Goal: Unclear: Unclear

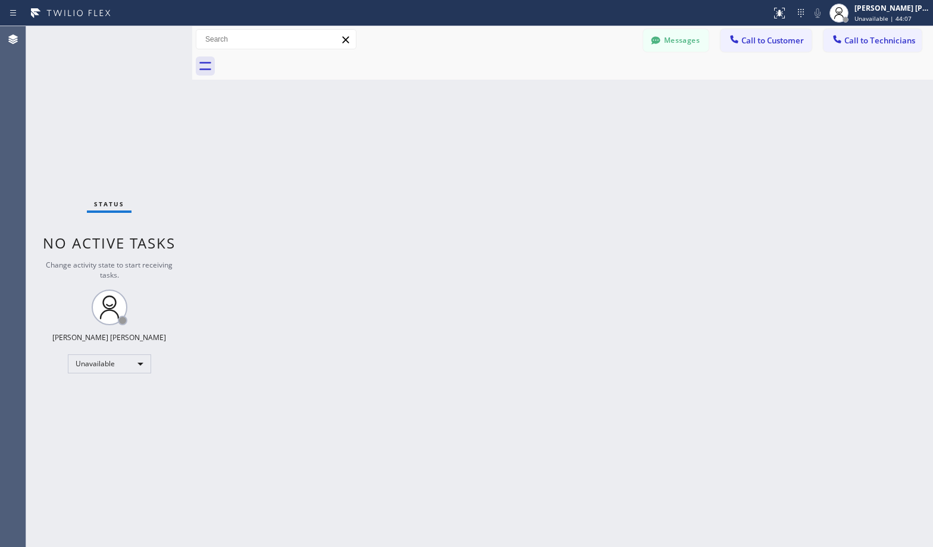
drag, startPoint x: 0, startPoint y: 0, endPoint x: 864, endPoint y: 72, distance: 866.8
click at [907, 20] on span "Unavailable | 44:07" at bounding box center [882, 18] width 57 height 8
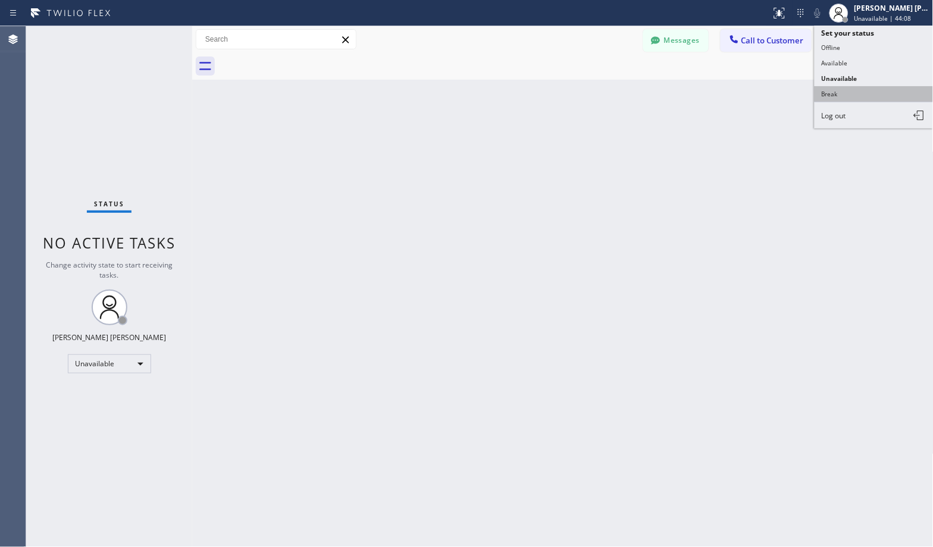
click at [857, 97] on button "Break" at bounding box center [873, 93] width 119 height 15
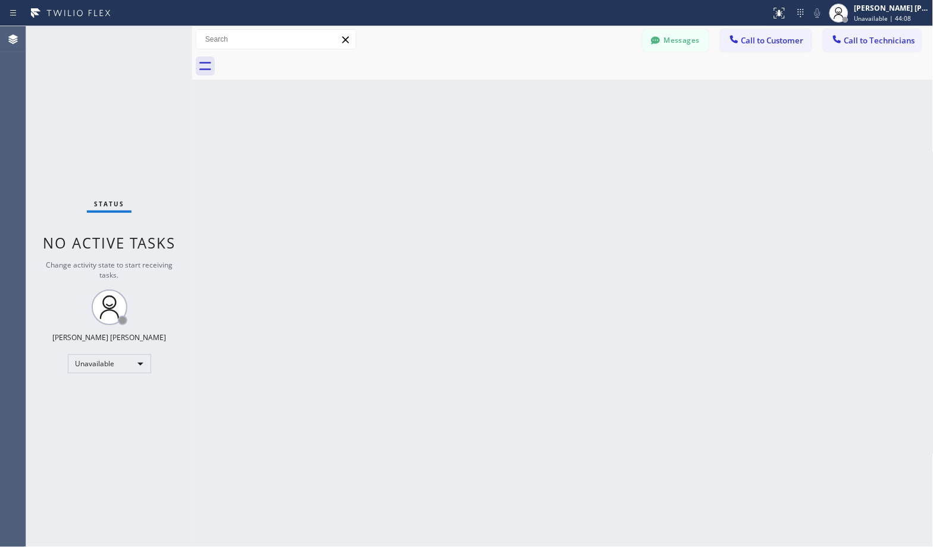
click at [603, 213] on div "Back to Dashboard Change Sender ID Customers Technicians Select a contact Outbo…" at bounding box center [562, 286] width 741 height 521
click at [667, 347] on div "Back to Dashboard Change Sender ID Customers Technicians Select a contact Outbo…" at bounding box center [562, 286] width 741 height 521
click at [605, 95] on div "Back to Dashboard Change Sender ID Customers Technicians Select a contact Outbo…" at bounding box center [562, 286] width 741 height 521
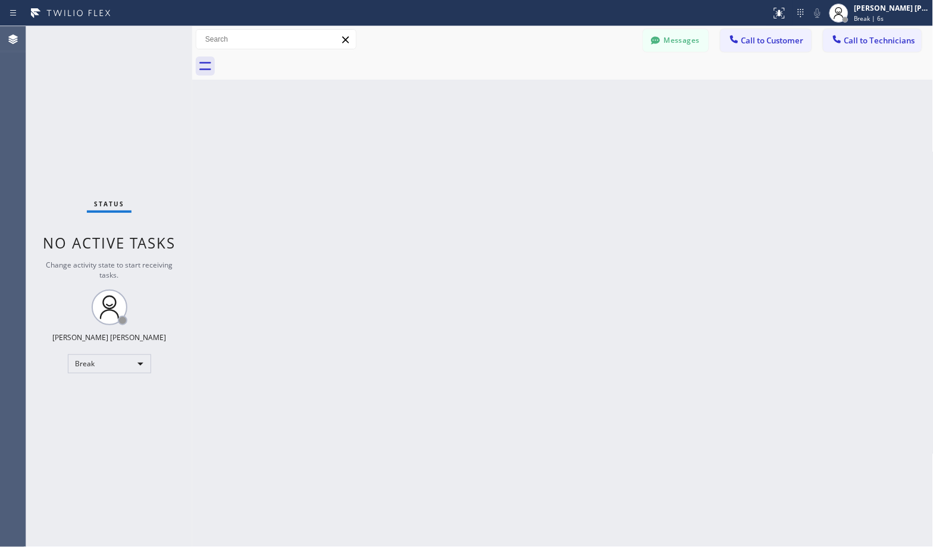
click at [605, 95] on div "Back to Dashboard Change Sender ID Customers Technicians Select a contact Outbo…" at bounding box center [562, 286] width 741 height 521
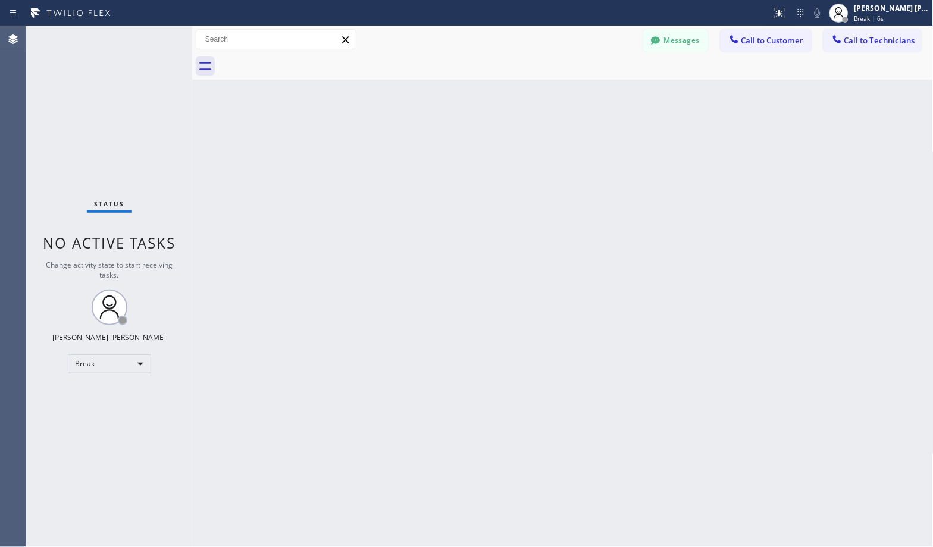
click at [605, 95] on div "Back to Dashboard Change Sender ID Customers Technicians Select a contact Outbo…" at bounding box center [562, 286] width 741 height 521
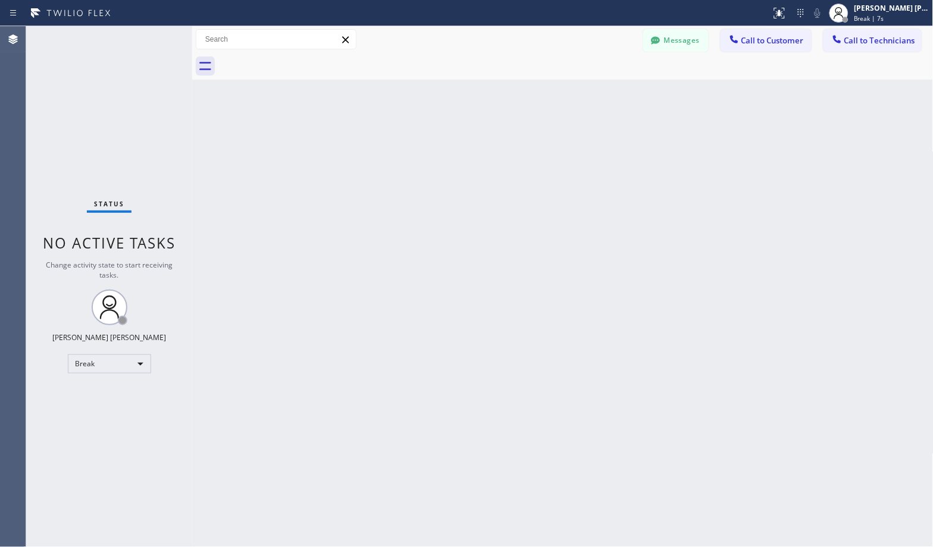
click at [605, 95] on div "Back to Dashboard Change Sender ID Customers Technicians Select a contact Outbo…" at bounding box center [562, 286] width 741 height 521
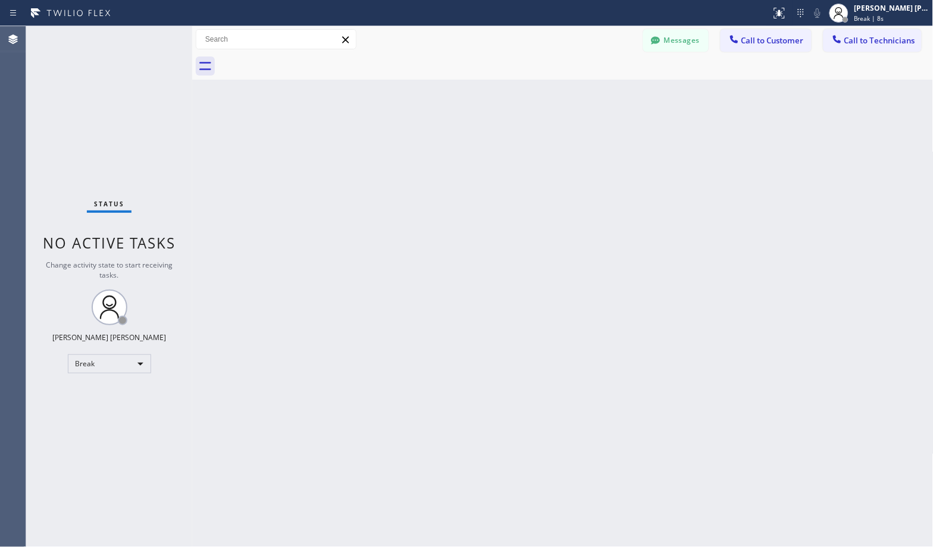
click at [605, 95] on div "Back to Dashboard Change Sender ID Customers Technicians Select a contact Outbo…" at bounding box center [562, 286] width 741 height 521
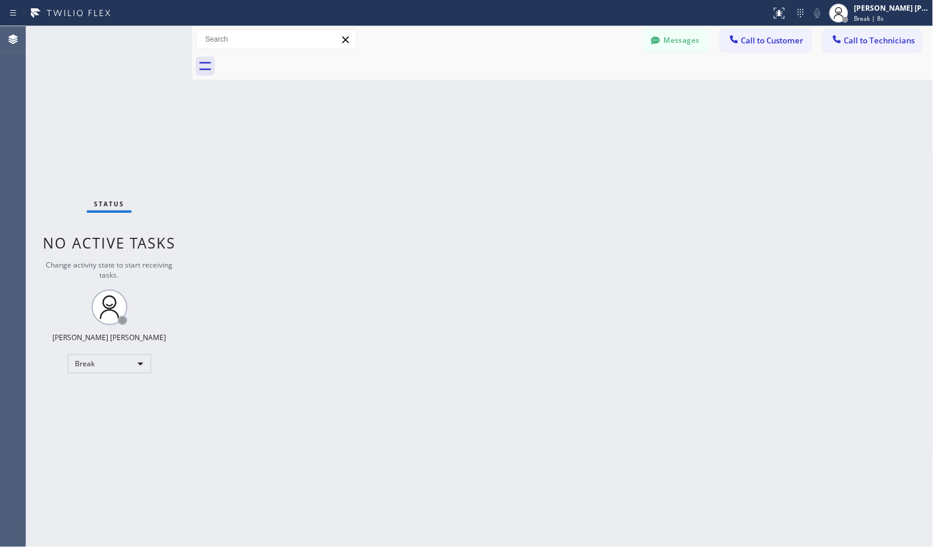
click at [605, 95] on div "Back to Dashboard Change Sender ID Customers Technicians Select a contact Outbo…" at bounding box center [562, 286] width 741 height 521
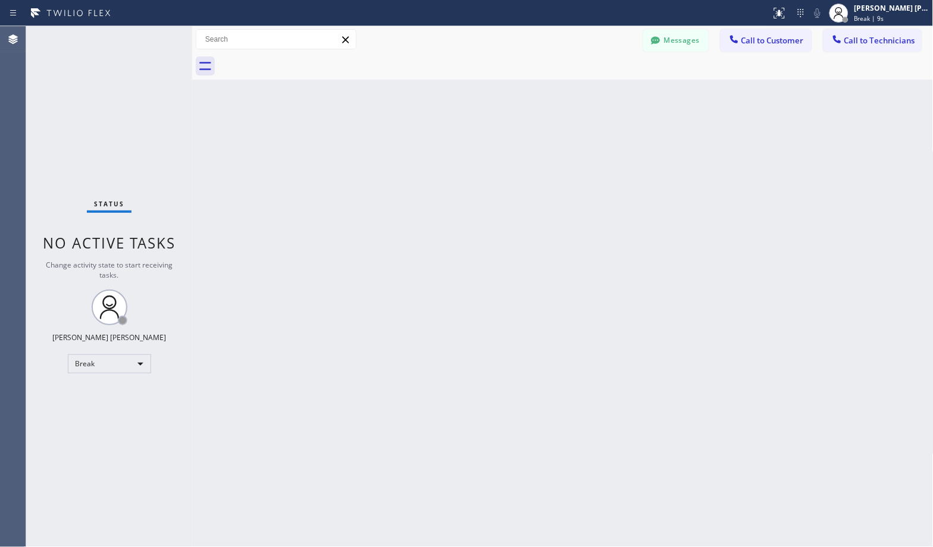
click at [605, 95] on div "Back to Dashboard Change Sender ID Customers Technicians Select a contact Outbo…" at bounding box center [562, 286] width 741 height 521
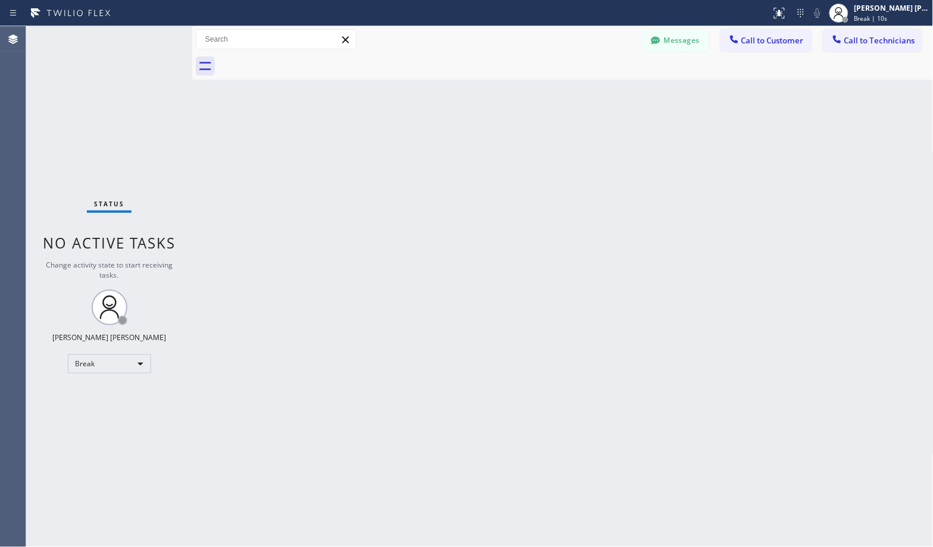
click at [605, 95] on div "Back to Dashboard Change Sender ID Customers Technicians Select a contact Outbo…" at bounding box center [562, 286] width 741 height 521
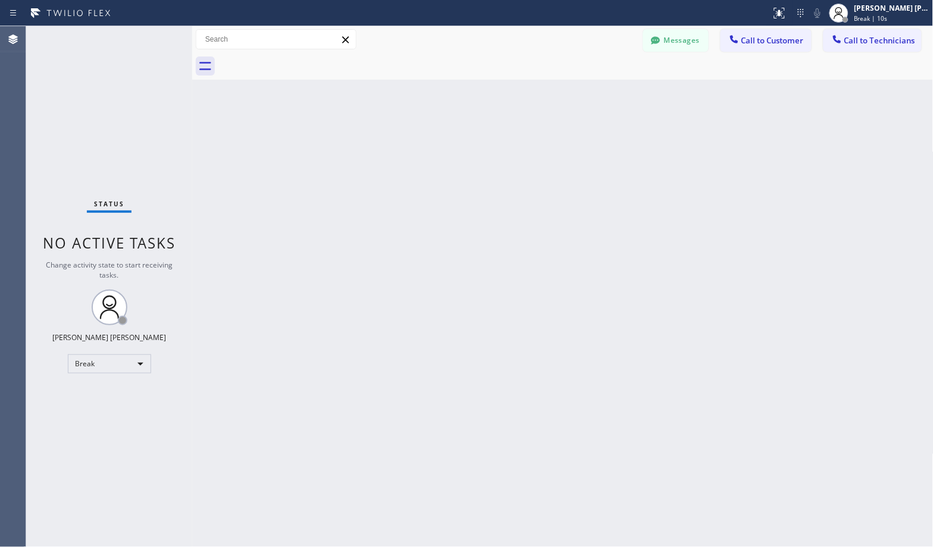
click at [605, 95] on div "Back to Dashboard Change Sender ID Customers Technicians Select a contact Outbo…" at bounding box center [562, 286] width 741 height 521
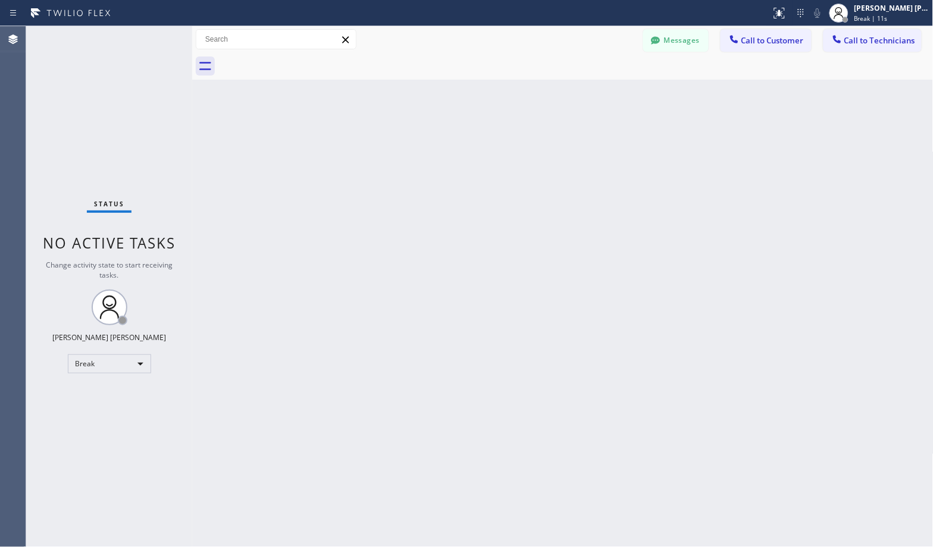
click at [605, 95] on div "Back to Dashboard Change Sender ID Customers Technicians Select a contact Outbo…" at bounding box center [562, 286] width 741 height 521
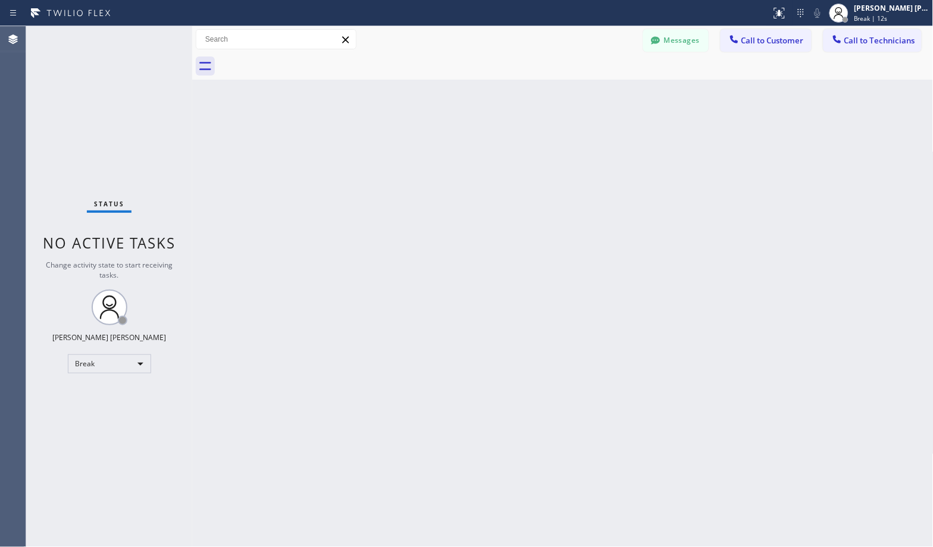
click at [605, 95] on div "Back to Dashboard Change Sender ID Customers Technicians Select a contact Outbo…" at bounding box center [562, 286] width 741 height 521
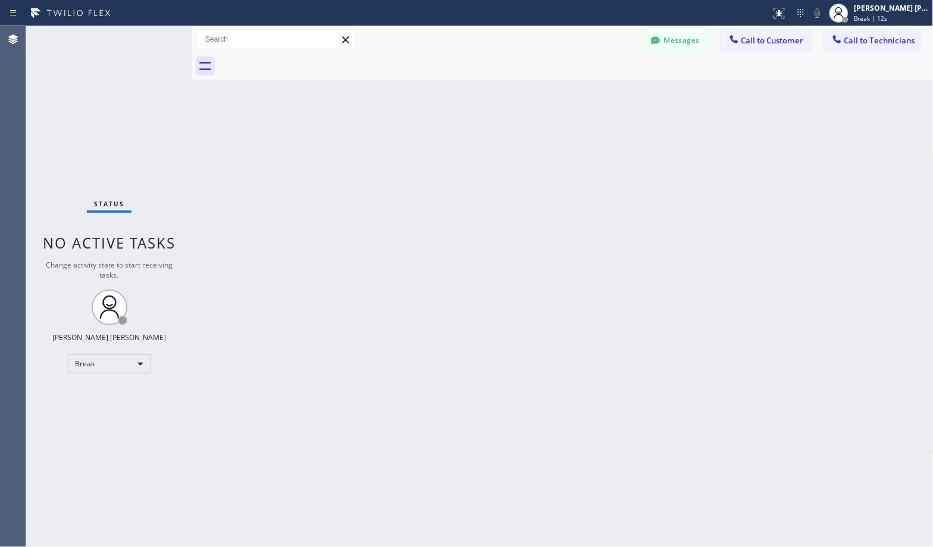
click at [605, 95] on div "Back to Dashboard Change Sender ID Customers Technicians Select a contact Outbo…" at bounding box center [562, 286] width 741 height 521
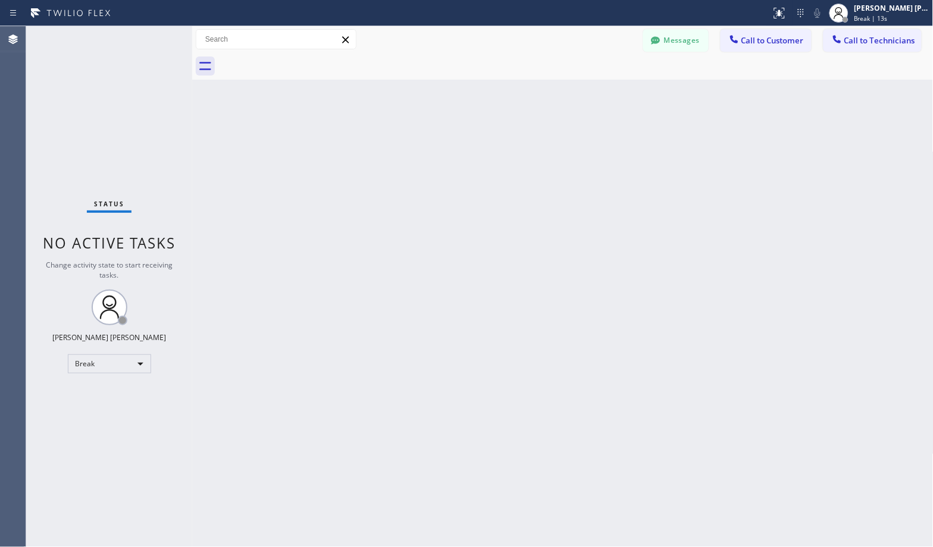
click at [605, 95] on div "Back to Dashboard Change Sender ID Customers Technicians Select a contact Outbo…" at bounding box center [562, 286] width 741 height 521
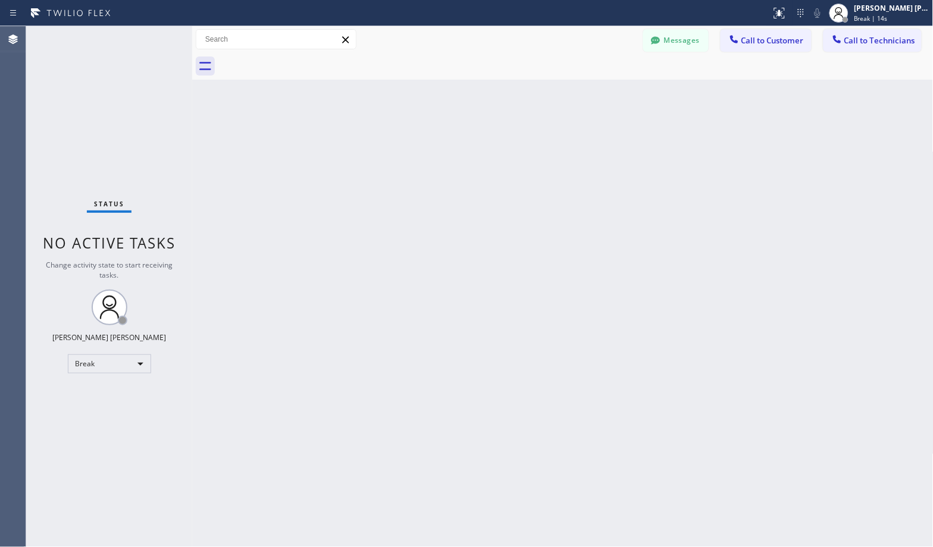
click at [605, 95] on div "Back to Dashboard Change Sender ID Customers Technicians Select a contact Outbo…" at bounding box center [562, 286] width 741 height 521
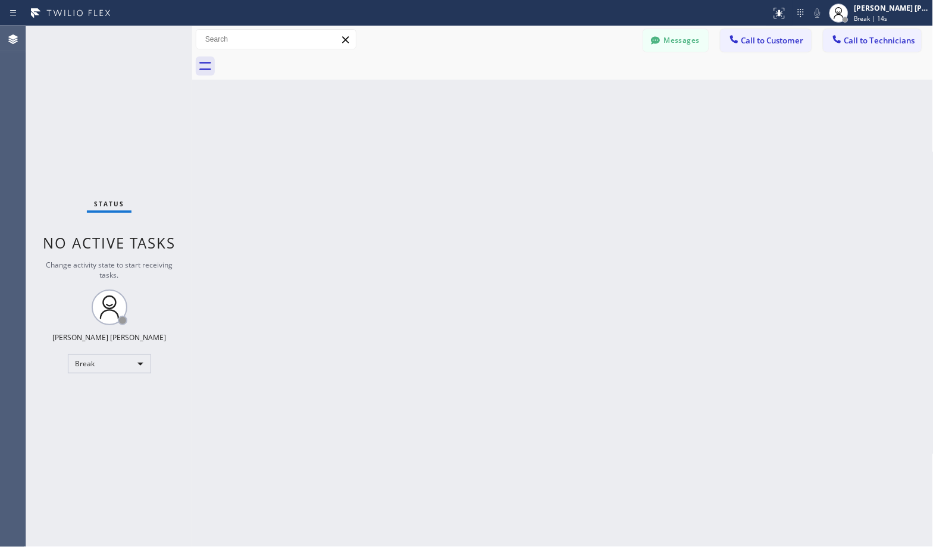
click at [605, 95] on div "Back to Dashboard Change Sender ID Customers Technicians Select a contact Outbo…" at bounding box center [562, 286] width 741 height 521
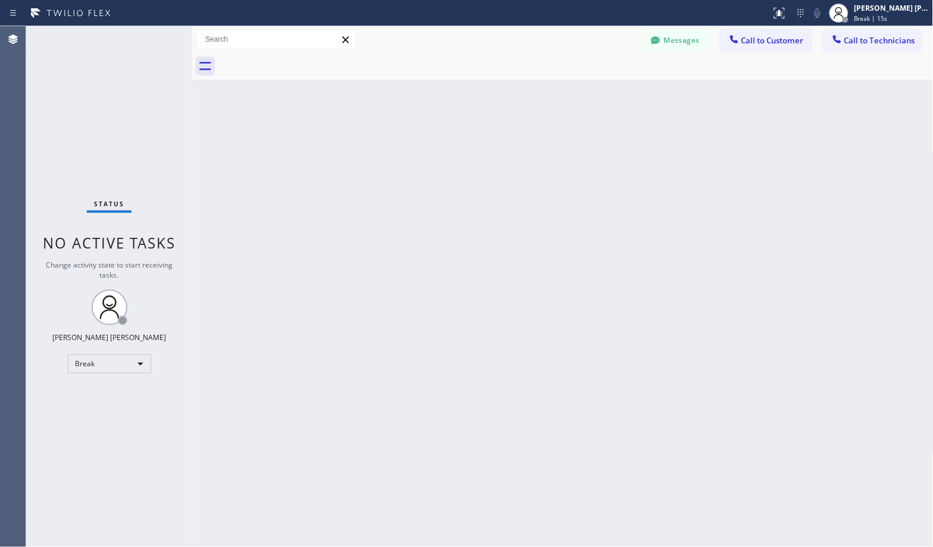
click at [605, 95] on div "Back to Dashboard Change Sender ID Customers Technicians Select a contact Outbo…" at bounding box center [562, 286] width 741 height 521
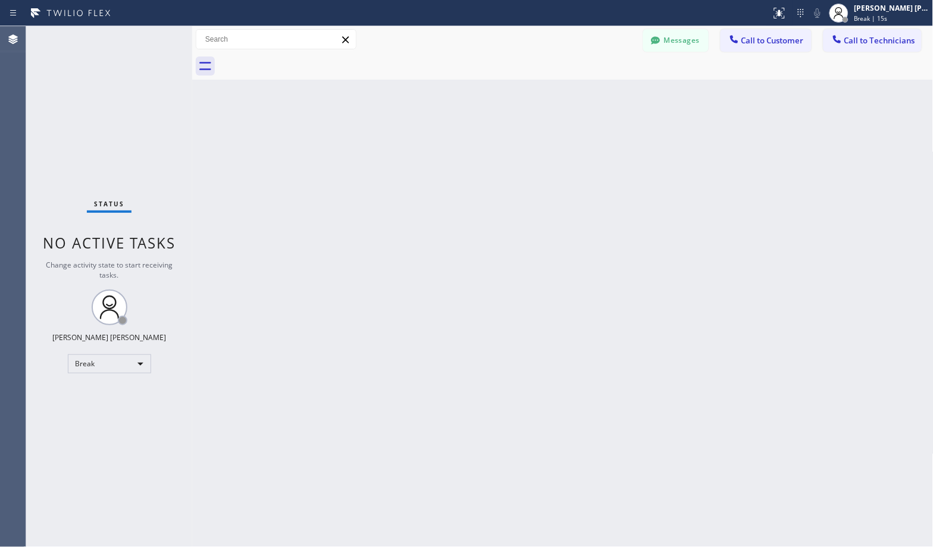
click at [605, 95] on div "Back to Dashboard Change Sender ID Customers Technicians Select a contact Outbo…" at bounding box center [562, 286] width 741 height 521
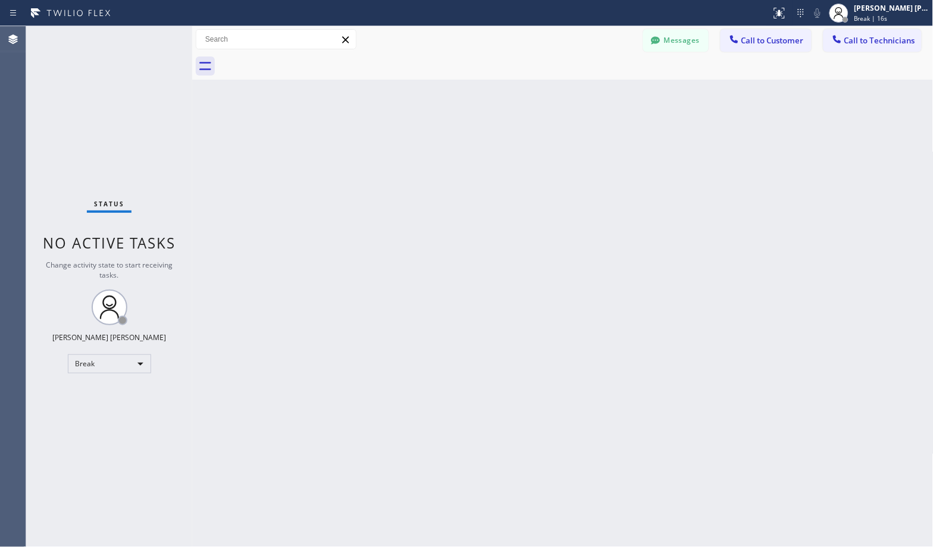
click at [605, 95] on div "Back to Dashboard Change Sender ID Customers Technicians Select a contact Outbo…" at bounding box center [562, 286] width 741 height 521
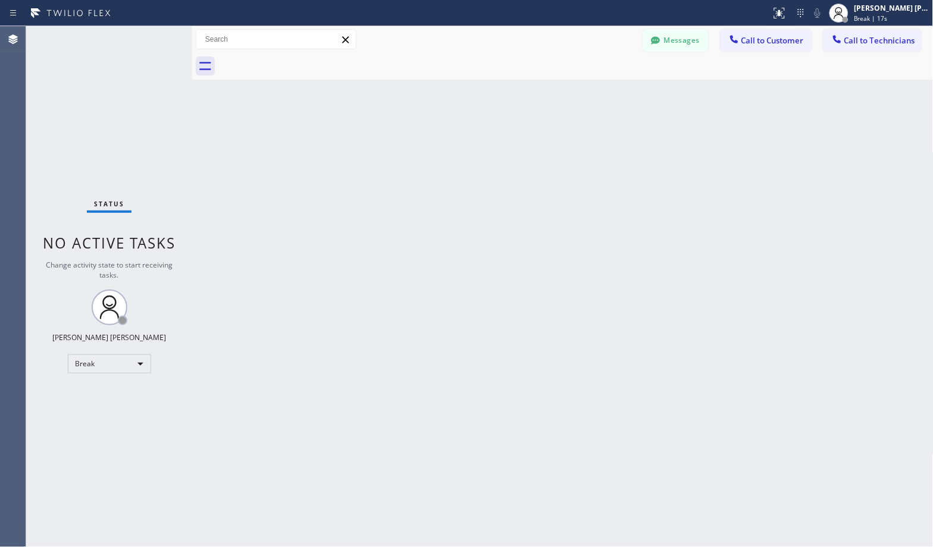
click at [605, 95] on div "Back to Dashboard Change Sender ID Customers Technicians Select a contact Outbo…" at bounding box center [562, 286] width 741 height 521
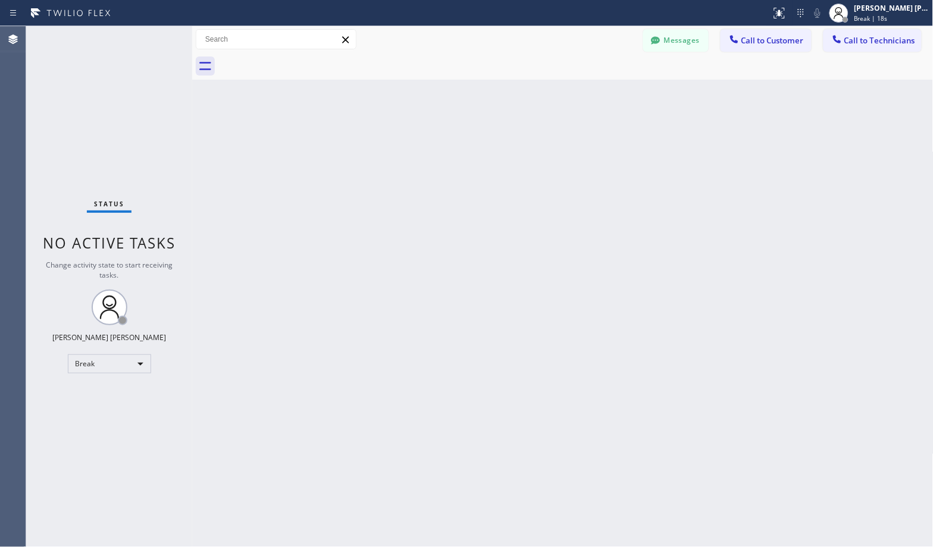
click at [605, 95] on div "Back to Dashboard Change Sender ID Customers Technicians Select a contact Outbo…" at bounding box center [562, 286] width 741 height 521
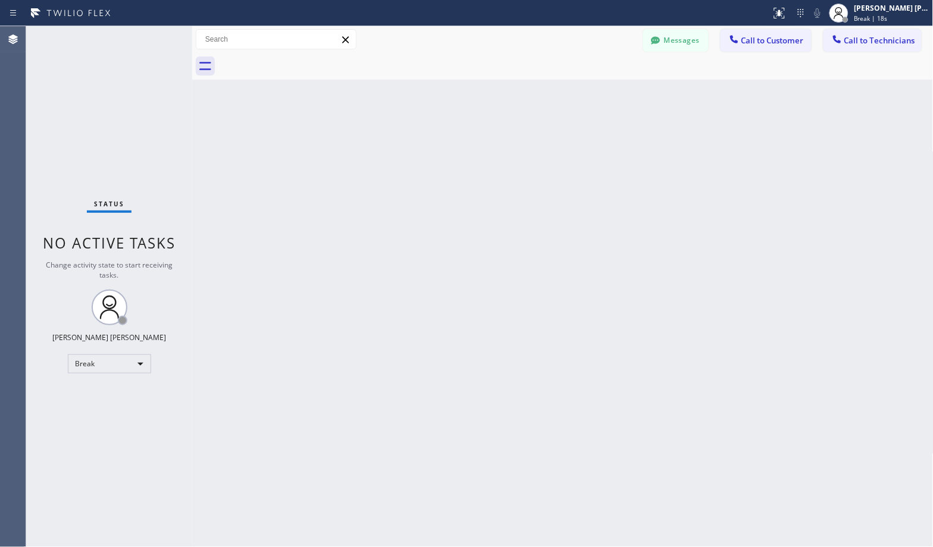
click at [605, 95] on div "Back to Dashboard Change Sender ID Customers Technicians Select a contact Outbo…" at bounding box center [562, 286] width 741 height 521
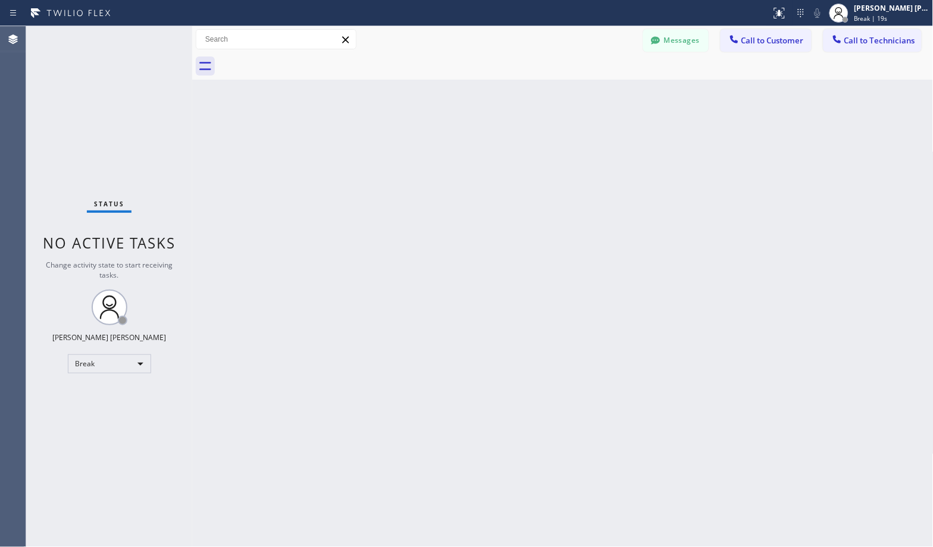
click at [605, 95] on div "Back to Dashboard Change Sender ID Customers Technicians Select a contact Outbo…" at bounding box center [562, 286] width 741 height 521
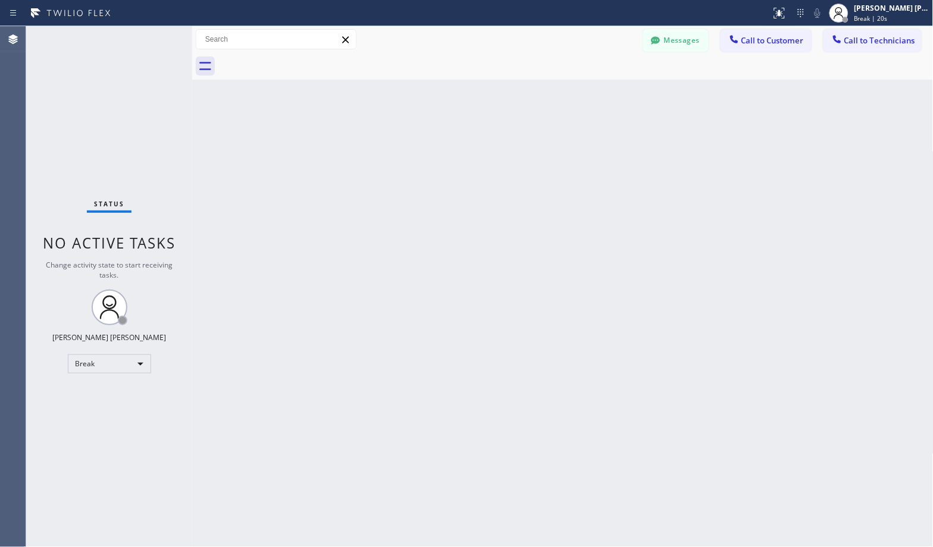
click at [605, 95] on div "Back to Dashboard Change Sender ID Customers Technicians Select a contact Outbo…" at bounding box center [562, 286] width 741 height 521
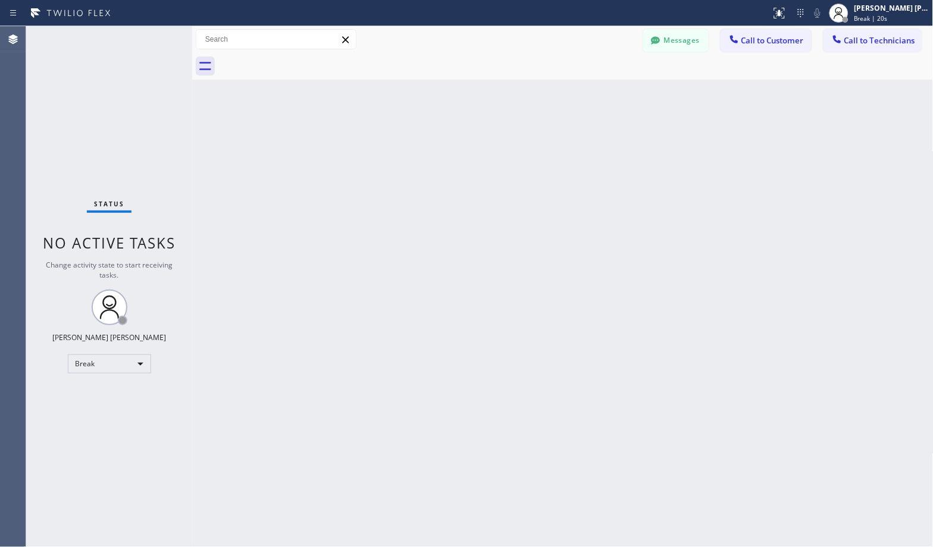
click at [605, 95] on div "Back to Dashboard Change Sender ID Customers Technicians Select a contact Outbo…" at bounding box center [562, 286] width 741 height 521
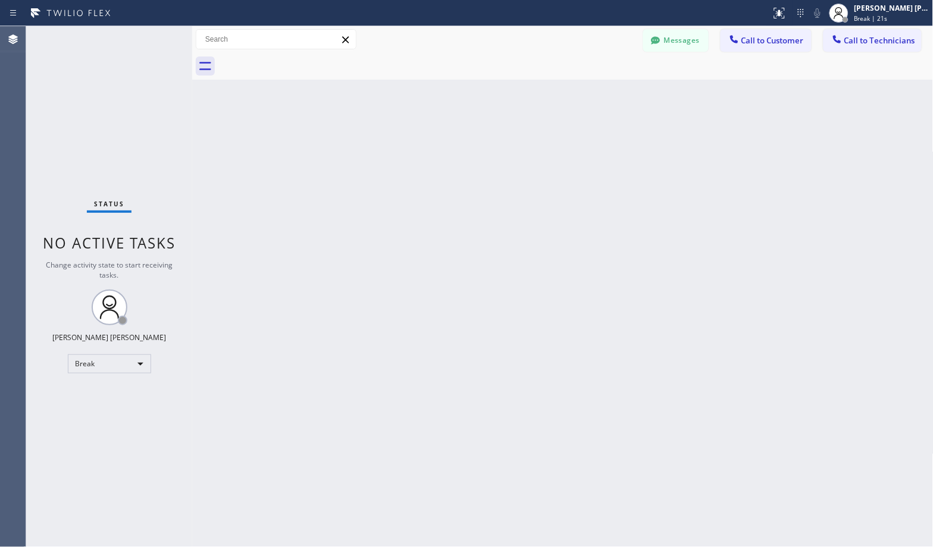
click at [605, 95] on div "Back to Dashboard Change Sender ID Customers Technicians Select a contact Outbo…" at bounding box center [562, 286] width 741 height 521
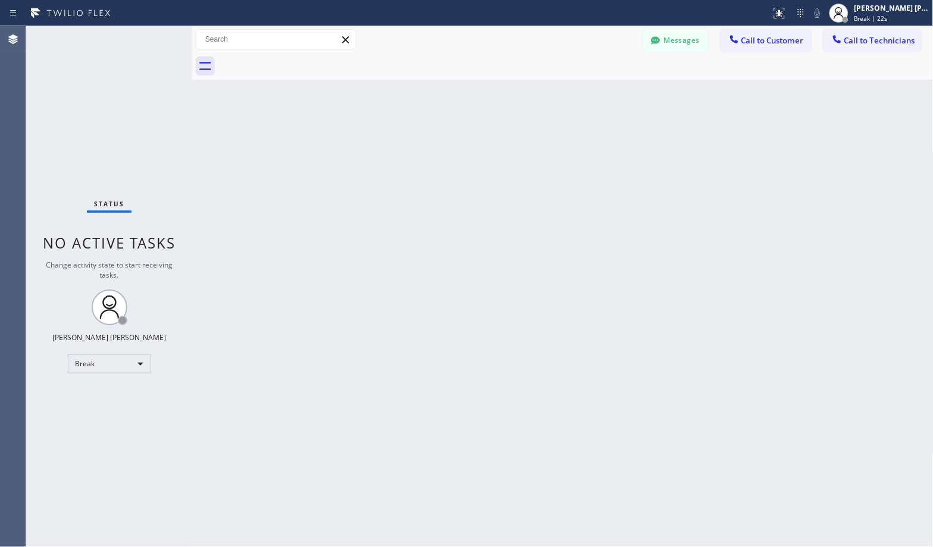
click at [605, 95] on div "Back to Dashboard Change Sender ID Customers Technicians Select a contact Outbo…" at bounding box center [562, 286] width 741 height 521
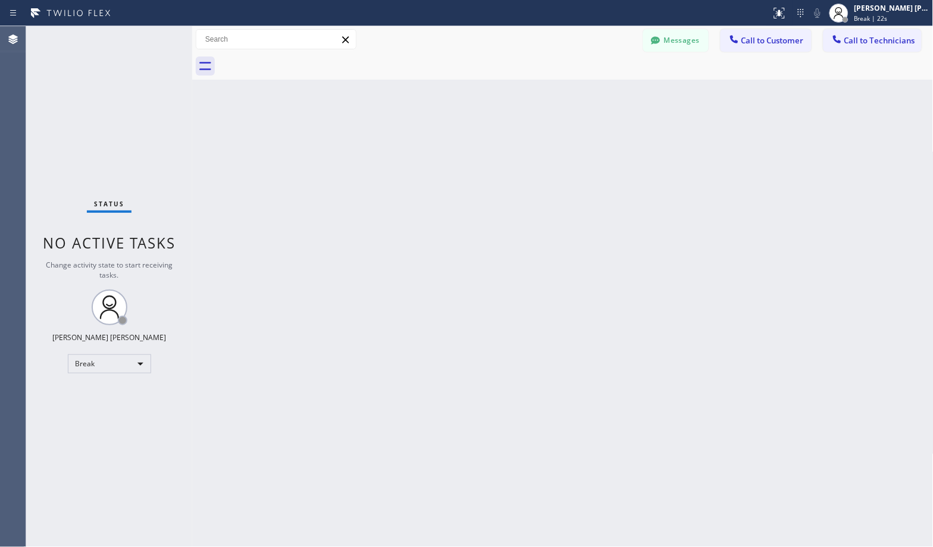
click at [605, 95] on div "Back to Dashboard Change Sender ID Customers Technicians Select a contact Outbo…" at bounding box center [562, 286] width 741 height 521
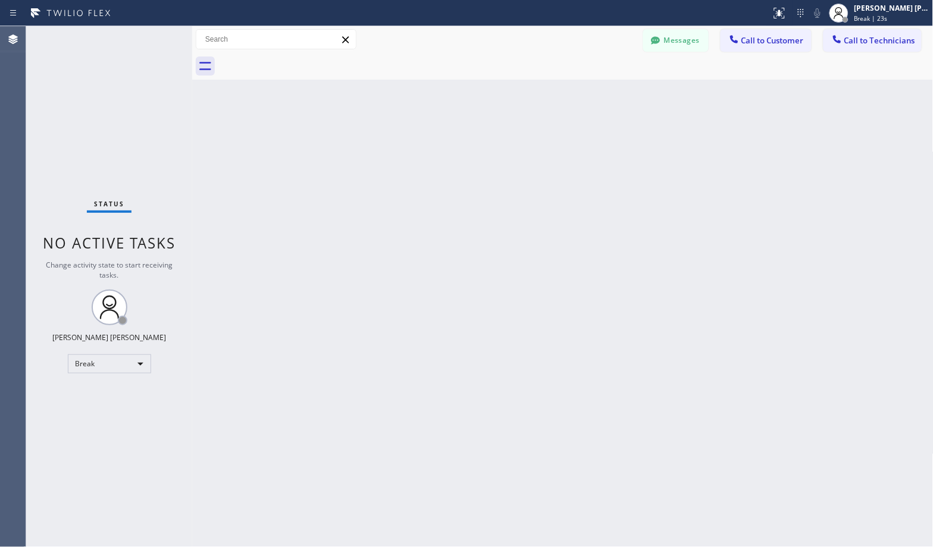
click at [605, 95] on div "Back to Dashboard Change Sender ID Customers Technicians Select a contact Outbo…" at bounding box center [562, 286] width 741 height 521
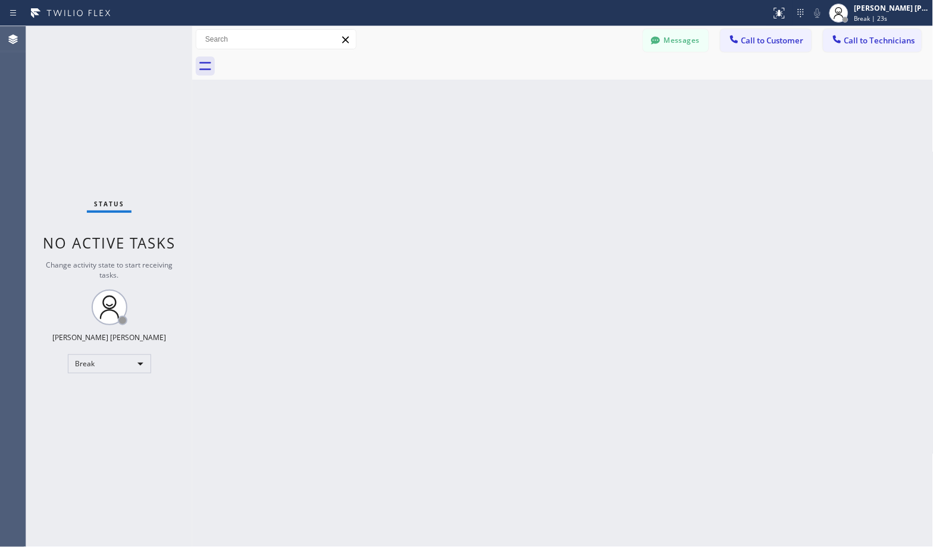
click at [605, 95] on div "Back to Dashboard Change Sender ID Customers Technicians Select a contact Outbo…" at bounding box center [562, 286] width 741 height 521
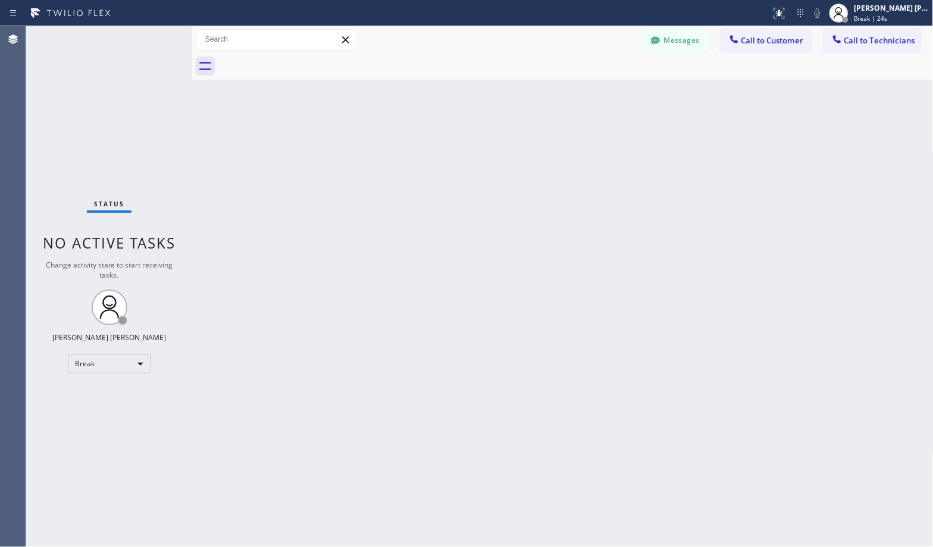
click at [605, 95] on div "Back to Dashboard Change Sender ID Customers Technicians Select a contact Outbo…" at bounding box center [562, 286] width 741 height 521
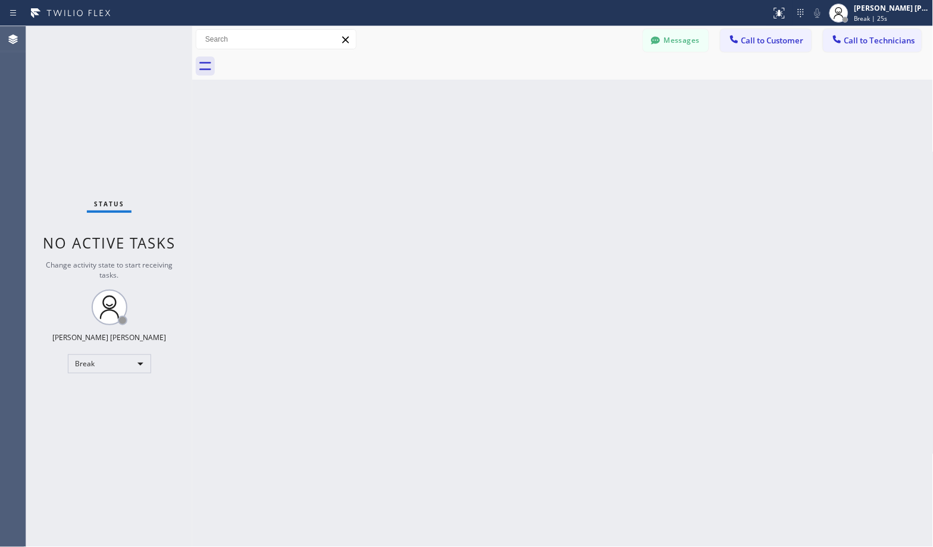
click at [605, 95] on div "Back to Dashboard Change Sender ID Customers Technicians Select a contact Outbo…" at bounding box center [562, 286] width 741 height 521
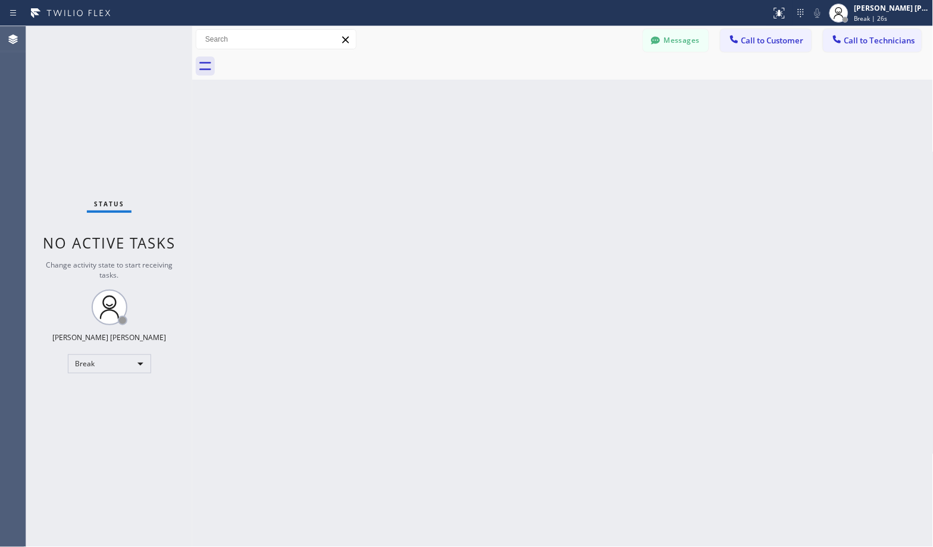
click at [605, 95] on div "Back to Dashboard Change Sender ID Customers Technicians Select a contact Outbo…" at bounding box center [562, 286] width 741 height 521
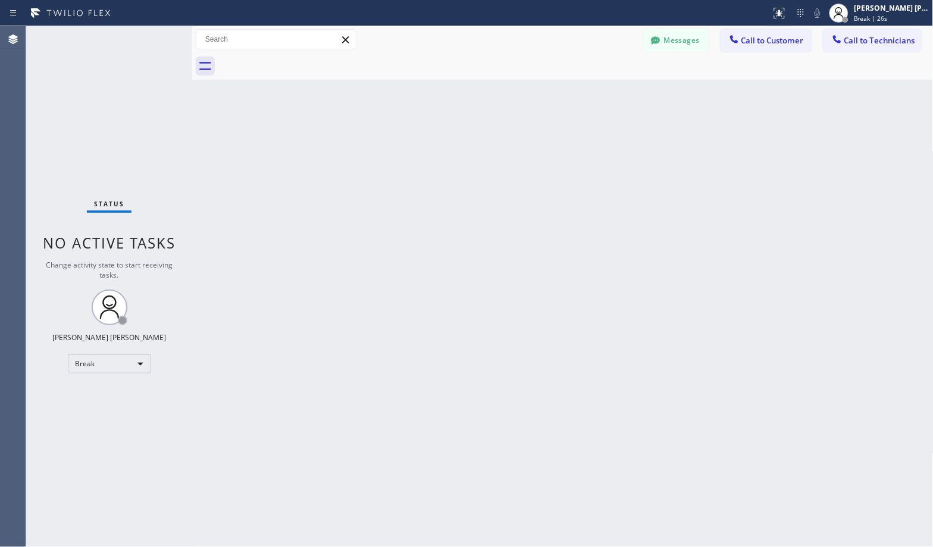
click at [605, 95] on div "Back to Dashboard Change Sender ID Customers Technicians Select a contact Outbo…" at bounding box center [562, 286] width 741 height 521
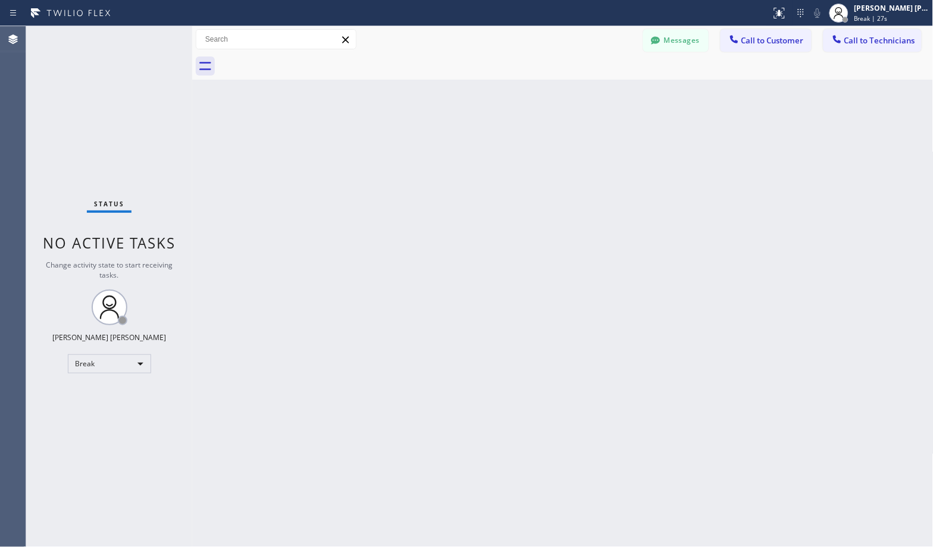
click at [605, 95] on div "Back to Dashboard Change Sender ID Customers Technicians Select a contact Outbo…" at bounding box center [562, 286] width 741 height 521
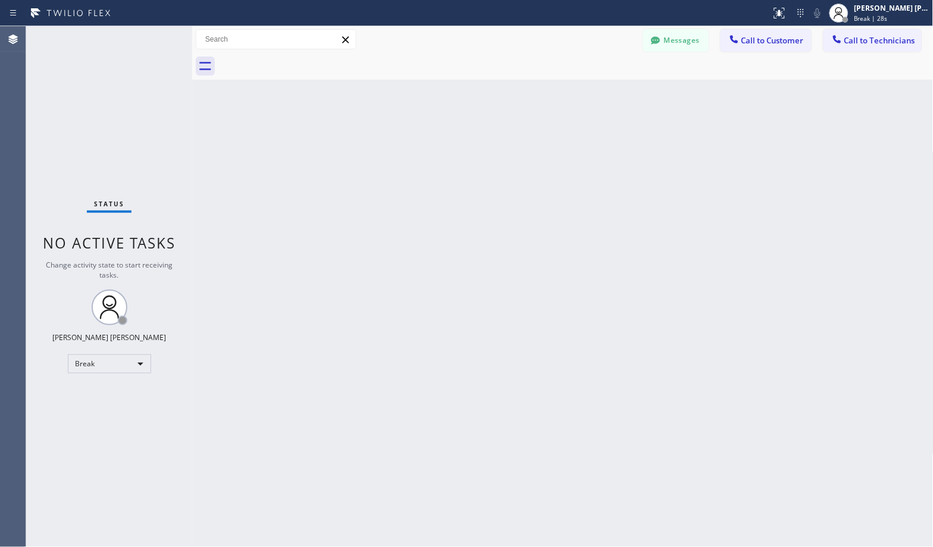
click at [605, 95] on div "Back to Dashboard Change Sender ID Customers Technicians Select a contact Outbo…" at bounding box center [562, 286] width 741 height 521
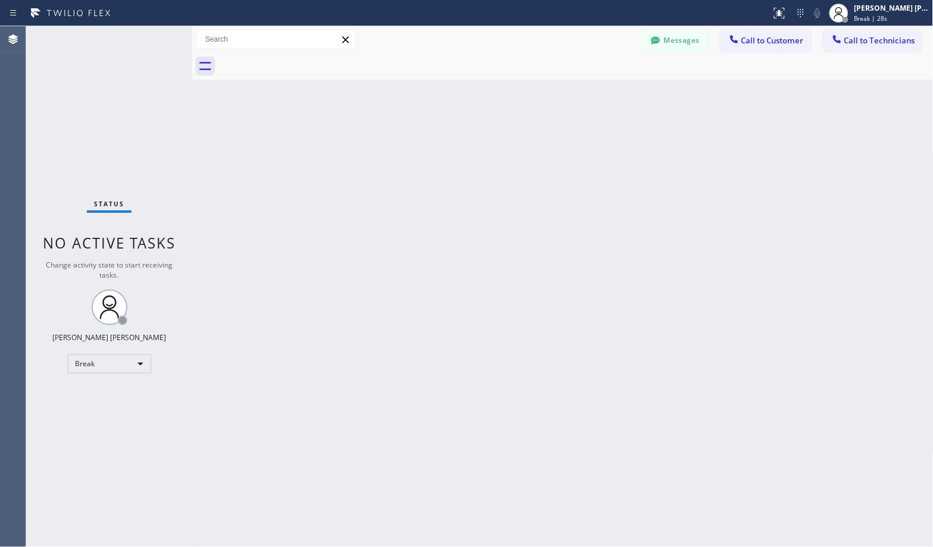
click at [605, 95] on div "Back to Dashboard Change Sender ID Customers Technicians Select a contact Outbo…" at bounding box center [562, 286] width 741 height 521
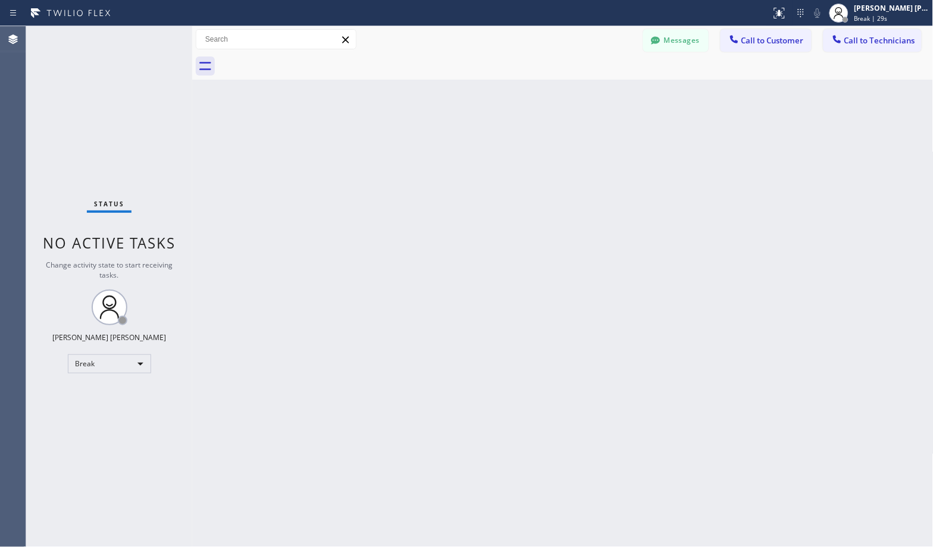
click at [605, 95] on div "Back to Dashboard Change Sender ID Customers Technicians Select a contact Outbo…" at bounding box center [562, 286] width 741 height 521
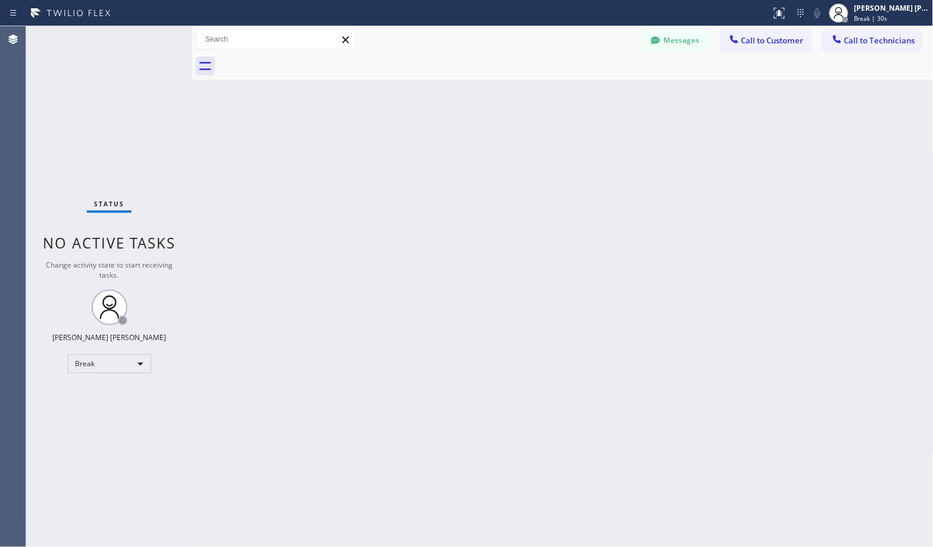
click at [605, 95] on div "Back to Dashboard Change Sender ID Customers Technicians Select a contact Outbo…" at bounding box center [562, 286] width 741 height 521
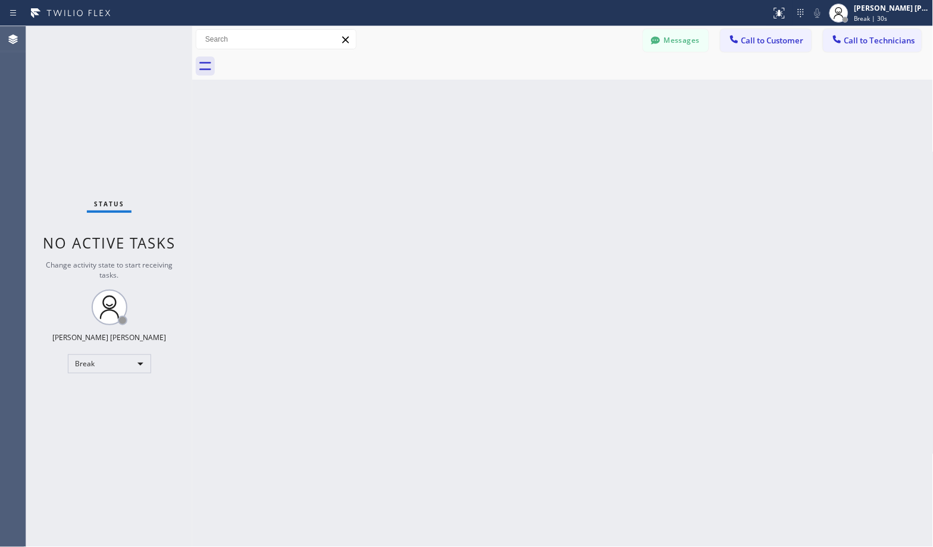
click at [605, 95] on div "Back to Dashboard Change Sender ID Customers Technicians Select a contact Outbo…" at bounding box center [562, 286] width 741 height 521
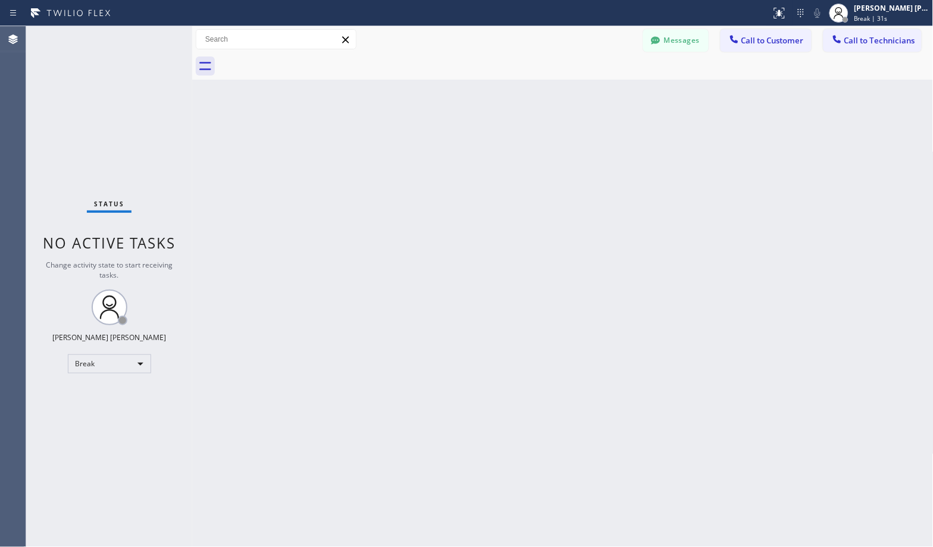
click at [605, 95] on div "Back to Dashboard Change Sender ID Customers Technicians Select a contact Outbo…" at bounding box center [562, 286] width 741 height 521
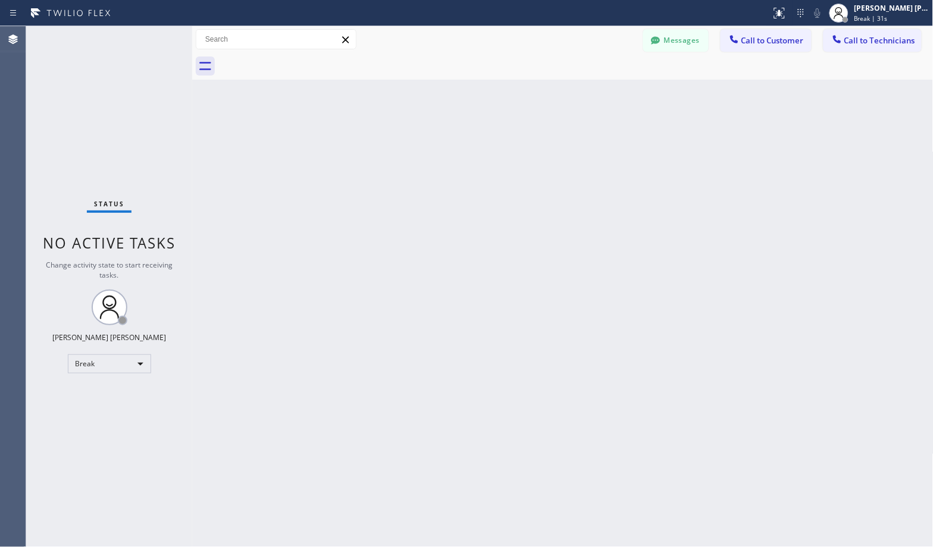
click at [605, 95] on div "Back to Dashboard Change Sender ID Customers Technicians Select a contact Outbo…" at bounding box center [562, 286] width 741 height 521
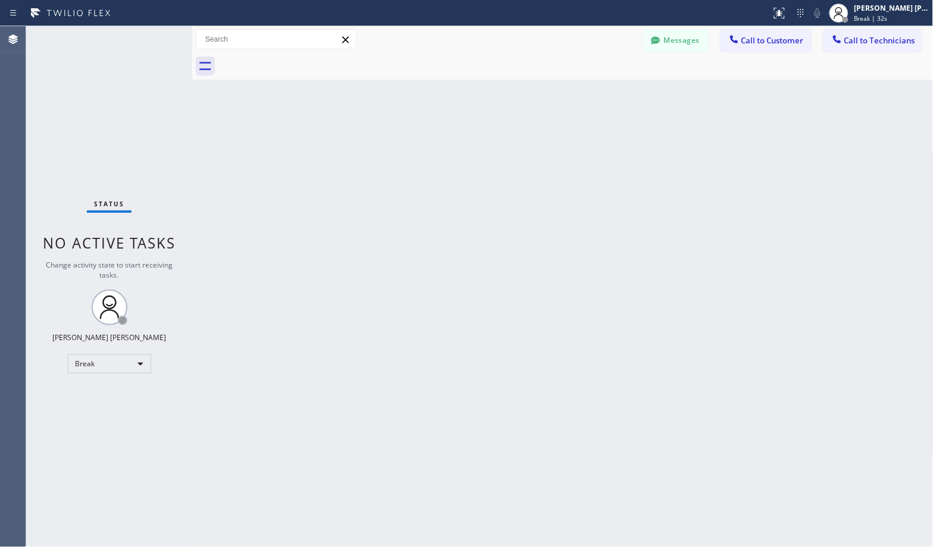
click at [605, 95] on div "Back to Dashboard Change Sender ID Customers Technicians Select a contact Outbo…" at bounding box center [562, 286] width 741 height 521
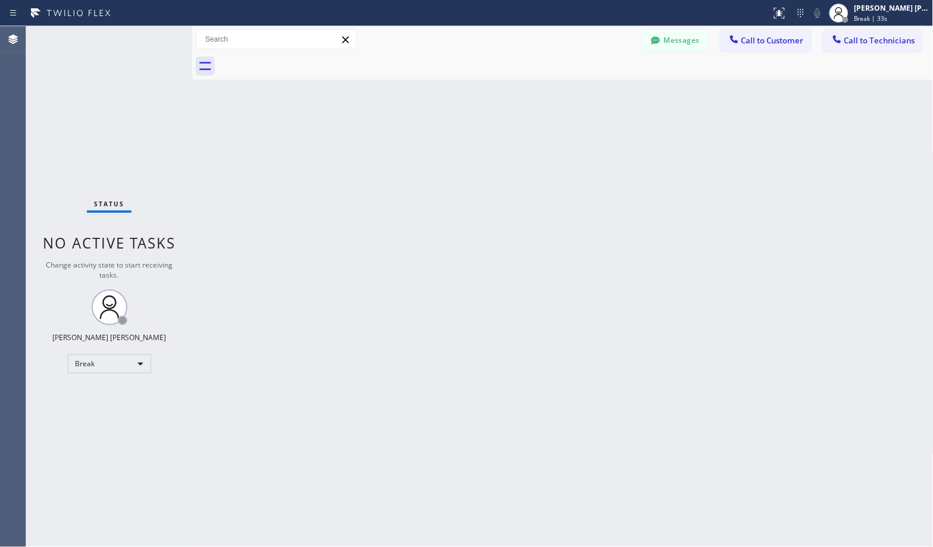
click at [605, 95] on div "Back to Dashboard Change Sender ID Customers Technicians Select a contact Outbo…" at bounding box center [562, 286] width 741 height 521
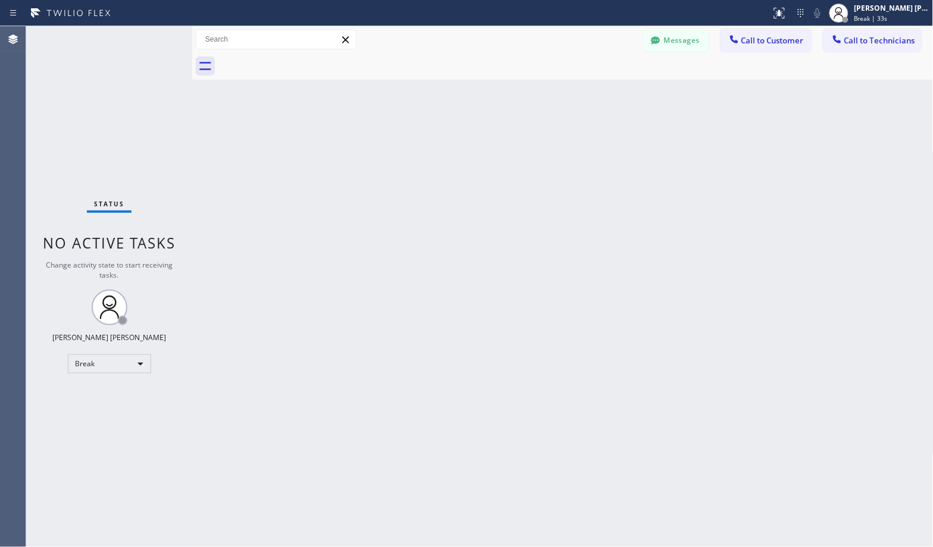
click at [605, 95] on div "Back to Dashboard Change Sender ID Customers Technicians Select a contact Outbo…" at bounding box center [562, 286] width 741 height 521
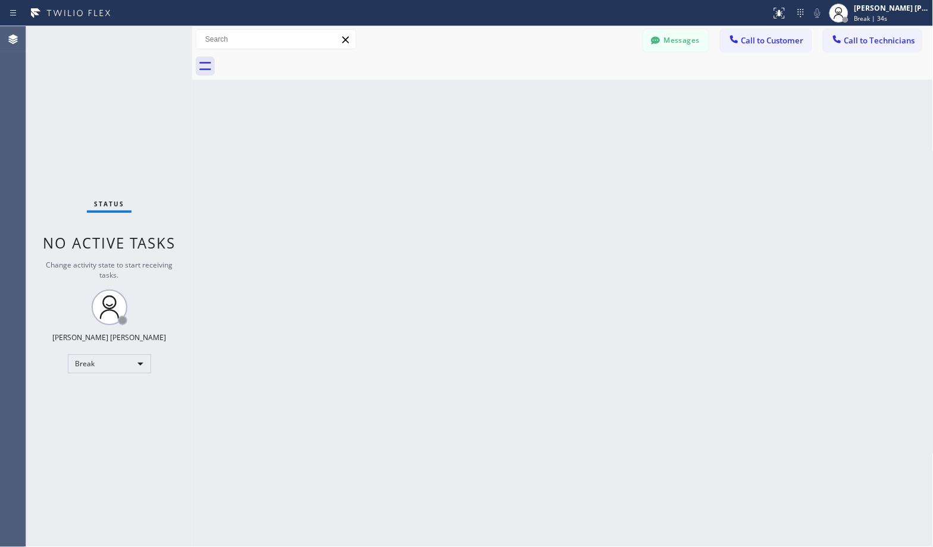
click at [605, 95] on div "Back to Dashboard Change Sender ID Customers Technicians Select a contact Outbo…" at bounding box center [562, 286] width 741 height 521
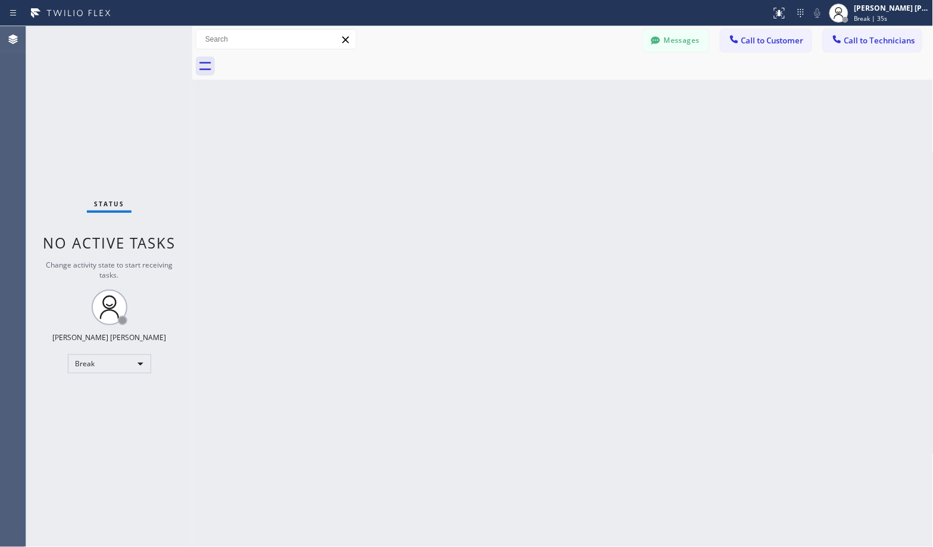
click at [605, 95] on div "Back to Dashboard Change Sender ID Customers Technicians Select a contact Outbo…" at bounding box center [562, 286] width 741 height 521
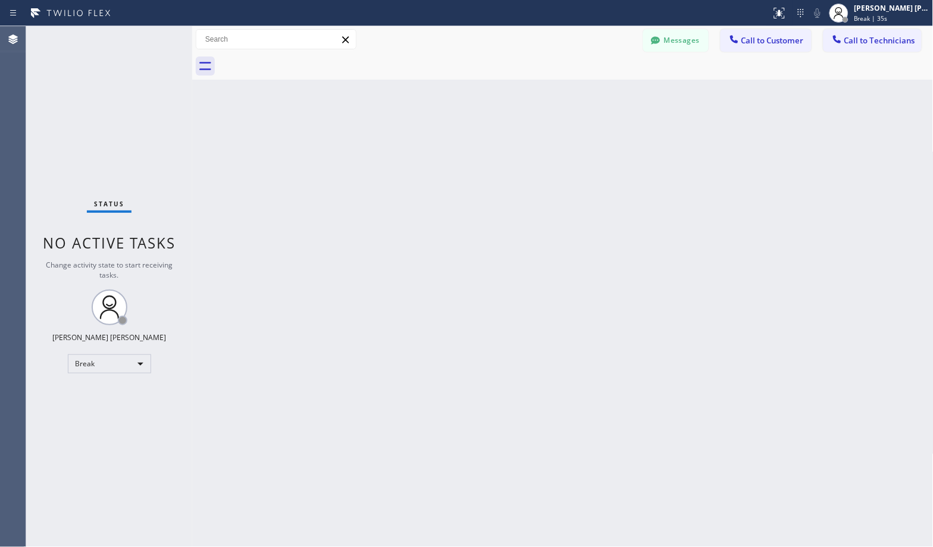
click at [605, 95] on div "Back to Dashboard Change Sender ID Customers Technicians Select a contact Outbo…" at bounding box center [562, 286] width 741 height 521
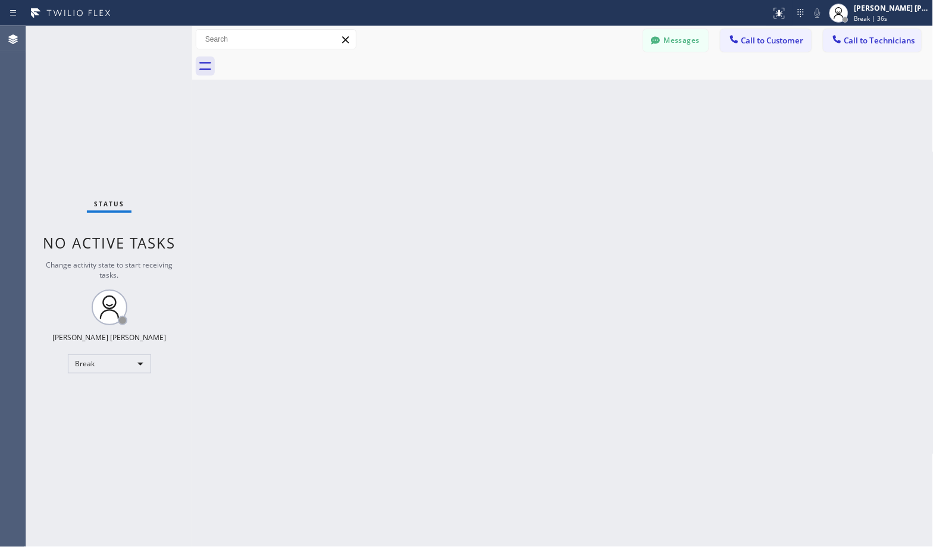
click at [605, 95] on div "Back to Dashboard Change Sender ID Customers Technicians Select a contact Outbo…" at bounding box center [562, 286] width 741 height 521
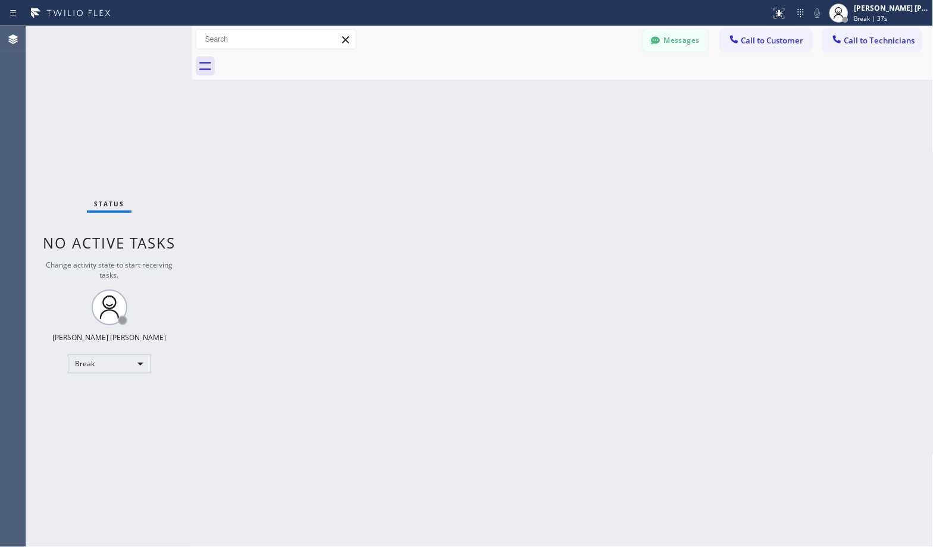
click at [605, 95] on div "Back to Dashboard Change Sender ID Customers Technicians Select a contact Outbo…" at bounding box center [562, 286] width 741 height 521
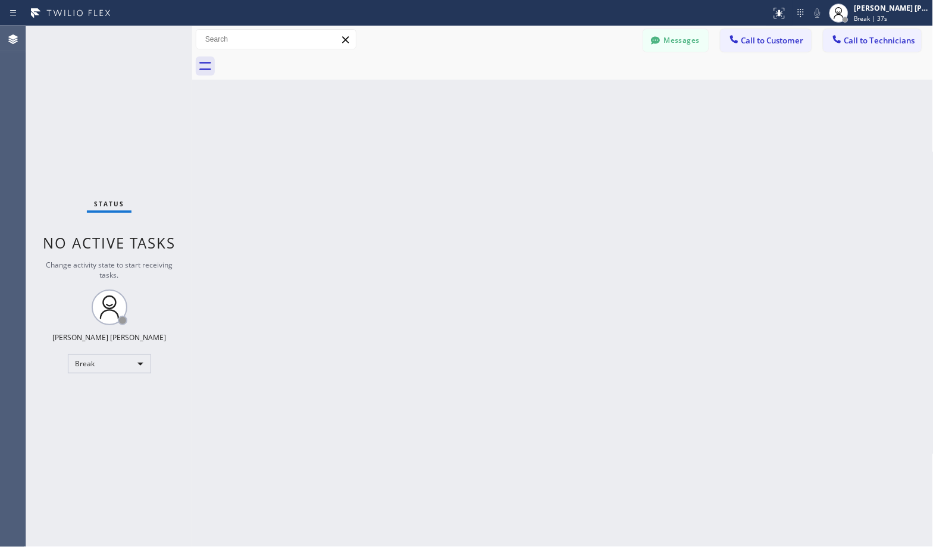
click at [605, 95] on div "Back to Dashboard Change Sender ID Customers Technicians Select a contact Outbo…" at bounding box center [562, 286] width 741 height 521
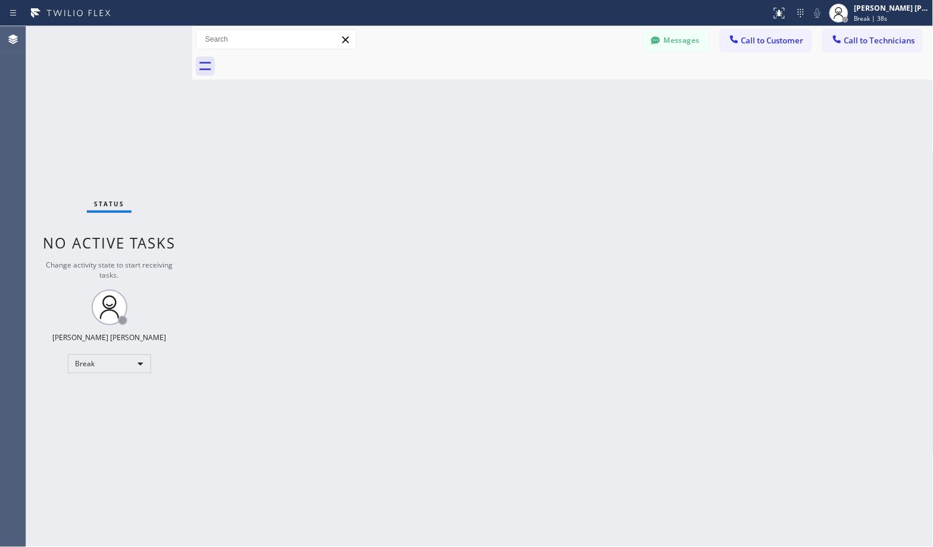
click at [605, 95] on div "Back to Dashboard Change Sender ID Customers Technicians Select a contact Outbo…" at bounding box center [562, 286] width 741 height 521
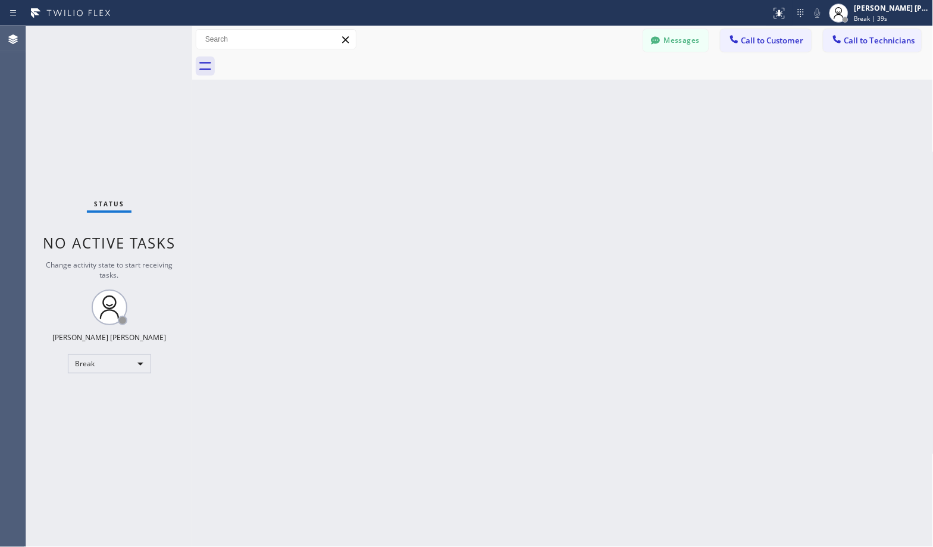
click at [605, 95] on div "Back to Dashboard Change Sender ID Customers Technicians Select a contact Outbo…" at bounding box center [562, 286] width 741 height 521
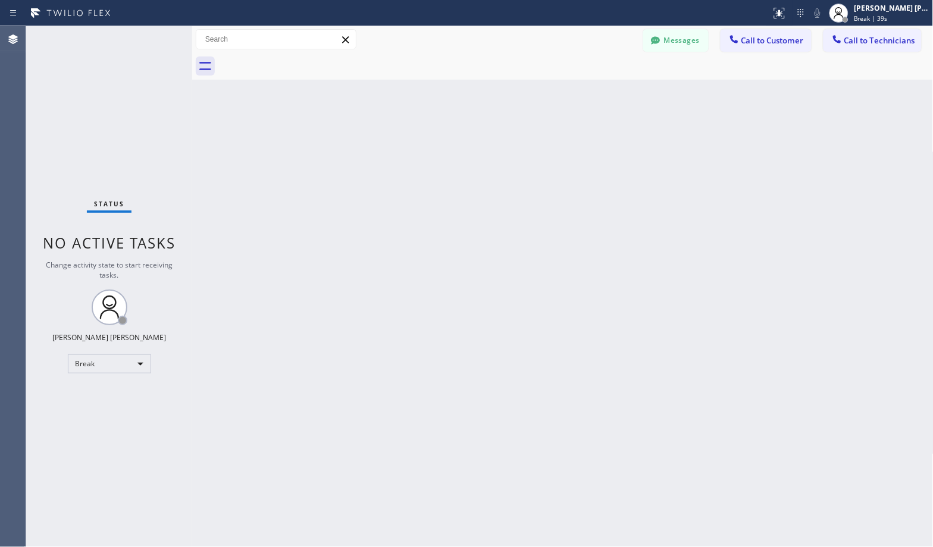
click at [605, 95] on div "Back to Dashboard Change Sender ID Customers Technicians Select a contact Outbo…" at bounding box center [562, 286] width 741 height 521
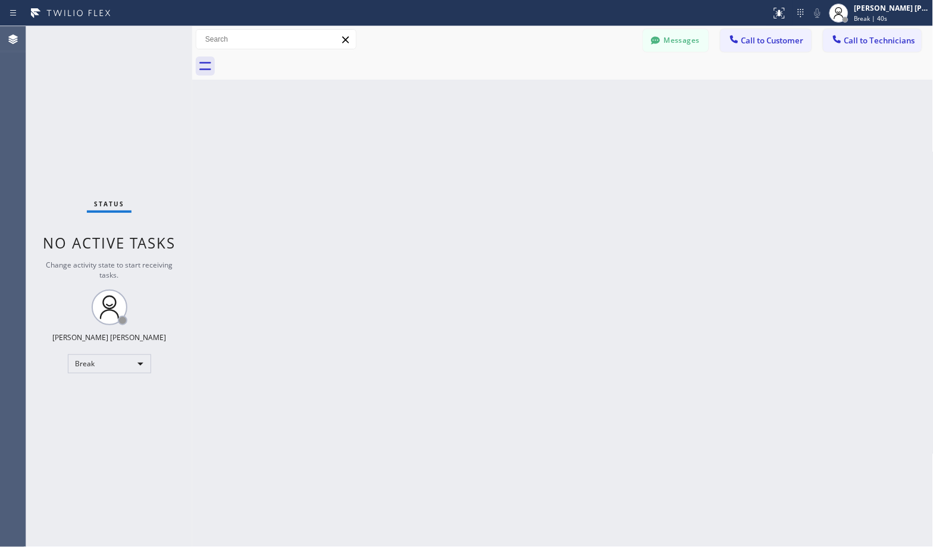
click at [605, 95] on div "Back to Dashboard Change Sender ID Customers Technicians Select a contact Outbo…" at bounding box center [562, 286] width 741 height 521
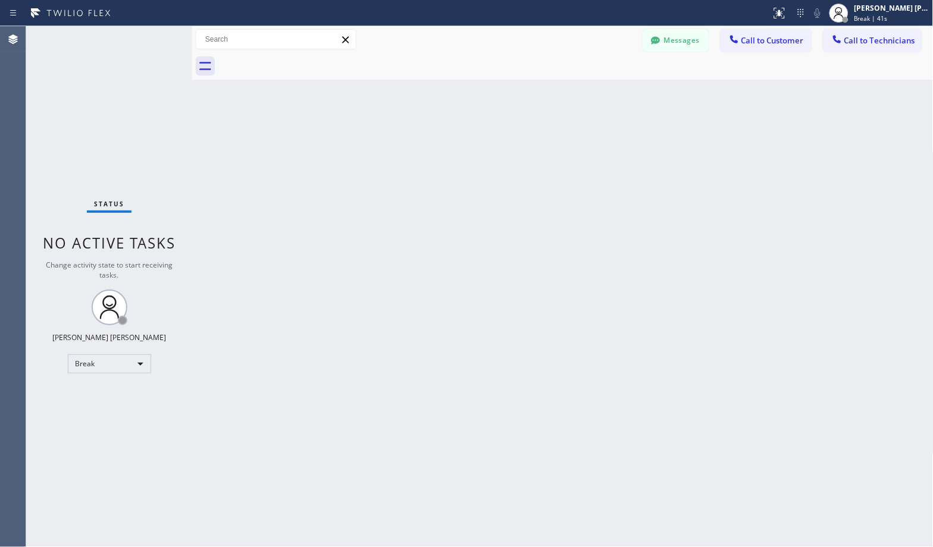
click at [605, 95] on div "Back to Dashboard Change Sender ID Customers Technicians Select a contact Outbo…" at bounding box center [562, 286] width 741 height 521
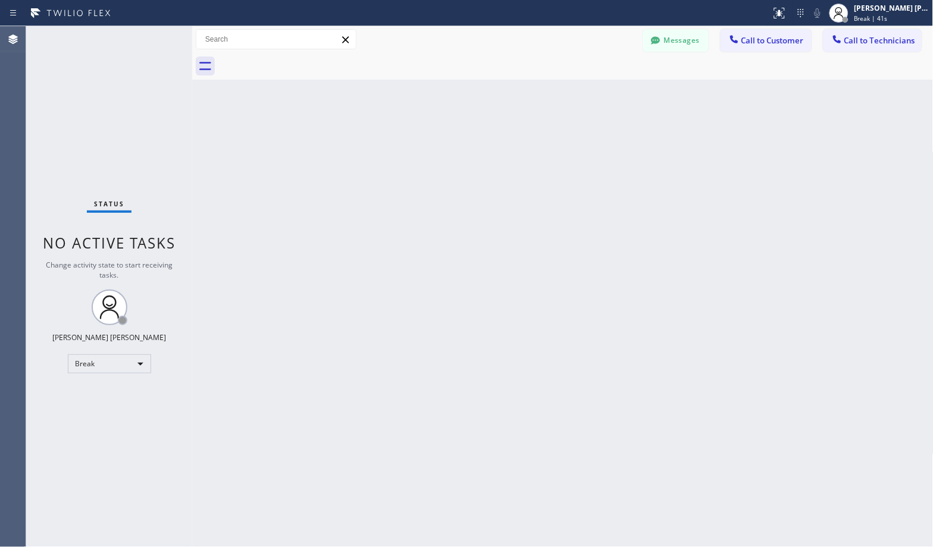
click at [605, 95] on div "Back to Dashboard Change Sender ID Customers Technicians Select a contact Outbo…" at bounding box center [562, 286] width 741 height 521
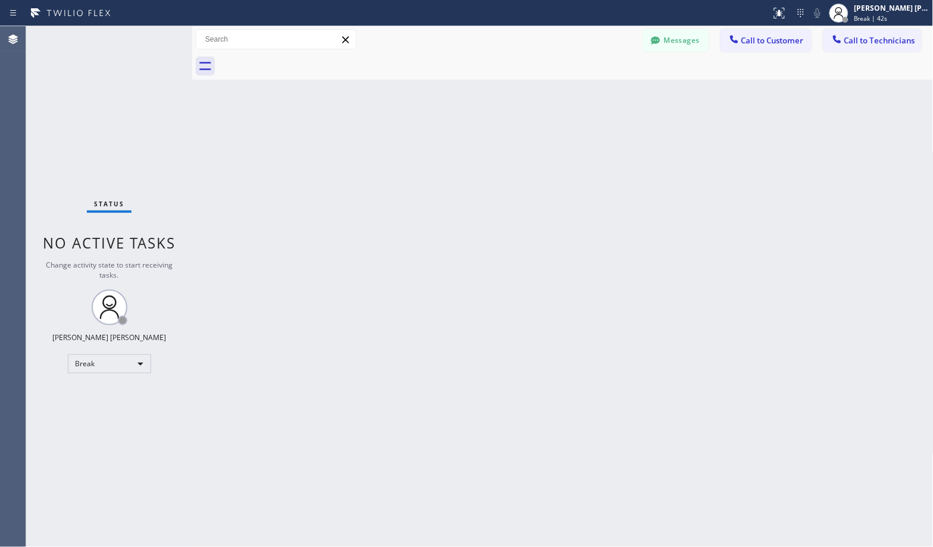
click at [605, 95] on div "Back to Dashboard Change Sender ID Customers Technicians Select a contact Outbo…" at bounding box center [562, 286] width 741 height 521
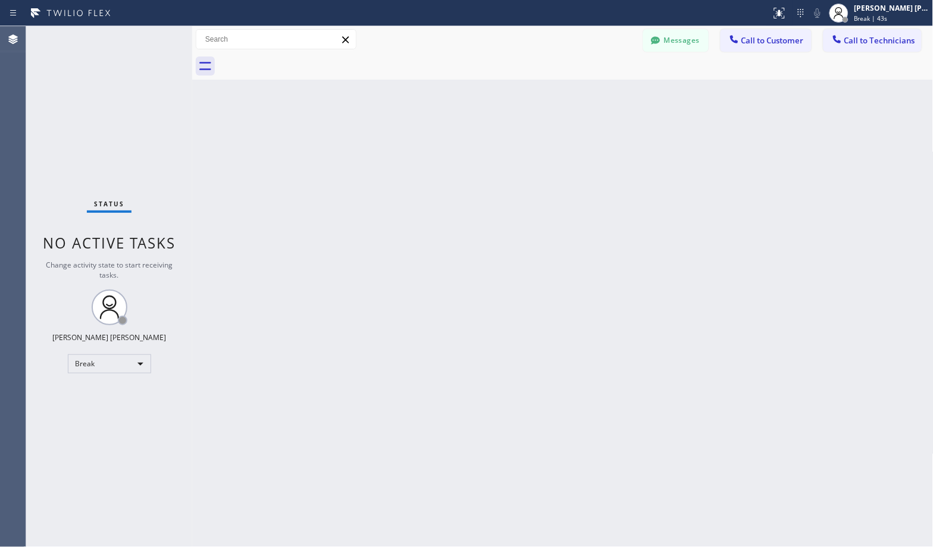
click at [605, 95] on div "Back to Dashboard Change Sender ID Customers Technicians Select a contact Outbo…" at bounding box center [562, 286] width 741 height 521
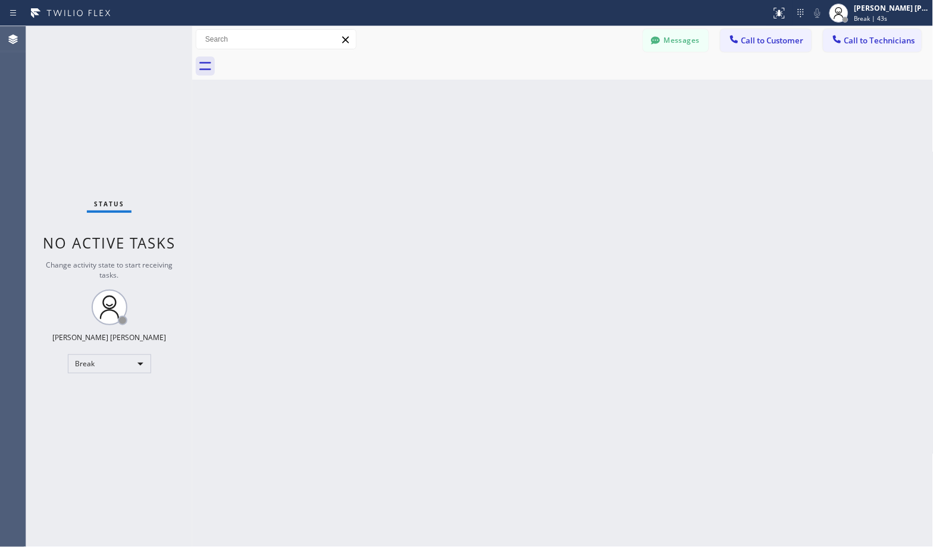
click at [605, 95] on div "Back to Dashboard Change Sender ID Customers Technicians Select a contact Outbo…" at bounding box center [562, 286] width 741 height 521
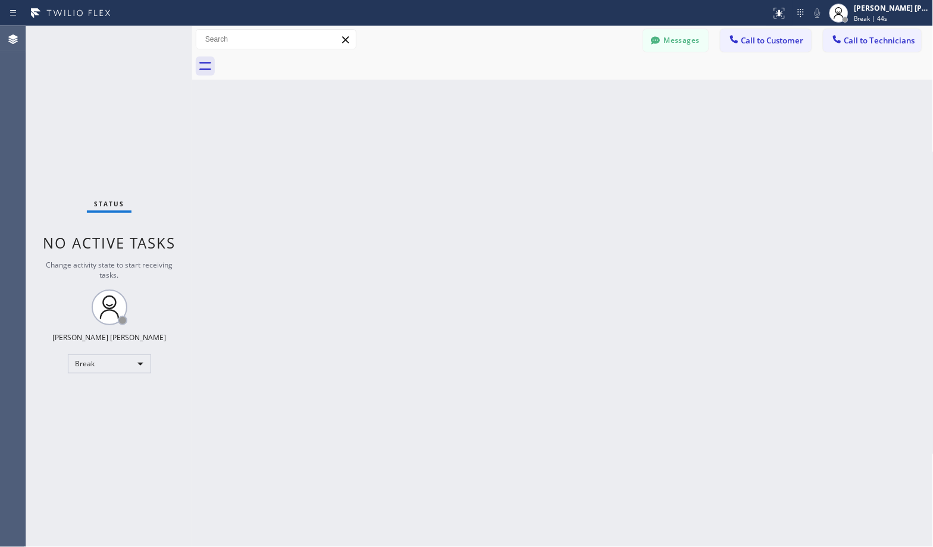
click at [605, 95] on div "Back to Dashboard Change Sender ID Customers Technicians Select a contact Outbo…" at bounding box center [562, 286] width 741 height 521
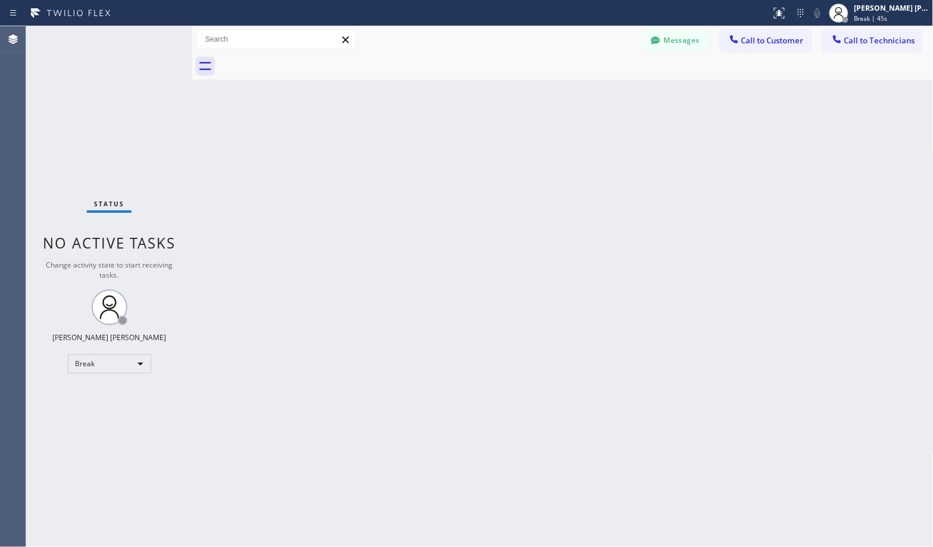
click at [605, 95] on div "Back to Dashboard Change Sender ID Customers Technicians Select a contact Outbo…" at bounding box center [562, 286] width 741 height 521
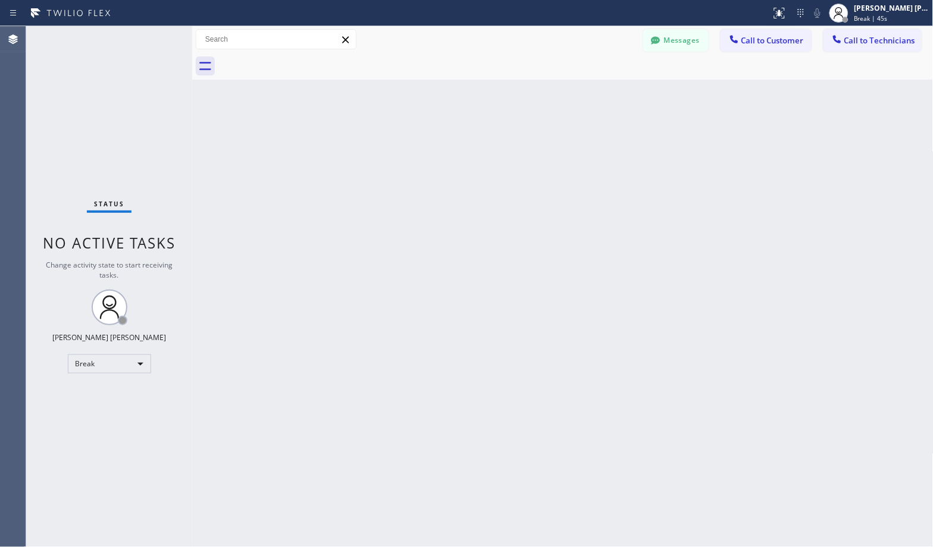
click at [605, 95] on div "Back to Dashboard Change Sender ID Customers Technicians Select a contact Outbo…" at bounding box center [562, 286] width 741 height 521
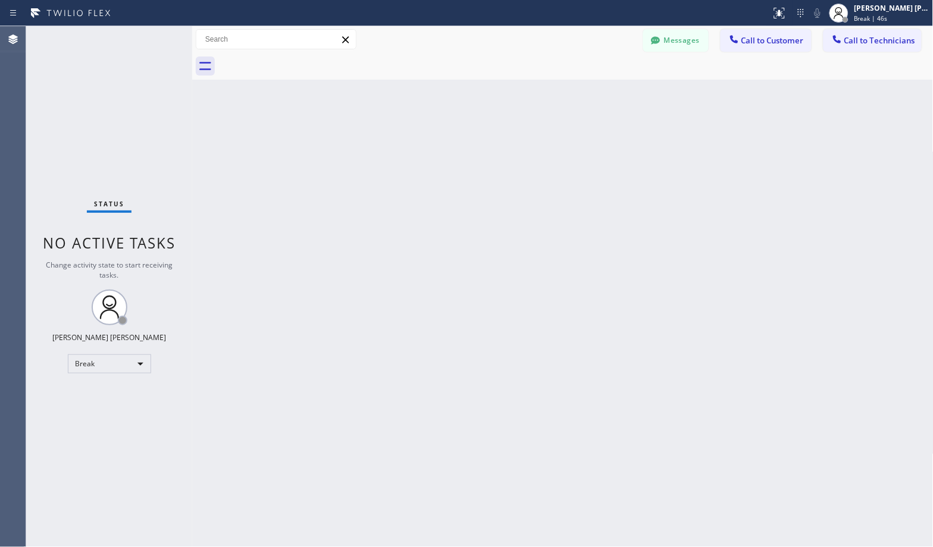
click at [605, 95] on div "Back to Dashboard Change Sender ID Customers Technicians Select a contact Outbo…" at bounding box center [562, 286] width 741 height 521
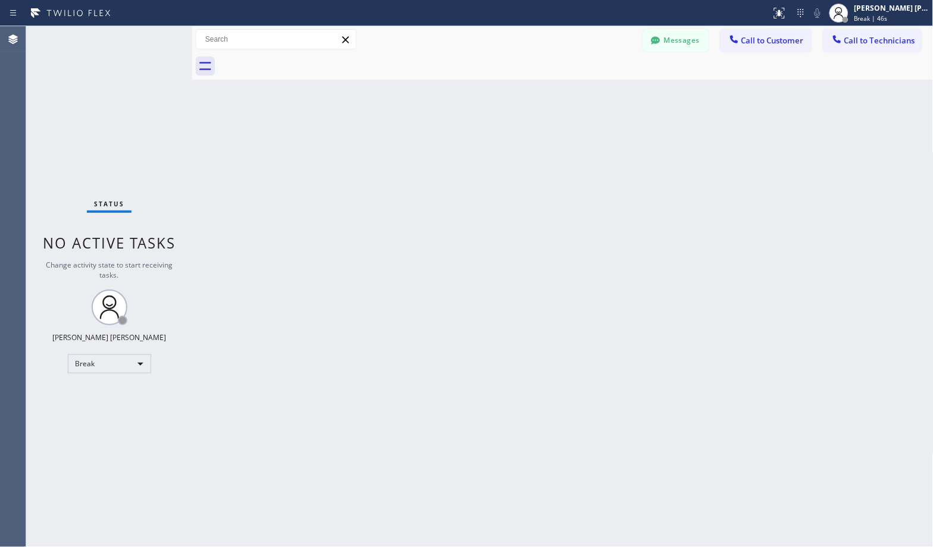
click at [605, 95] on div "Back to Dashboard Change Sender ID Customers Technicians Select a contact Outbo…" at bounding box center [562, 286] width 741 height 521
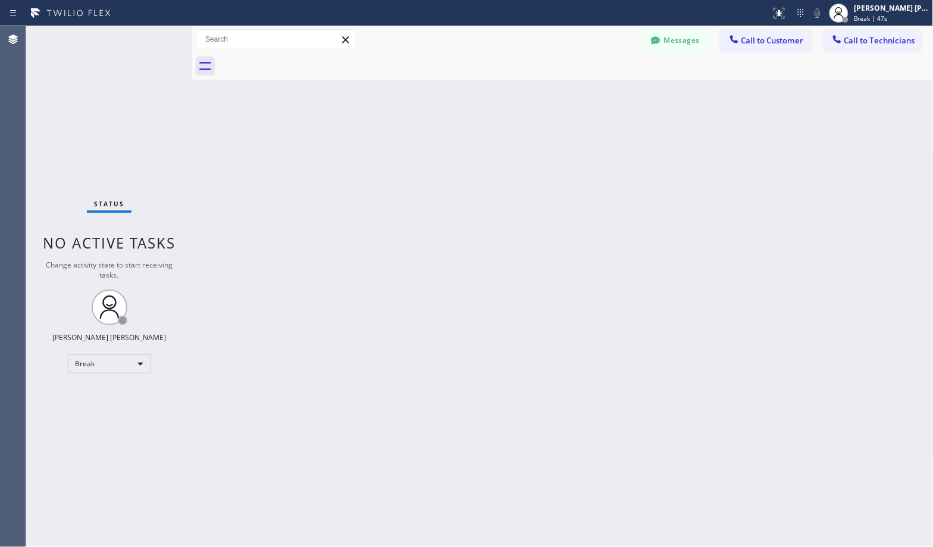
click at [605, 95] on div "Back to Dashboard Change Sender ID Customers Technicians Select a contact Outbo…" at bounding box center [562, 286] width 741 height 521
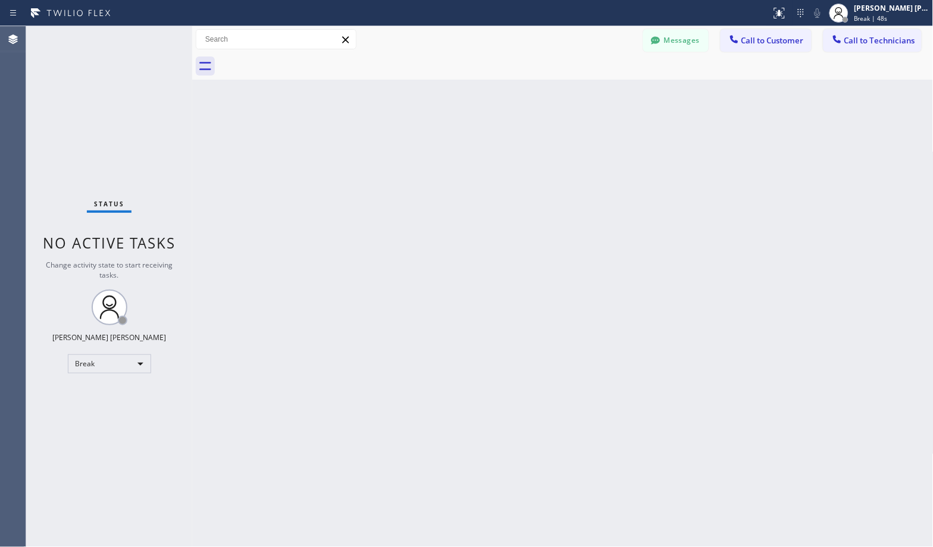
click at [605, 95] on div "Back to Dashboard Change Sender ID Customers Technicians Select a contact Outbo…" at bounding box center [562, 286] width 741 height 521
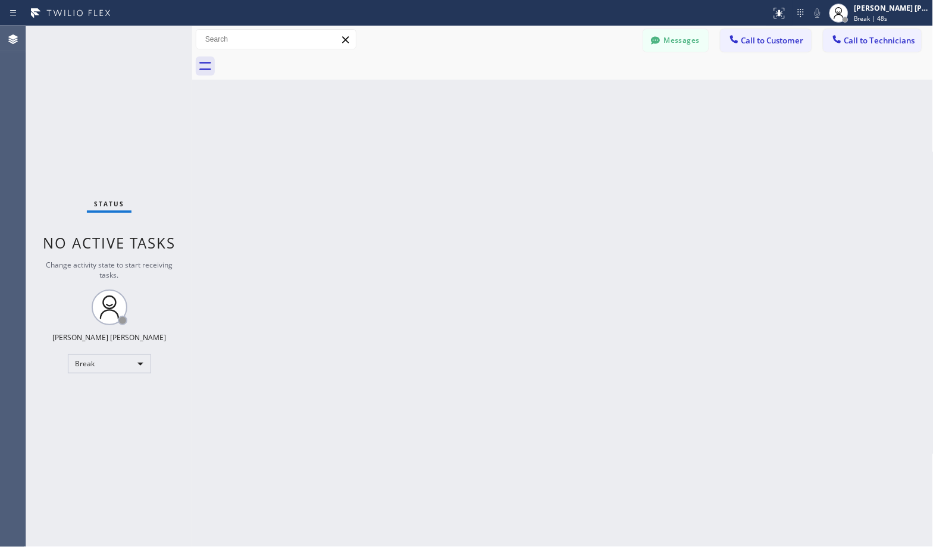
click at [605, 95] on div "Back to Dashboard Change Sender ID Customers Technicians Select a contact Outbo…" at bounding box center [562, 286] width 741 height 521
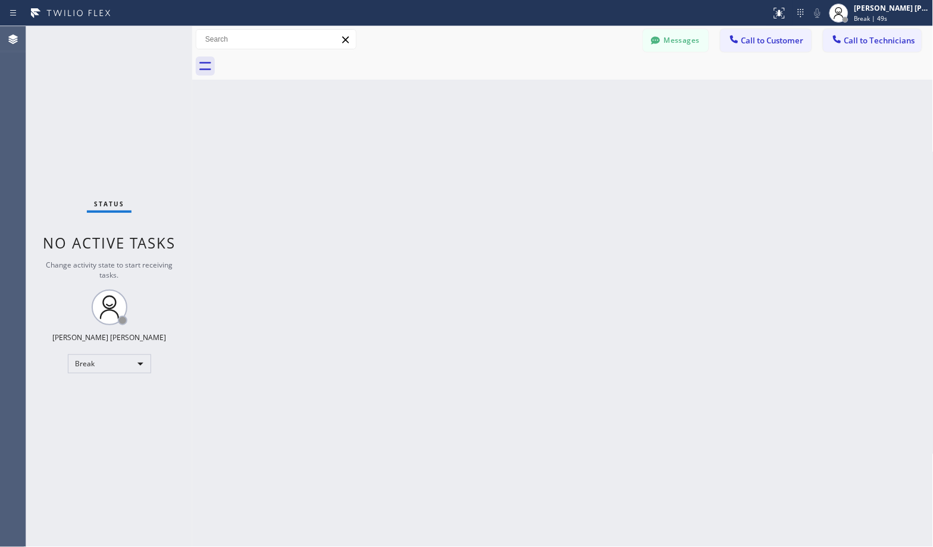
click at [605, 95] on div "Back to Dashboard Change Sender ID Customers Technicians Select a contact Outbo…" at bounding box center [562, 286] width 741 height 521
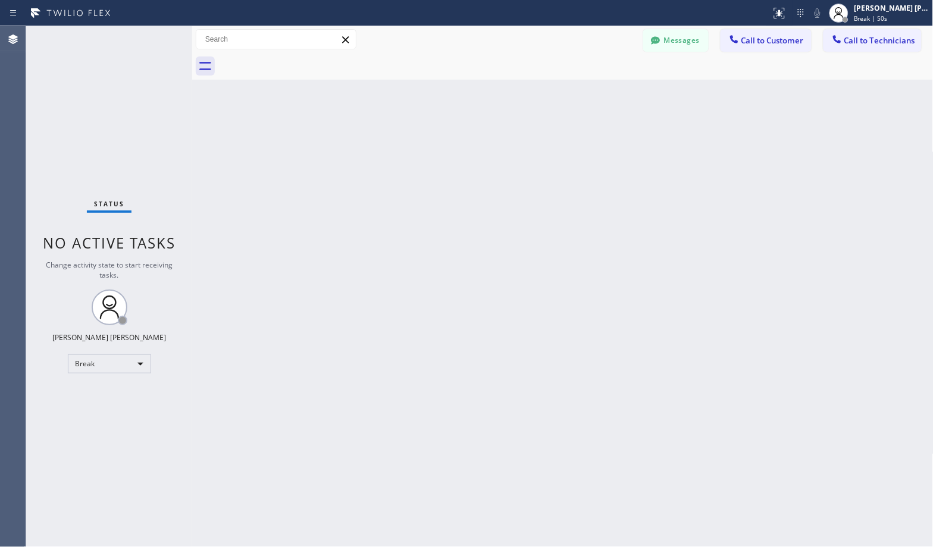
click at [605, 95] on div "Back to Dashboard Change Sender ID Customers Technicians Select a contact Outbo…" at bounding box center [562, 286] width 741 height 521
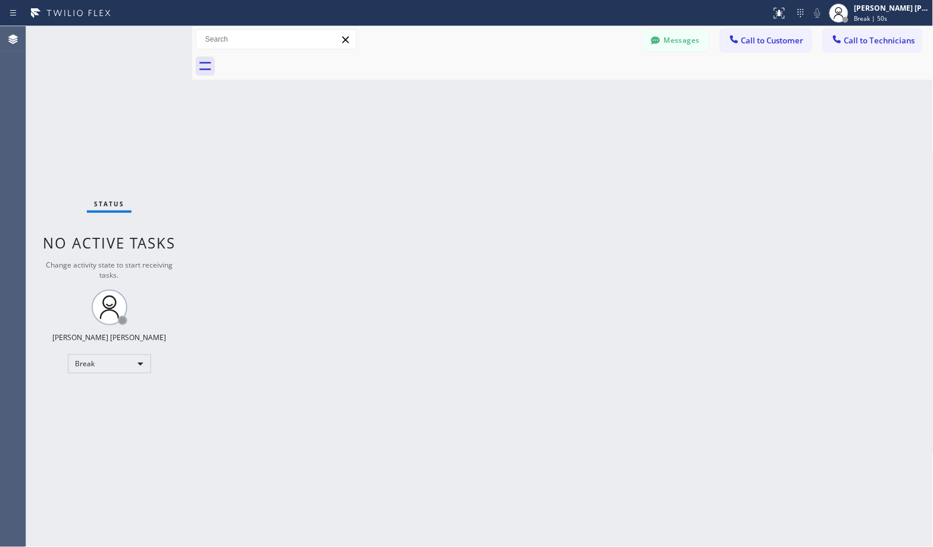
click at [605, 95] on div "Back to Dashboard Change Sender ID Customers Technicians Select a contact Outbo…" at bounding box center [562, 286] width 741 height 521
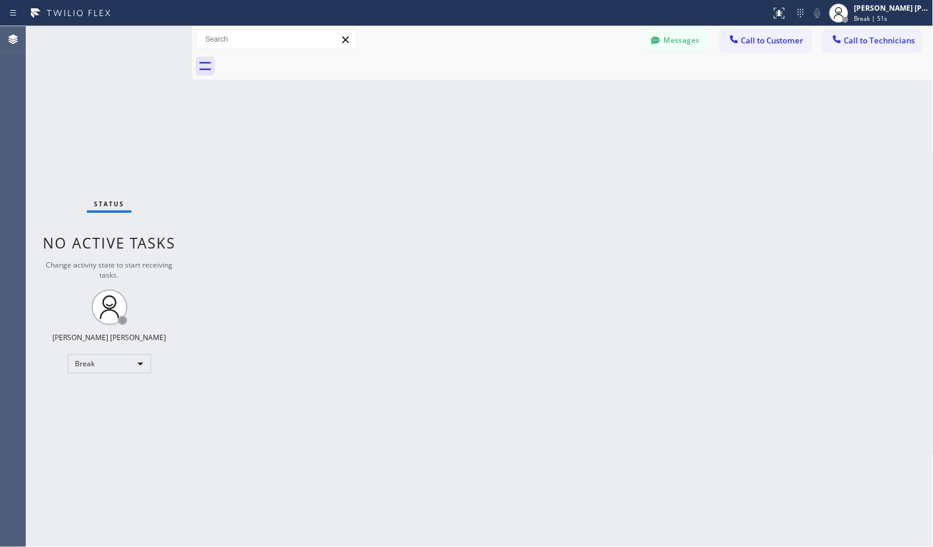
click at [605, 95] on div "Back to Dashboard Change Sender ID Customers Technicians Select a contact Outbo…" at bounding box center [562, 286] width 741 height 521
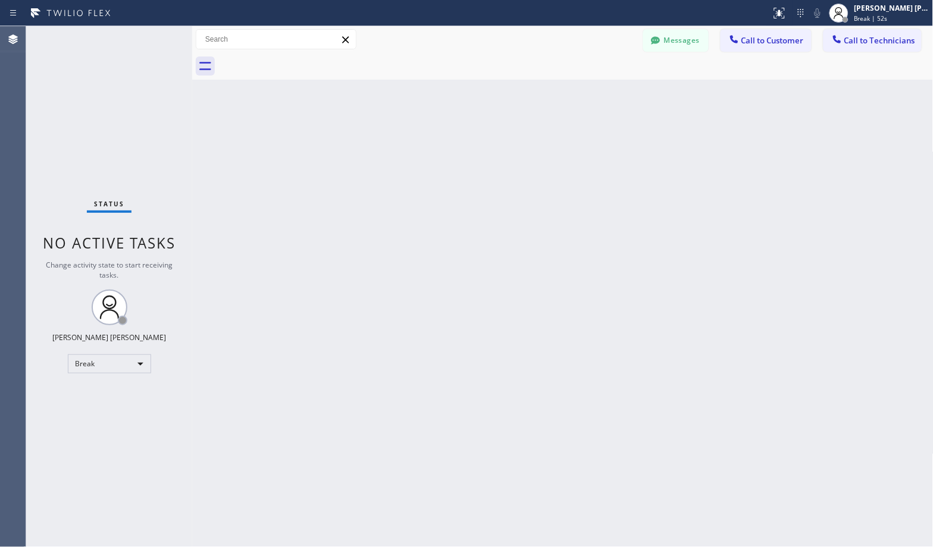
click at [605, 95] on div "Back to Dashboard Change Sender ID Customers Technicians Select a contact Outbo…" at bounding box center [562, 286] width 741 height 521
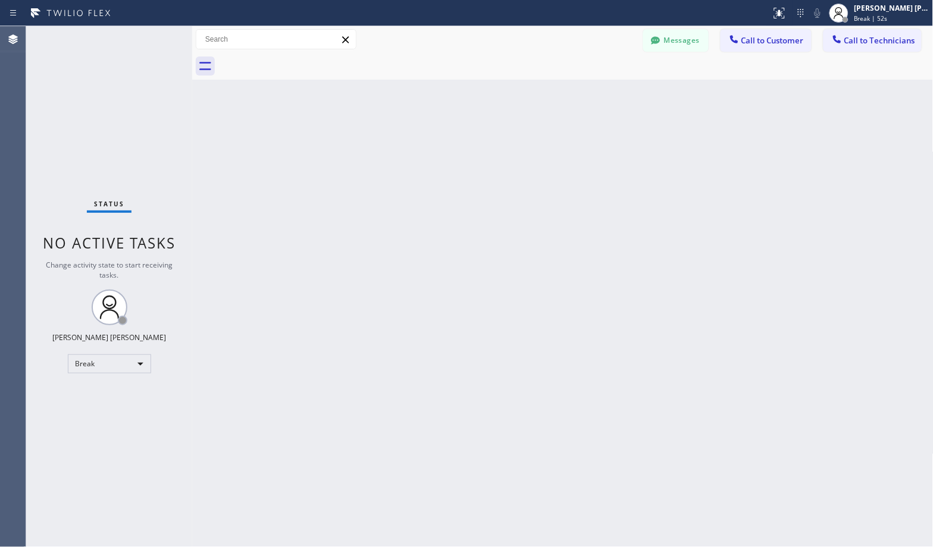
click at [605, 95] on div "Back to Dashboard Change Sender ID Customers Technicians Select a contact Outbo…" at bounding box center [562, 286] width 741 height 521
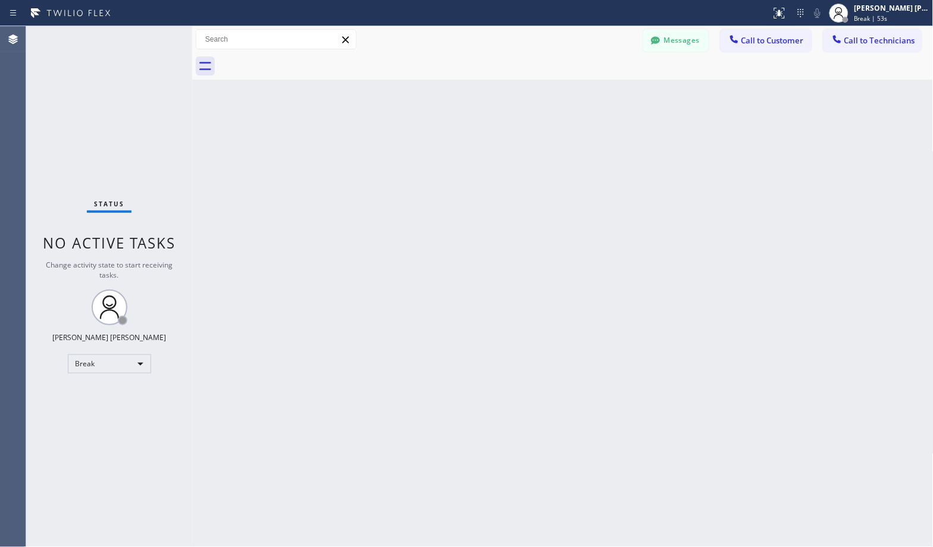
click at [605, 95] on div "Back to Dashboard Change Sender ID Customers Technicians Select a contact Outbo…" at bounding box center [562, 286] width 741 height 521
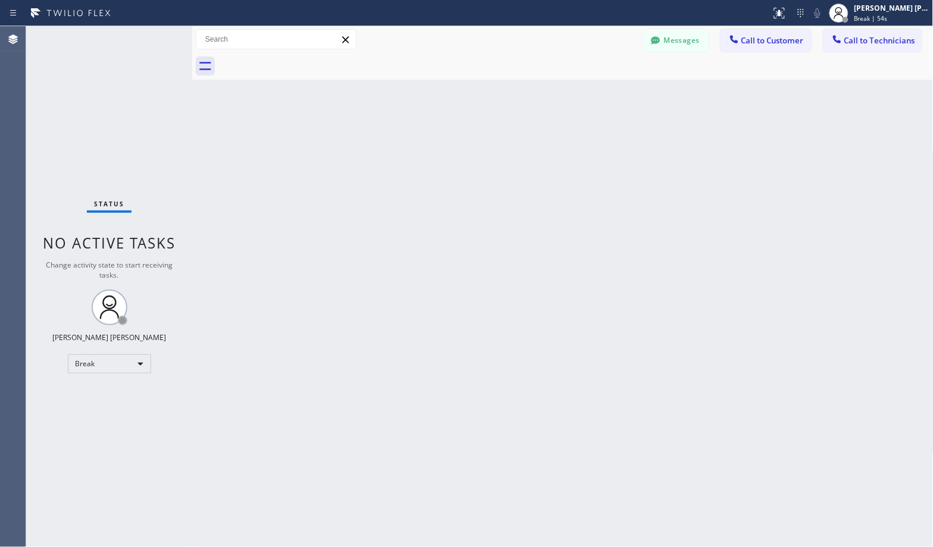
click at [605, 95] on div "Back to Dashboard Change Sender ID Customers Technicians Select a contact Outbo…" at bounding box center [562, 286] width 741 height 521
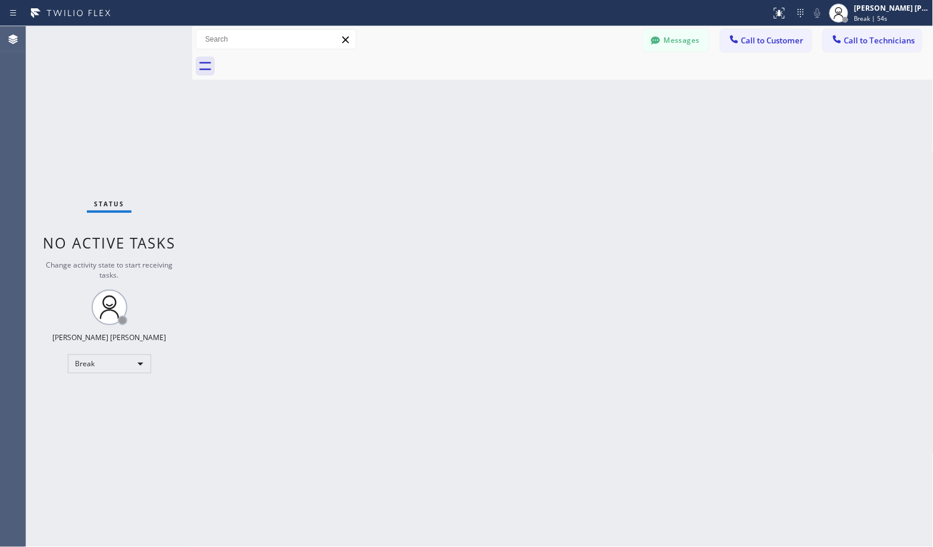
click at [605, 95] on div "Back to Dashboard Change Sender ID Customers Technicians Select a contact Outbo…" at bounding box center [562, 286] width 741 height 521
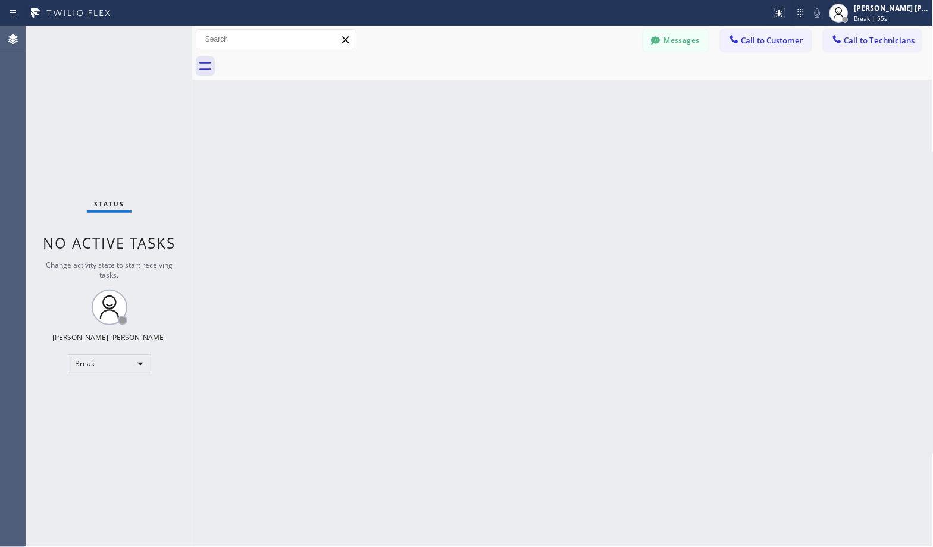
click at [605, 95] on div "Back to Dashboard Change Sender ID Customers Technicians Select a contact Outbo…" at bounding box center [562, 286] width 741 height 521
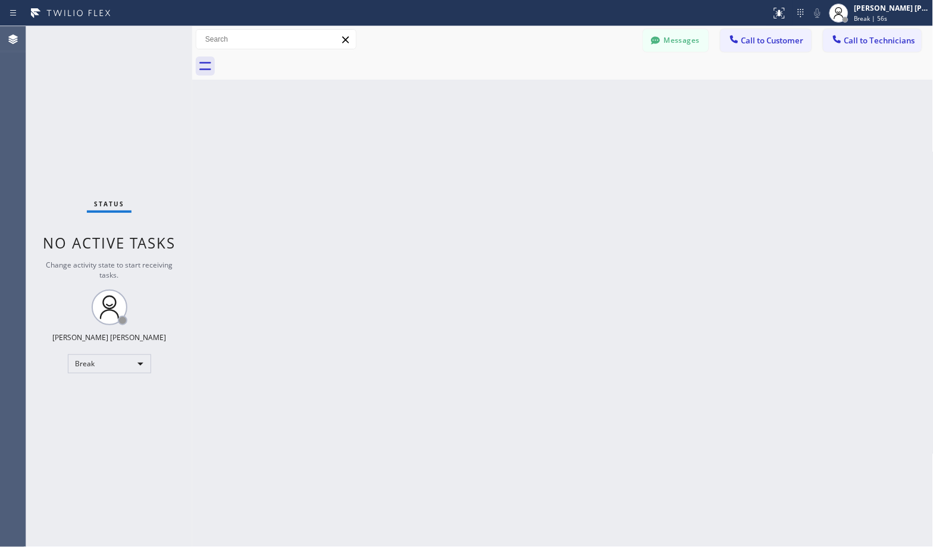
click at [605, 95] on div "Back to Dashboard Change Sender ID Customers Technicians Select a contact Outbo…" at bounding box center [562, 286] width 741 height 521
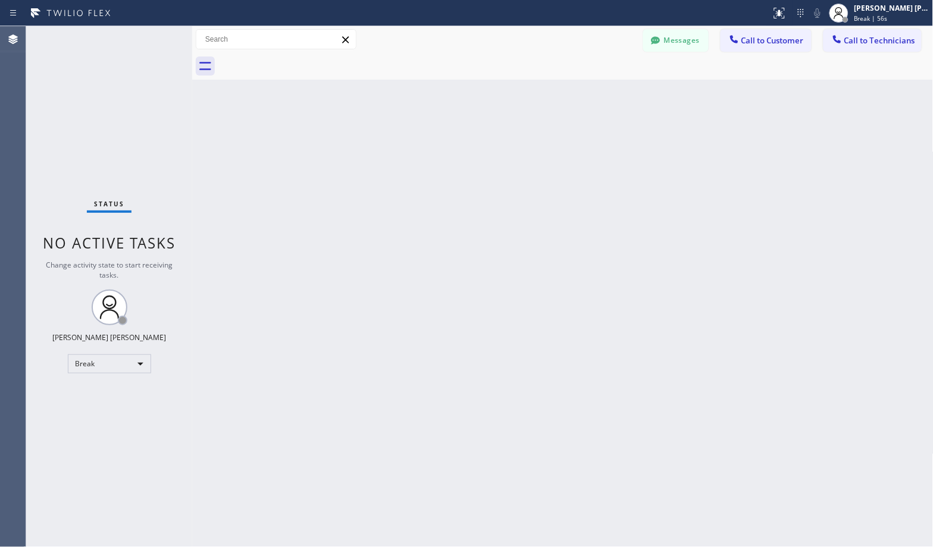
click at [605, 95] on div "Back to Dashboard Change Sender ID Customers Technicians Select a contact Outbo…" at bounding box center [562, 286] width 741 height 521
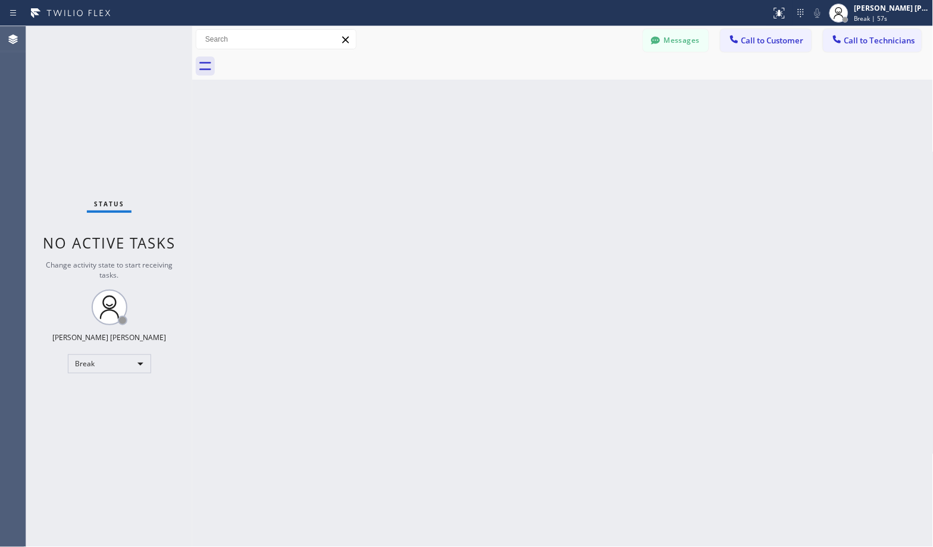
click at [605, 95] on div "Back to Dashboard Change Sender ID Customers Technicians Select a contact Outbo…" at bounding box center [562, 286] width 741 height 521
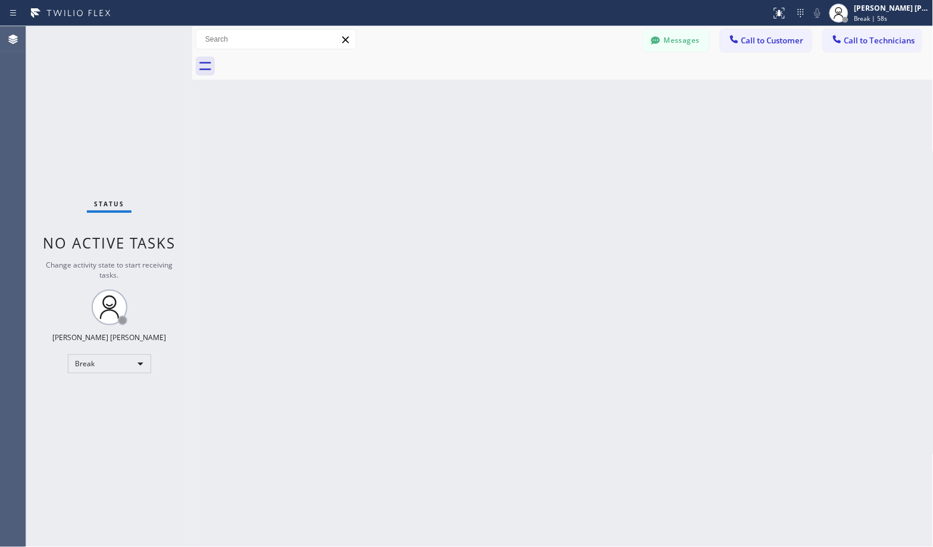
click at [605, 95] on div "Back to Dashboard Change Sender ID Customers Technicians Select a contact Outbo…" at bounding box center [562, 286] width 741 height 521
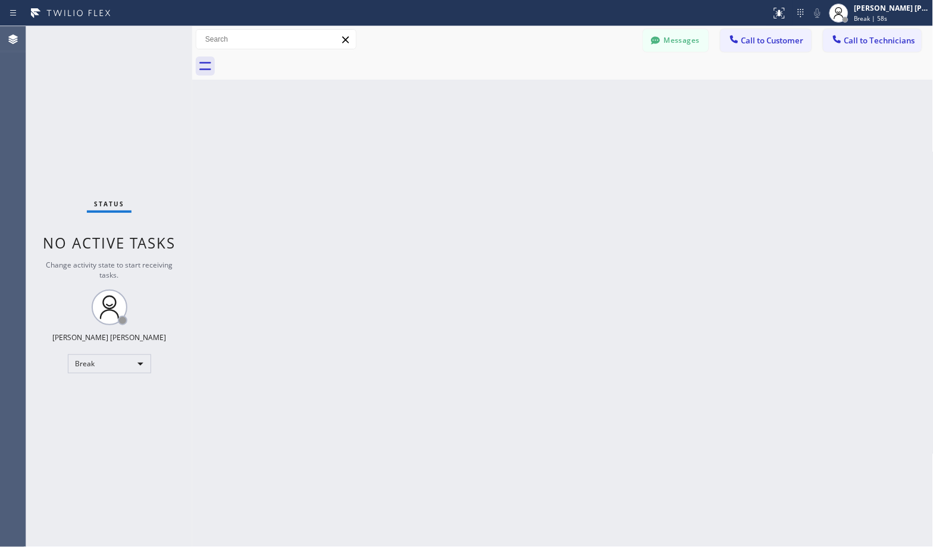
click at [605, 95] on div "Back to Dashboard Change Sender ID Customers Technicians Select a contact Outbo…" at bounding box center [562, 286] width 741 height 521
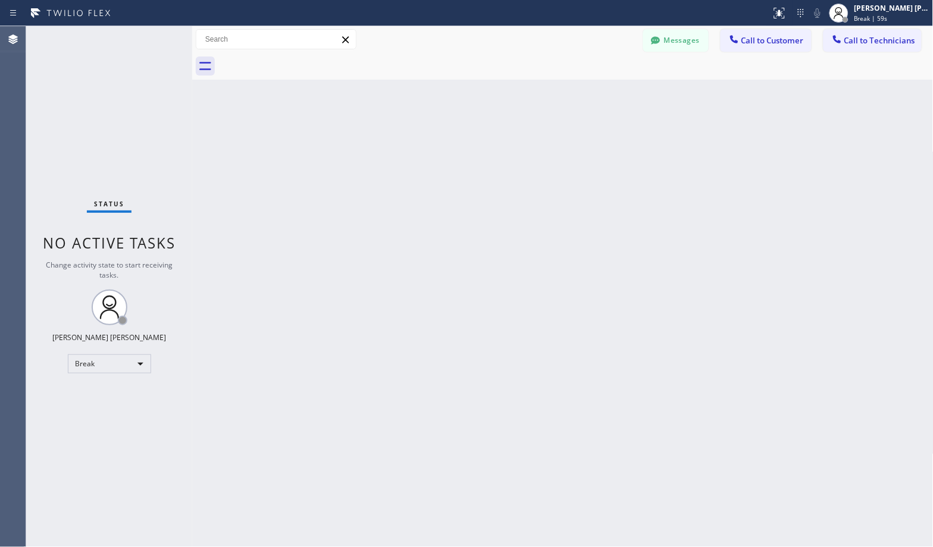
click at [605, 95] on div "Back to Dashboard Change Sender ID Customers Technicians Select a contact Outbo…" at bounding box center [562, 286] width 741 height 521
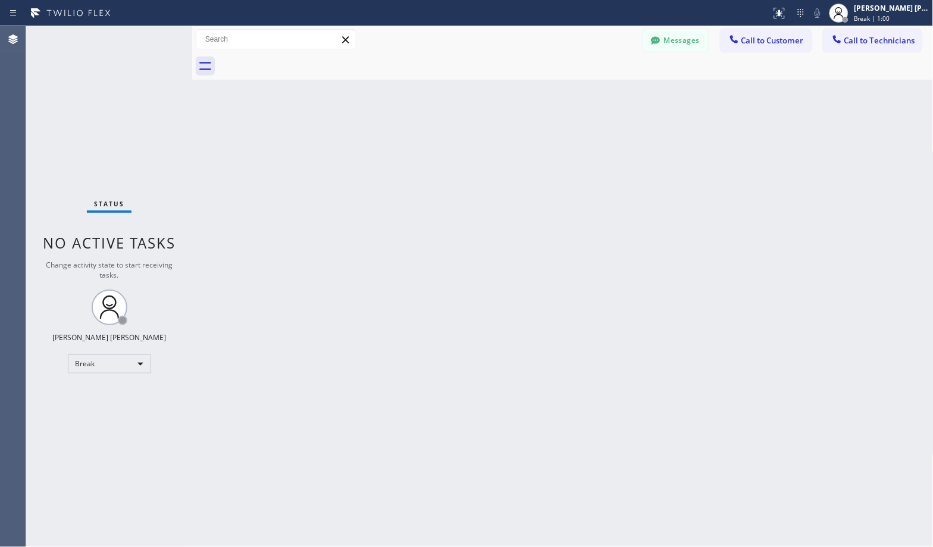
click at [605, 95] on div "Back to Dashboard Change Sender ID Customers Technicians Select a contact Outbo…" at bounding box center [562, 286] width 741 height 521
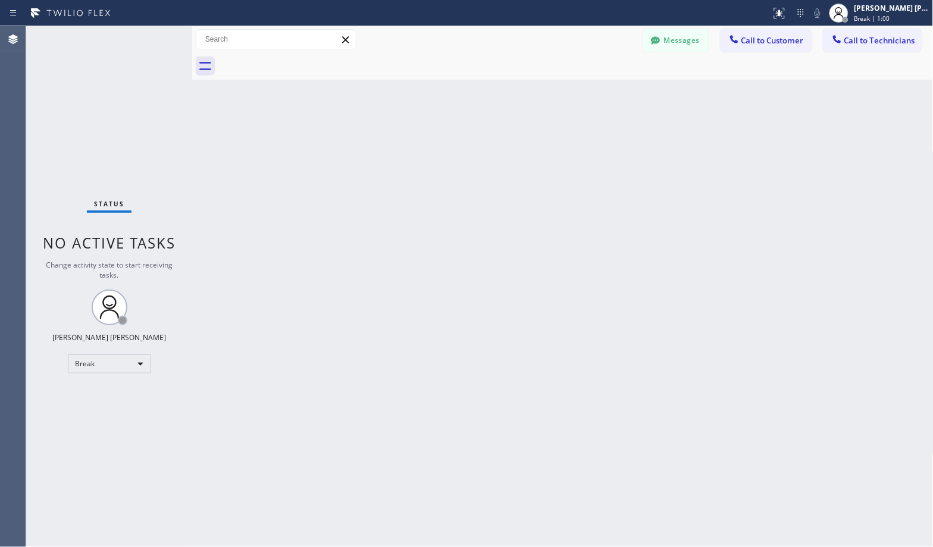
click at [605, 95] on div "Back to Dashboard Change Sender ID Customers Technicians Select a contact Outbo…" at bounding box center [562, 286] width 741 height 521
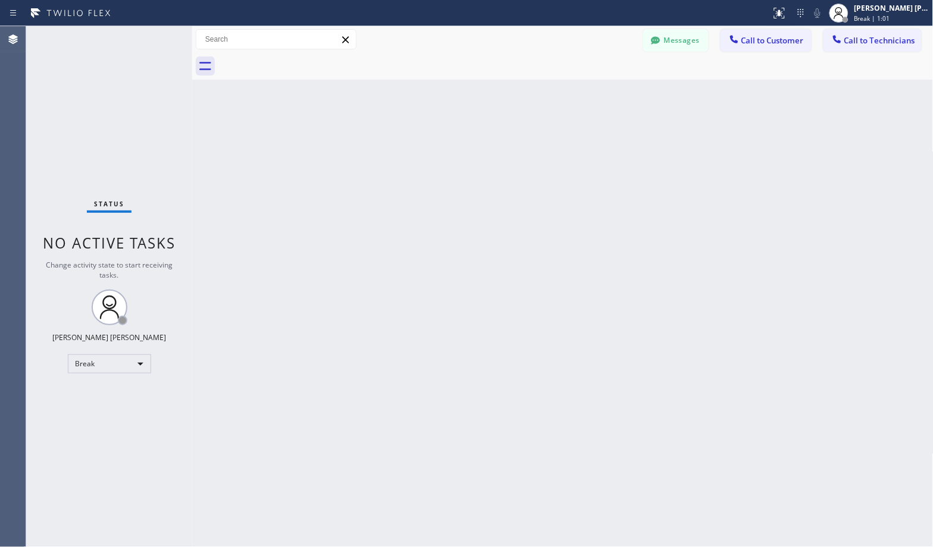
click at [605, 95] on div "Back to Dashboard Change Sender ID Customers Technicians Select a contact Outbo…" at bounding box center [562, 286] width 741 height 521
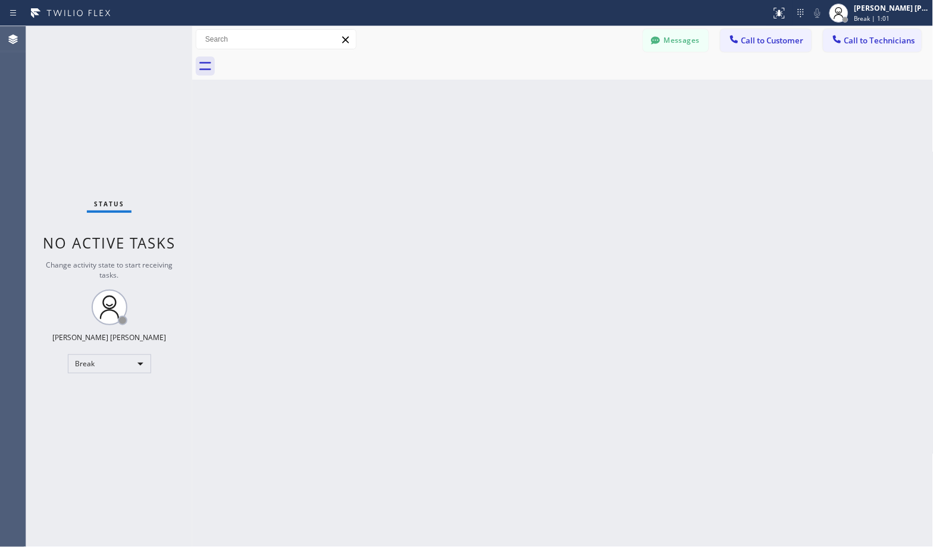
click at [605, 95] on div "Back to Dashboard Change Sender ID Customers Technicians Select a contact Outbo…" at bounding box center [562, 286] width 741 height 521
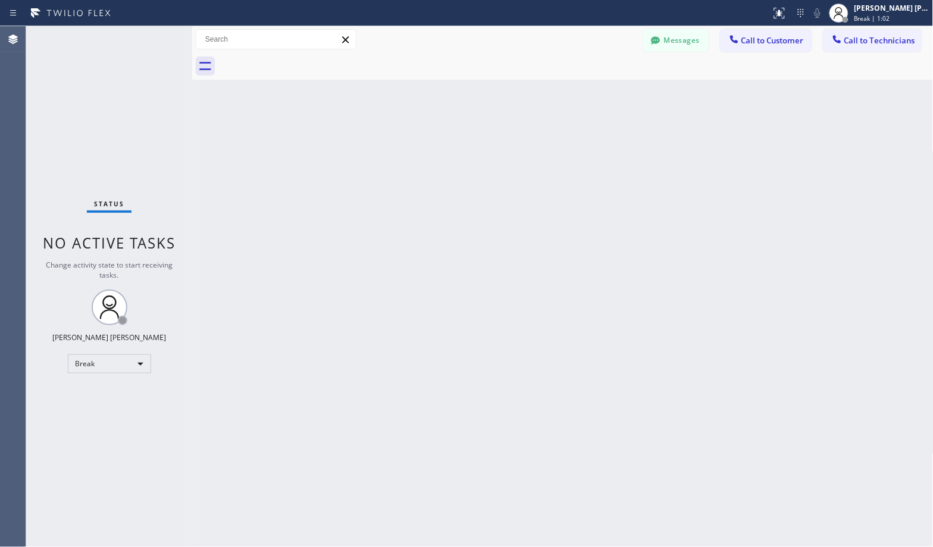
click at [605, 95] on div "Back to Dashboard Change Sender ID Customers Technicians Select a contact Outbo…" at bounding box center [562, 286] width 741 height 521
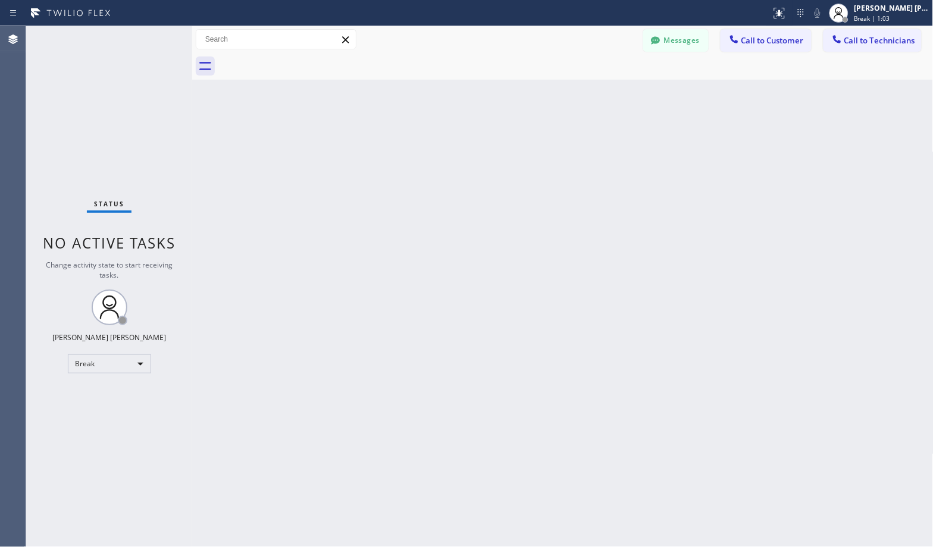
click at [605, 95] on div "Back to Dashboard Change Sender ID Customers Technicians Select a contact Outbo…" at bounding box center [562, 286] width 741 height 521
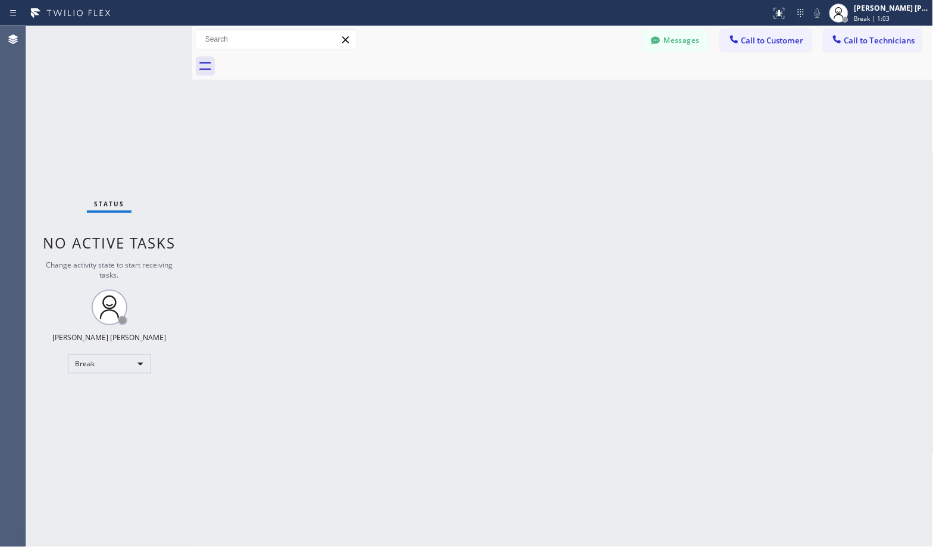
click at [605, 95] on div "Back to Dashboard Change Sender ID Customers Technicians Select a contact Outbo…" at bounding box center [562, 286] width 741 height 521
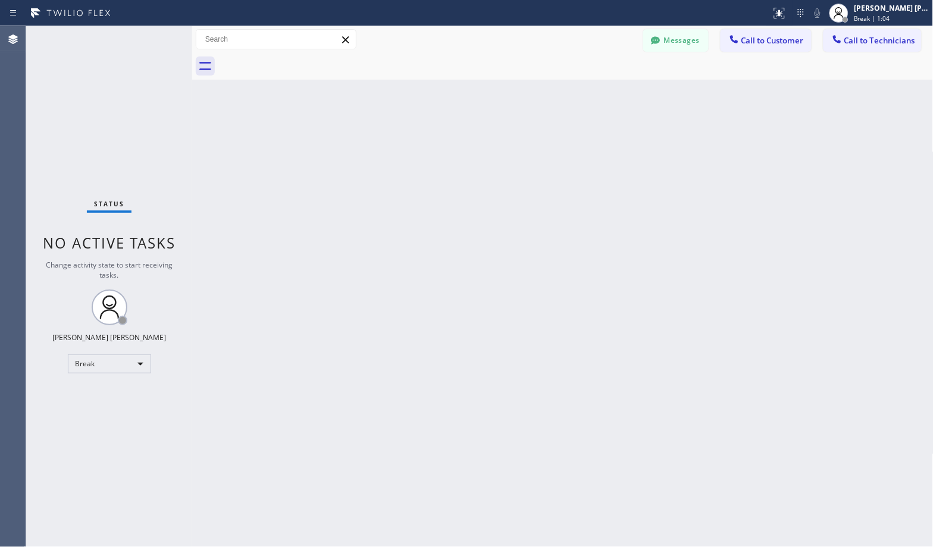
click at [605, 95] on div "Back to Dashboard Change Sender ID Customers Technicians Select a contact Outbo…" at bounding box center [562, 286] width 741 height 521
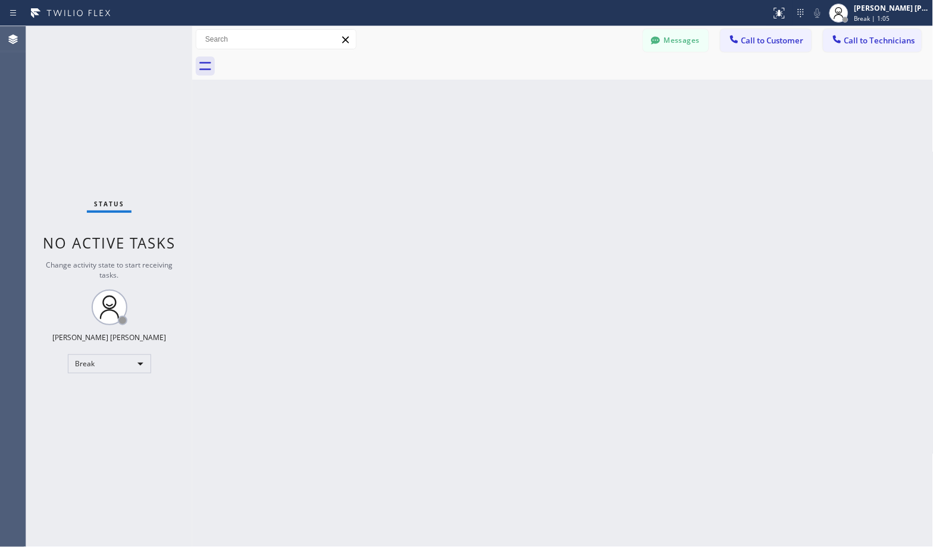
click at [605, 95] on div "Back to Dashboard Change Sender ID Customers Technicians Select a contact Outbo…" at bounding box center [562, 286] width 741 height 521
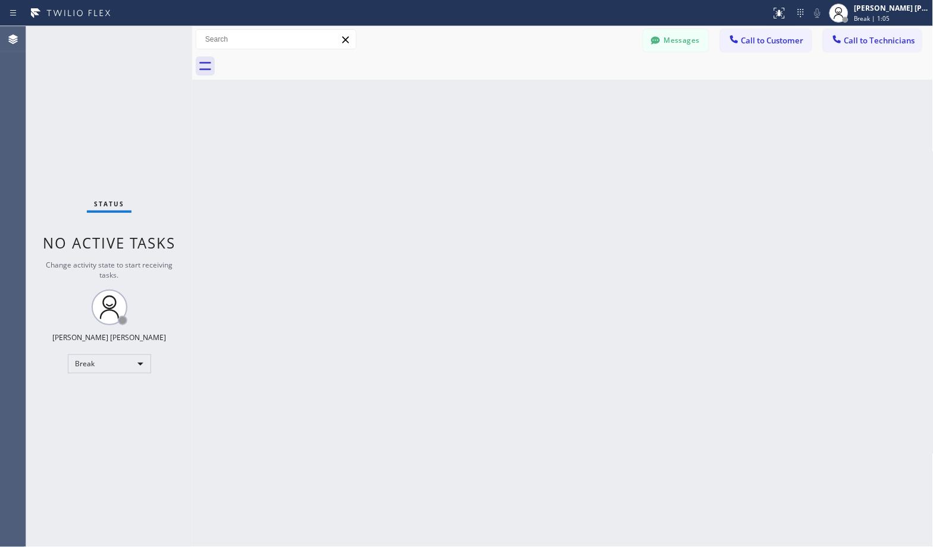
click at [605, 95] on div "Back to Dashboard Change Sender ID Customers Technicians Select a contact Outbo…" at bounding box center [562, 286] width 741 height 521
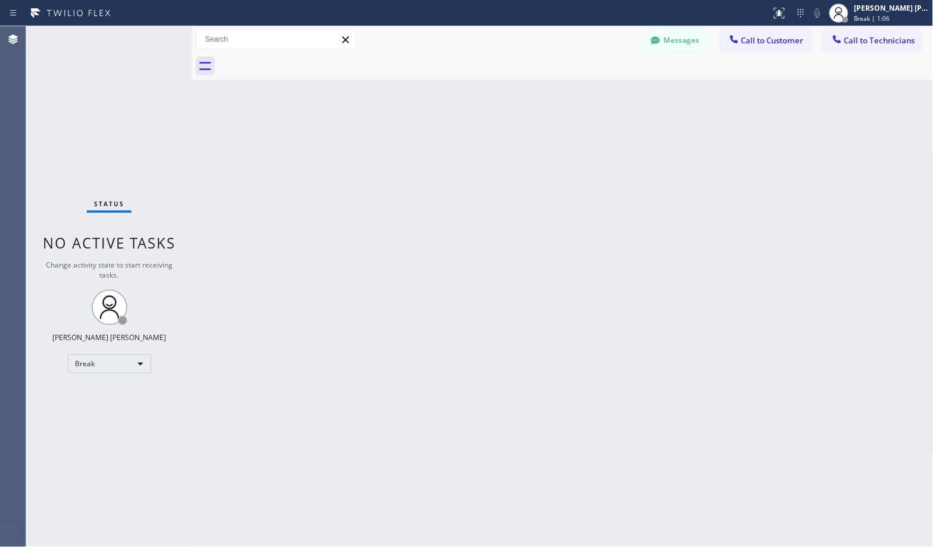
click at [605, 95] on div "Back to Dashboard Change Sender ID Customers Technicians Select a contact Outbo…" at bounding box center [562, 286] width 741 height 521
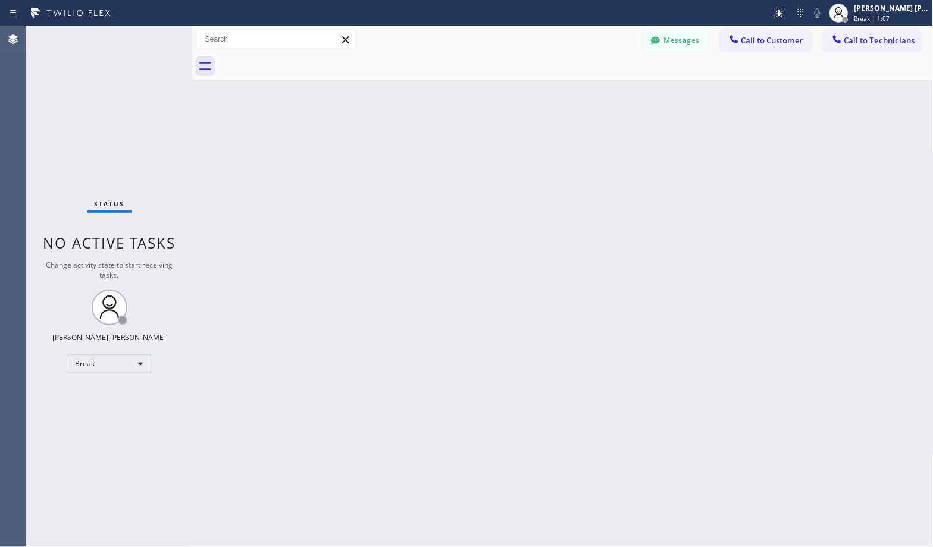
click at [605, 95] on div "Back to Dashboard Change Sender ID Customers Technicians Select a contact Outbo…" at bounding box center [562, 286] width 741 height 521
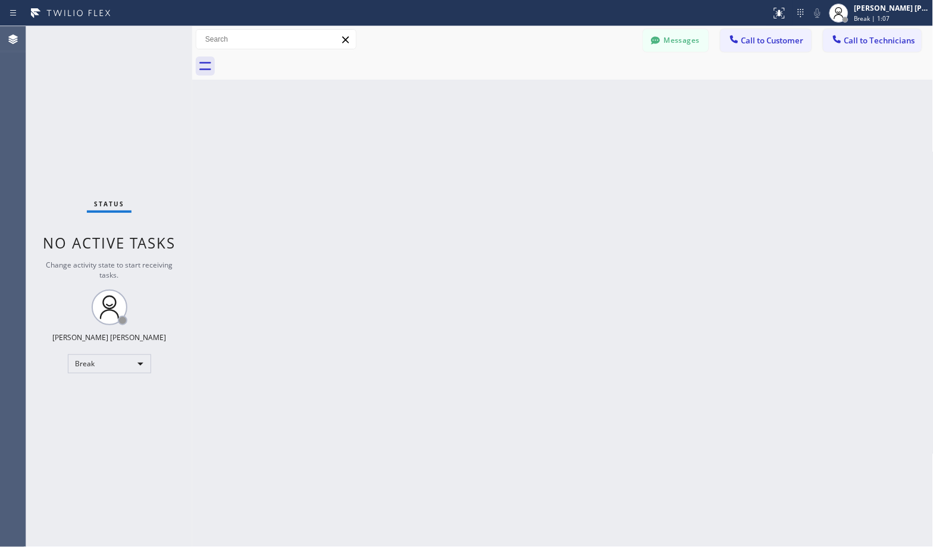
click at [605, 95] on div "Back to Dashboard Change Sender ID Customers Technicians Select a contact Outbo…" at bounding box center [562, 286] width 741 height 521
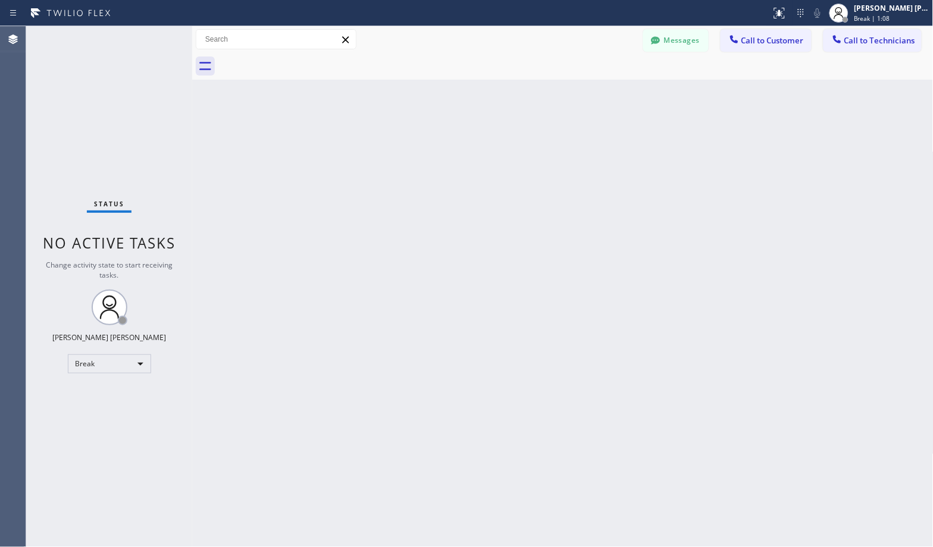
click at [605, 95] on div "Back to Dashboard Change Sender ID Customers Technicians Select a contact Outbo…" at bounding box center [562, 286] width 741 height 521
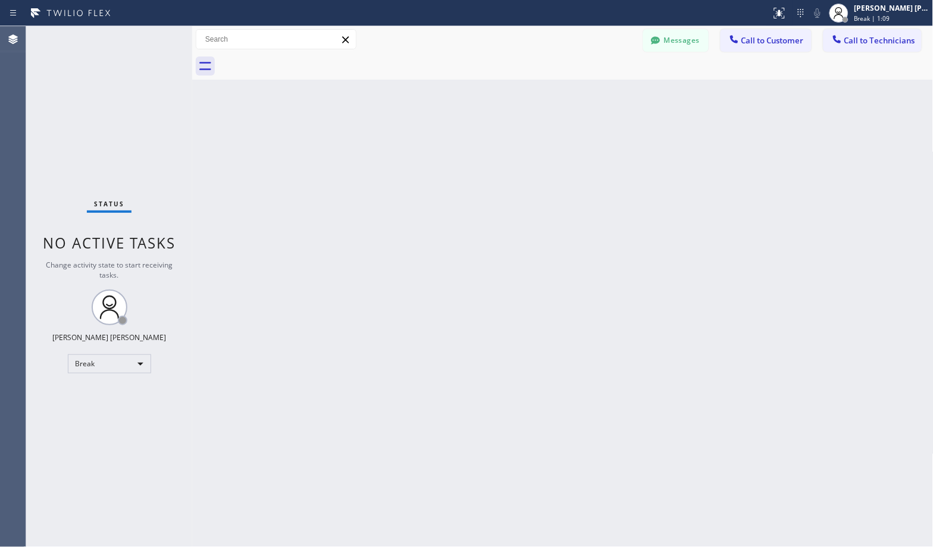
click at [605, 95] on div "Back to Dashboard Change Sender ID Customers Technicians Select a contact Outbo…" at bounding box center [562, 286] width 741 height 521
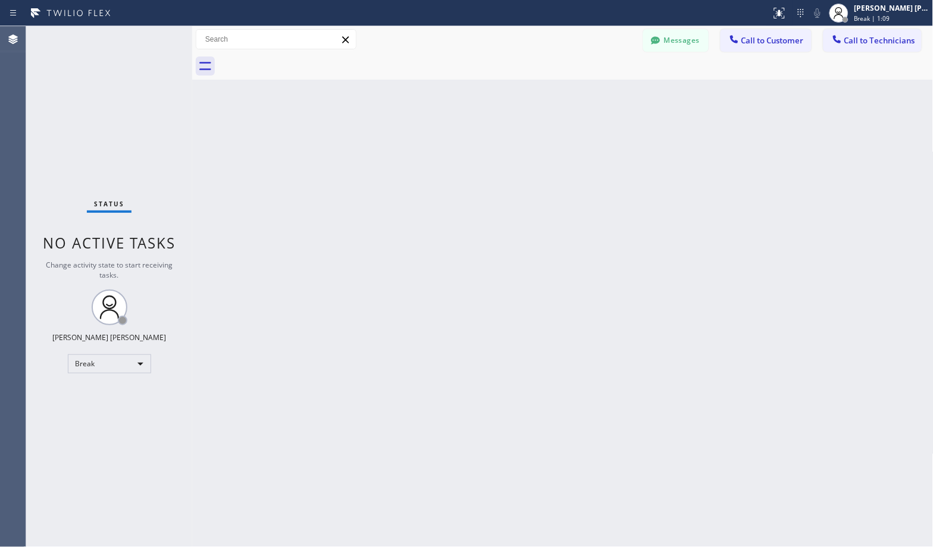
click at [605, 95] on div "Back to Dashboard Change Sender ID Customers Technicians Select a contact Outbo…" at bounding box center [562, 286] width 741 height 521
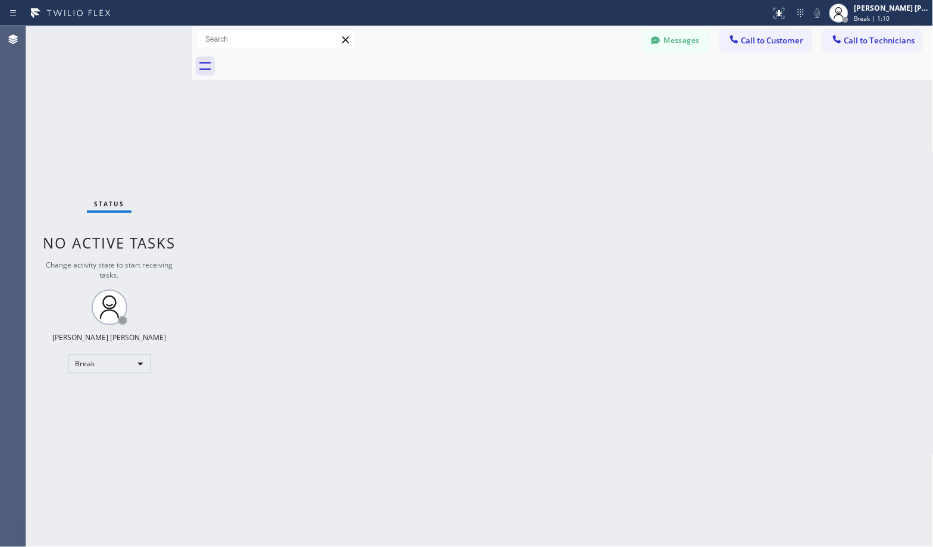
click at [605, 95] on div "Back to Dashboard Change Sender ID Customers Technicians Select a contact Outbo…" at bounding box center [562, 286] width 741 height 521
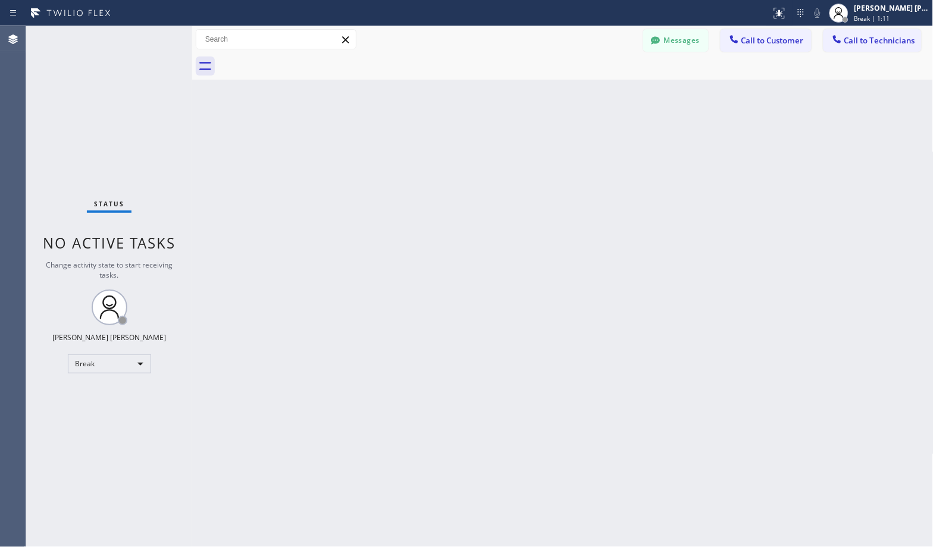
click at [605, 95] on div "Back to Dashboard Change Sender ID Customers Technicians Select a contact Outbo…" at bounding box center [562, 286] width 741 height 521
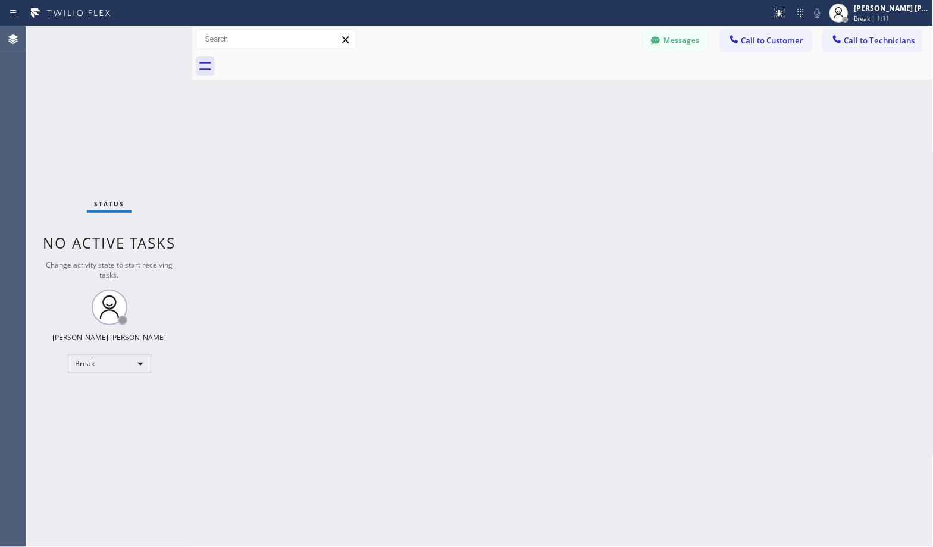
click at [605, 95] on div "Back to Dashboard Change Sender ID Customers Technicians Select a contact Outbo…" at bounding box center [562, 286] width 741 height 521
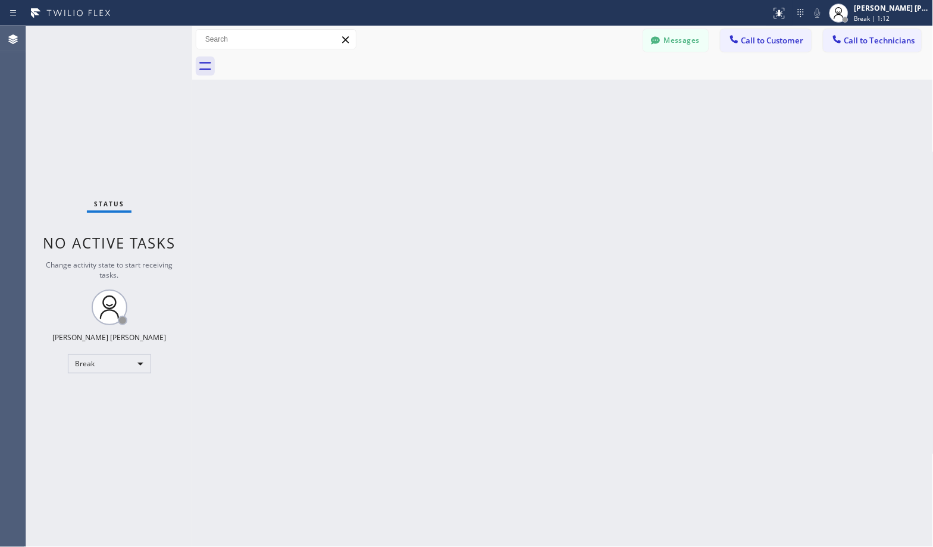
click at [605, 95] on div "Back to Dashboard Change Sender ID Customers Technicians Select a contact Outbo…" at bounding box center [562, 286] width 741 height 521
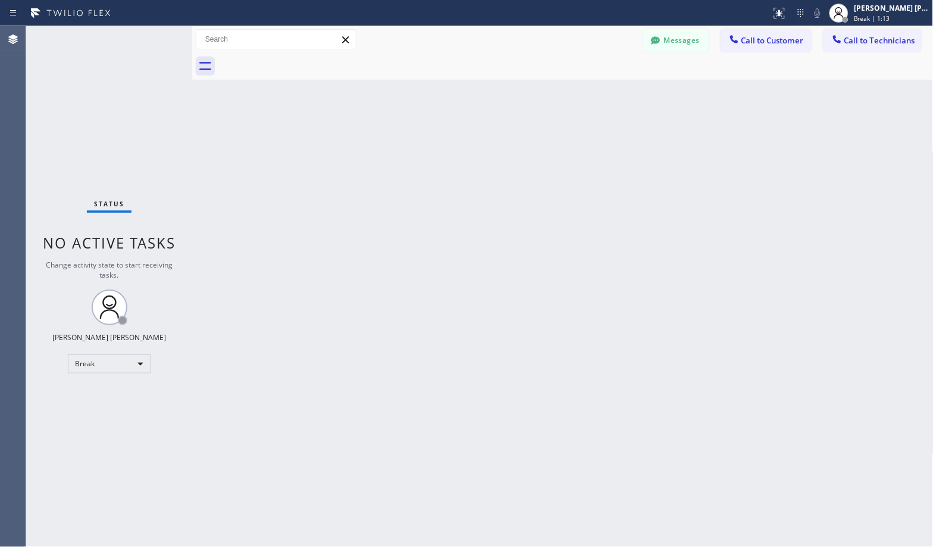
click at [605, 95] on div "Back to Dashboard Change Sender ID Customers Technicians Select a contact Outbo…" at bounding box center [562, 286] width 741 height 521
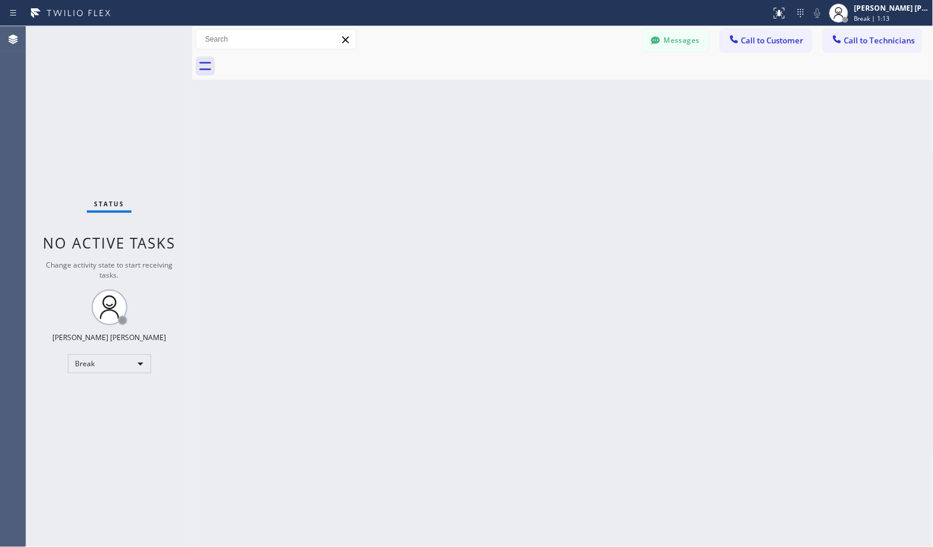
click at [605, 95] on div "Back to Dashboard Change Sender ID Customers Technicians Select a contact Outbo…" at bounding box center [562, 286] width 741 height 521
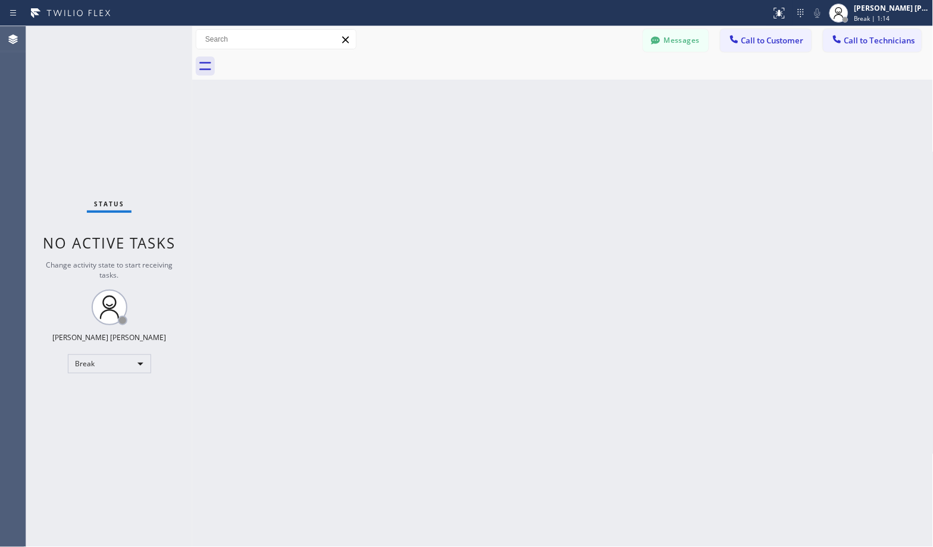
click at [605, 95] on div "Back to Dashboard Change Sender ID Customers Technicians Select a contact Outbo…" at bounding box center [562, 286] width 741 height 521
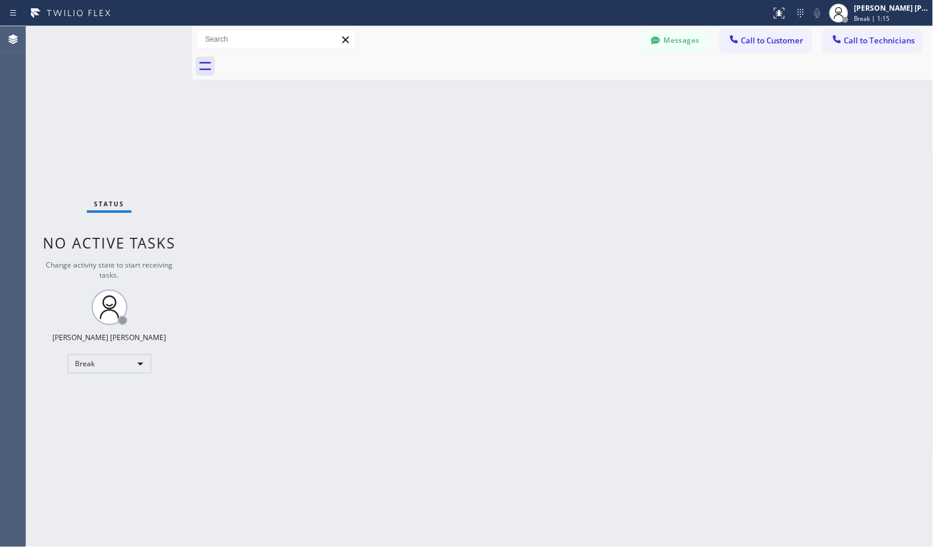
click at [605, 95] on div "Back to Dashboard Change Sender ID Customers Technicians Select a contact Outbo…" at bounding box center [562, 286] width 741 height 521
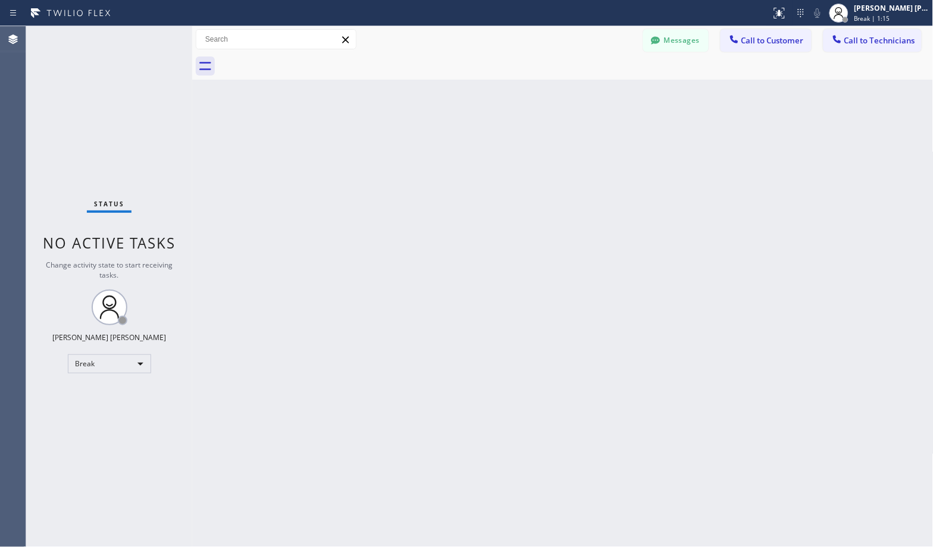
click at [605, 95] on div "Back to Dashboard Change Sender ID Customers Technicians Select a contact Outbo…" at bounding box center [562, 286] width 741 height 521
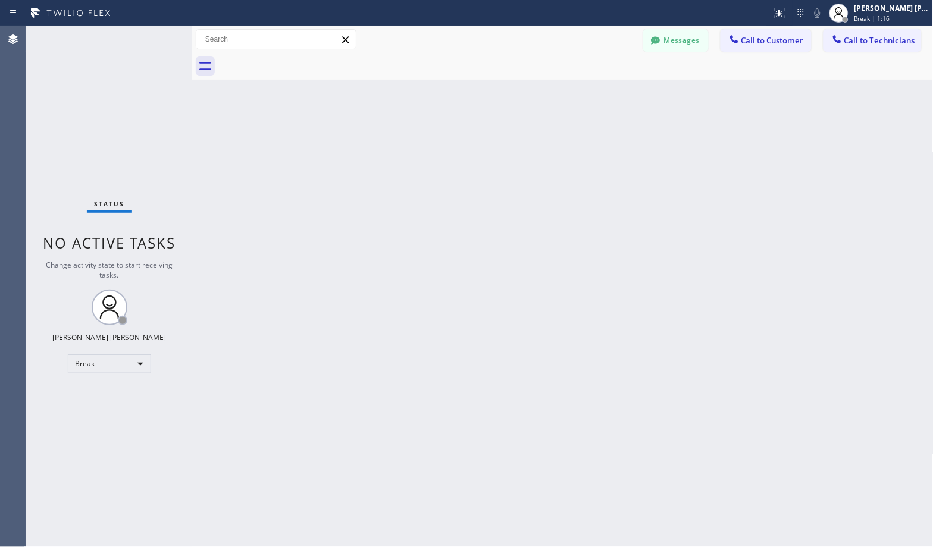
click at [605, 95] on div "Back to Dashboard Change Sender ID Customers Technicians Select a contact Outbo…" at bounding box center [562, 286] width 741 height 521
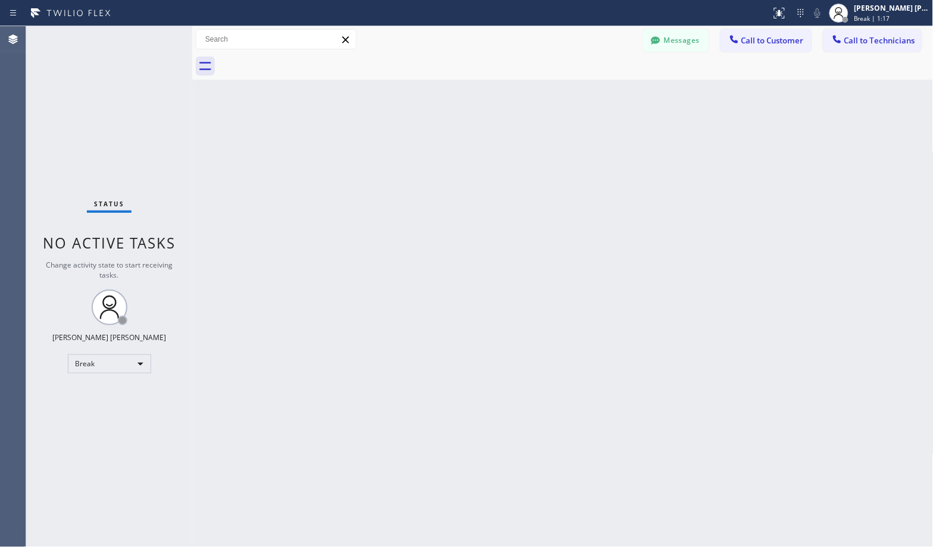
click at [605, 95] on div "Back to Dashboard Change Sender ID Customers Technicians Select a contact Outbo…" at bounding box center [562, 286] width 741 height 521
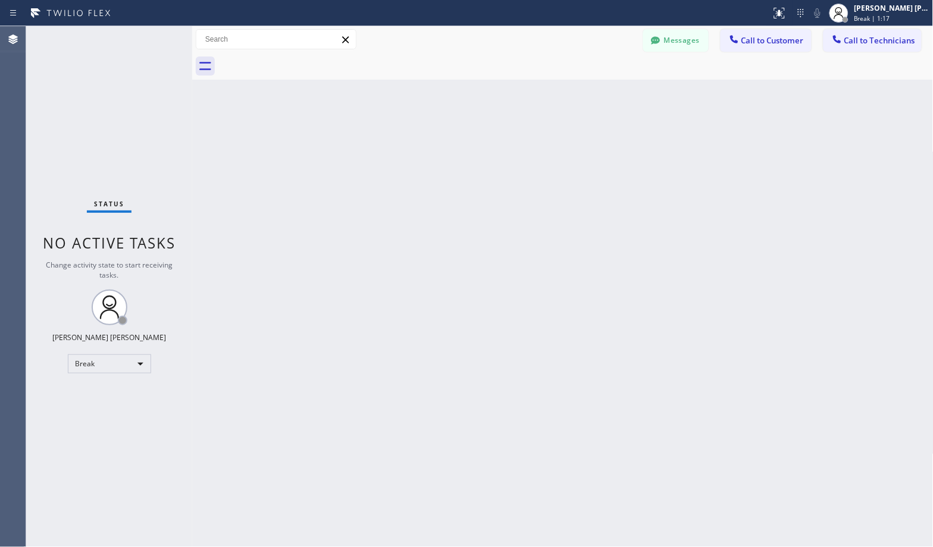
click at [605, 95] on div "Back to Dashboard Change Sender ID Customers Technicians Select a contact Outbo…" at bounding box center [562, 286] width 741 height 521
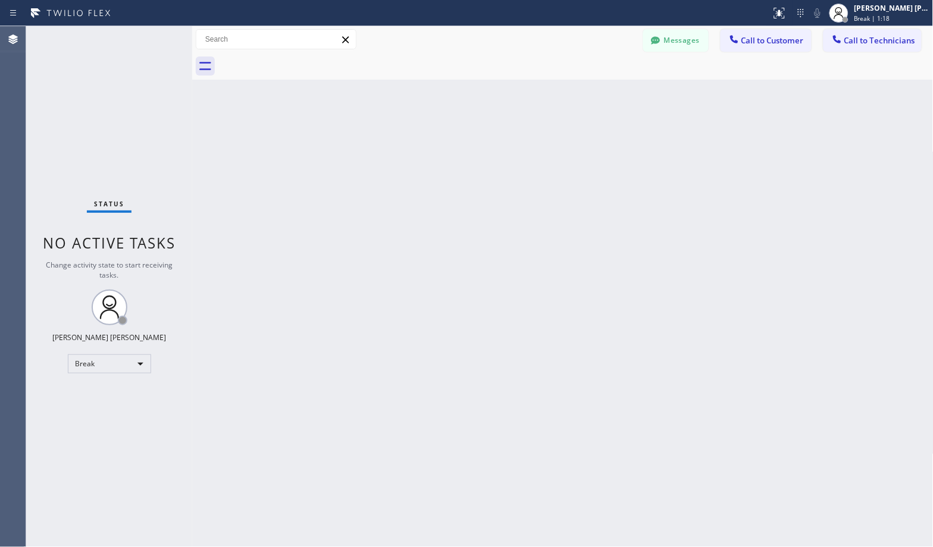
click at [605, 95] on div "Back to Dashboard Change Sender ID Customers Technicians Select a contact Outbo…" at bounding box center [562, 286] width 741 height 521
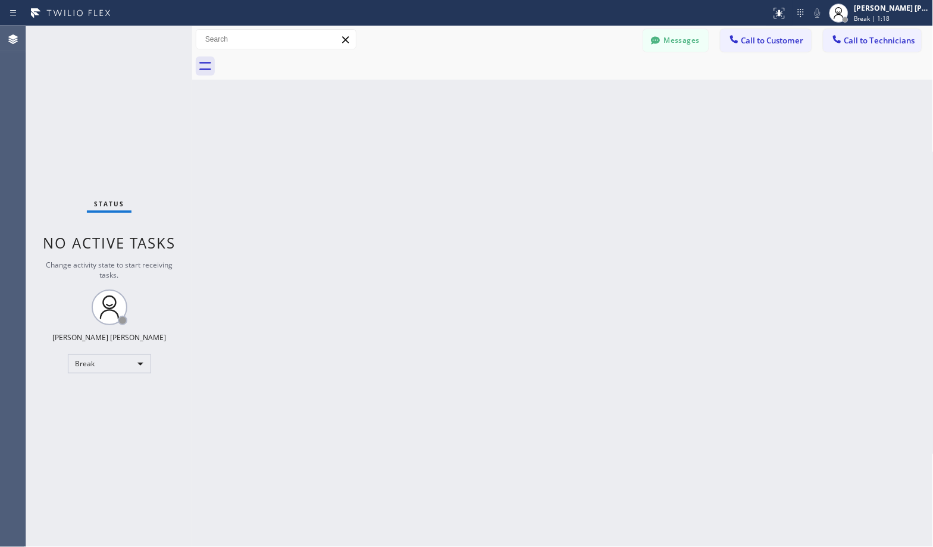
click at [605, 95] on div "Back to Dashboard Change Sender ID Customers Technicians Select a contact Outbo…" at bounding box center [562, 286] width 741 height 521
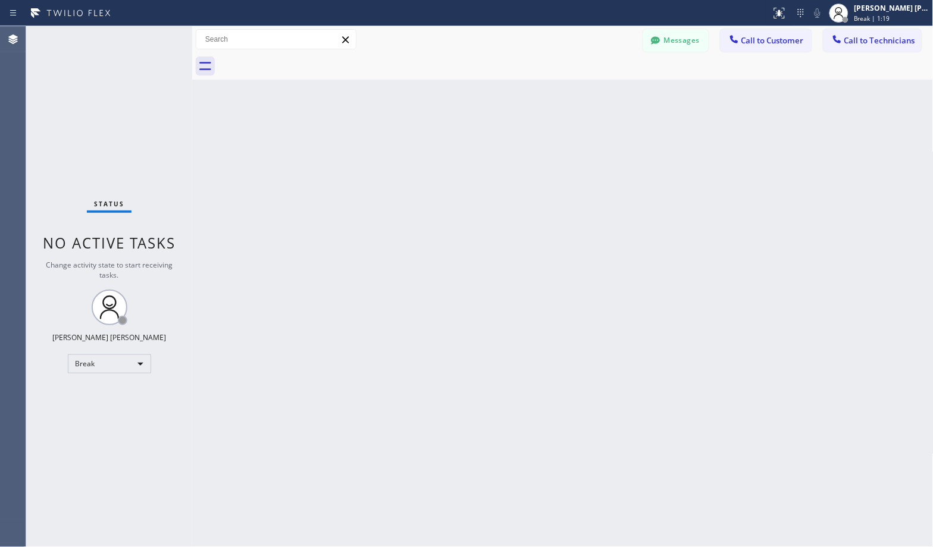
click at [605, 95] on div "Back to Dashboard Change Sender ID Customers Technicians Select a contact Outbo…" at bounding box center [562, 286] width 741 height 521
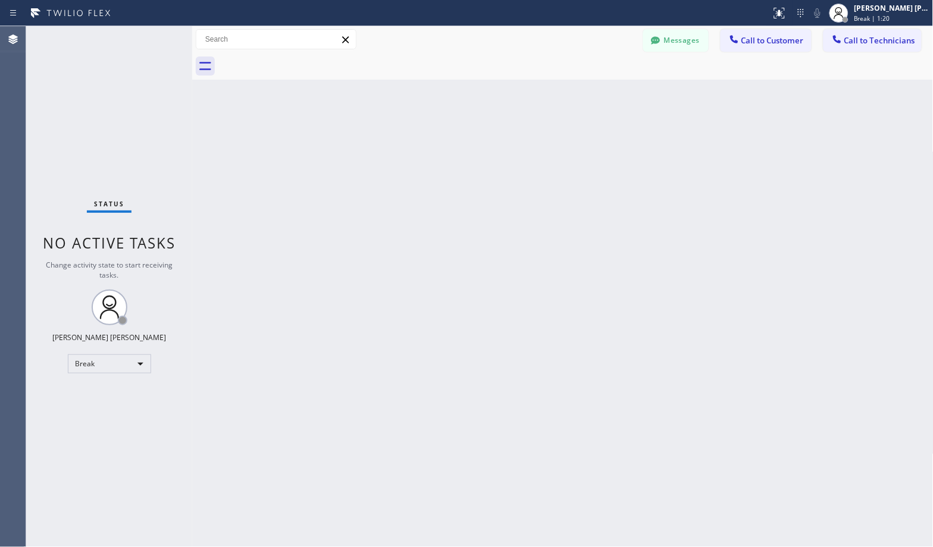
click at [605, 95] on div "Back to Dashboard Change Sender ID Customers Technicians Select a contact Outbo…" at bounding box center [562, 286] width 741 height 521
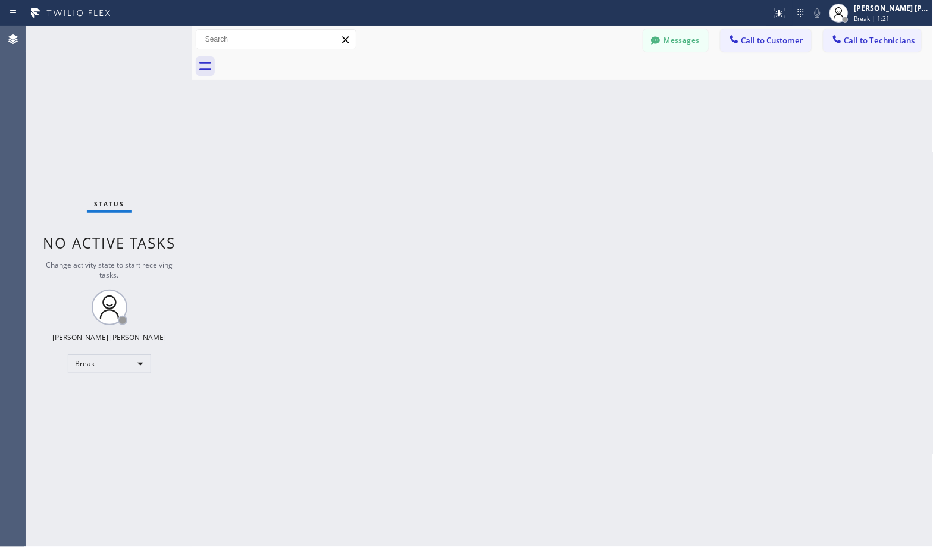
click at [605, 95] on div "Back to Dashboard Change Sender ID Customers Technicians Select a contact Outbo…" at bounding box center [562, 286] width 741 height 521
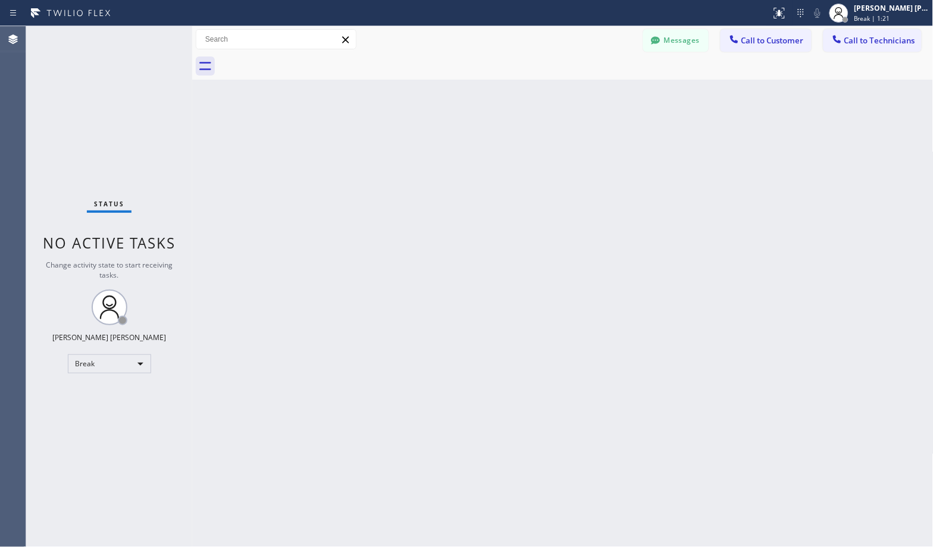
click at [605, 95] on div "Back to Dashboard Change Sender ID Customers Technicians Select a contact Outbo…" at bounding box center [562, 286] width 741 height 521
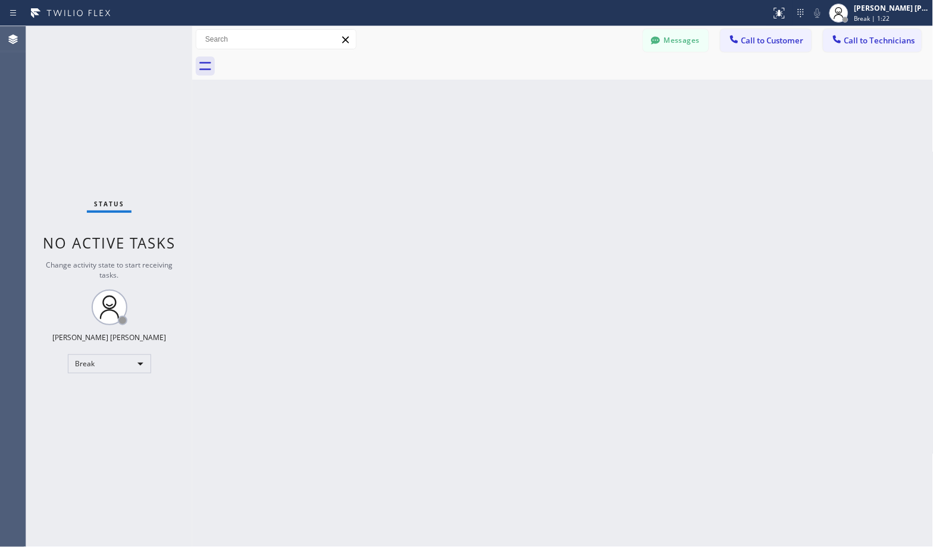
click at [605, 95] on div "Back to Dashboard Change Sender ID Customers Technicians Select a contact Outbo…" at bounding box center [562, 286] width 741 height 521
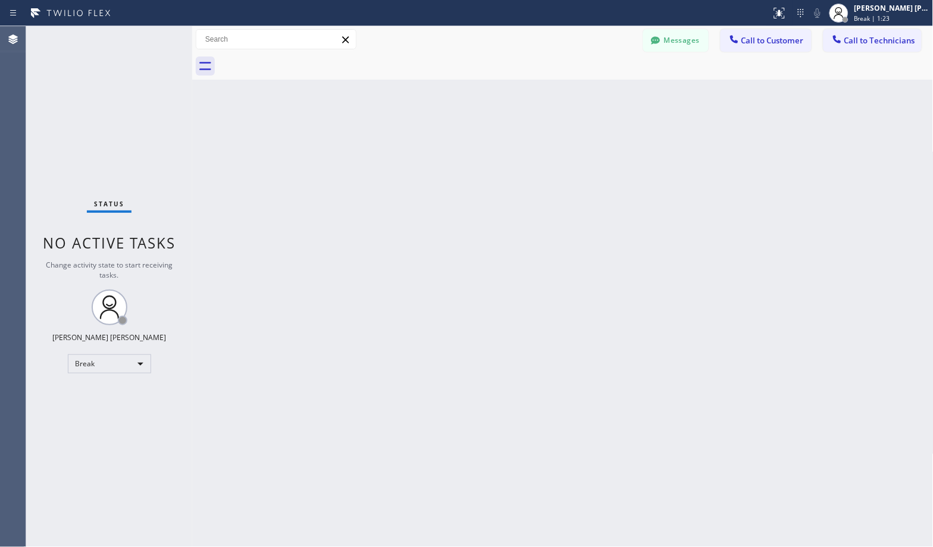
click at [605, 95] on div "Back to Dashboard Change Sender ID Customers Technicians Select a contact Outbo…" at bounding box center [562, 286] width 741 height 521
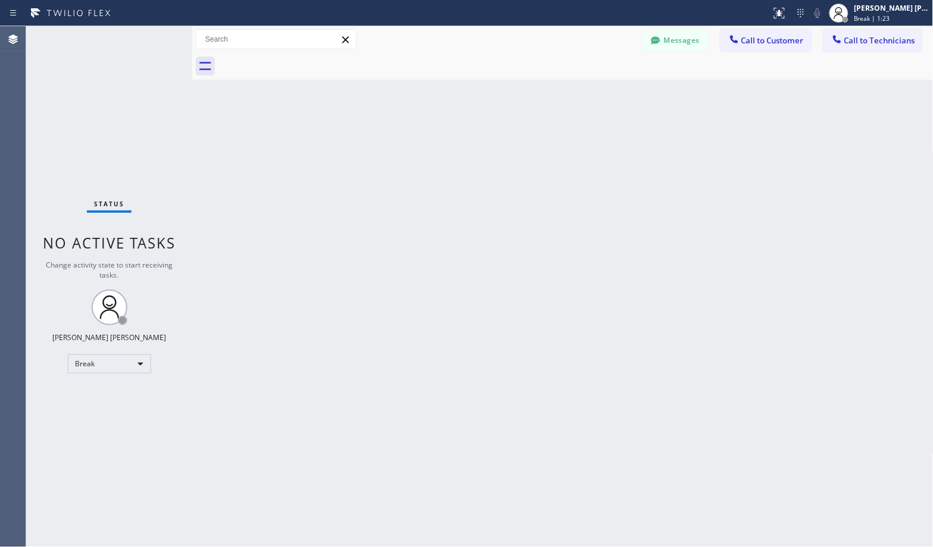
click at [605, 95] on div "Back to Dashboard Change Sender ID Customers Technicians Select a contact Outbo…" at bounding box center [562, 286] width 741 height 521
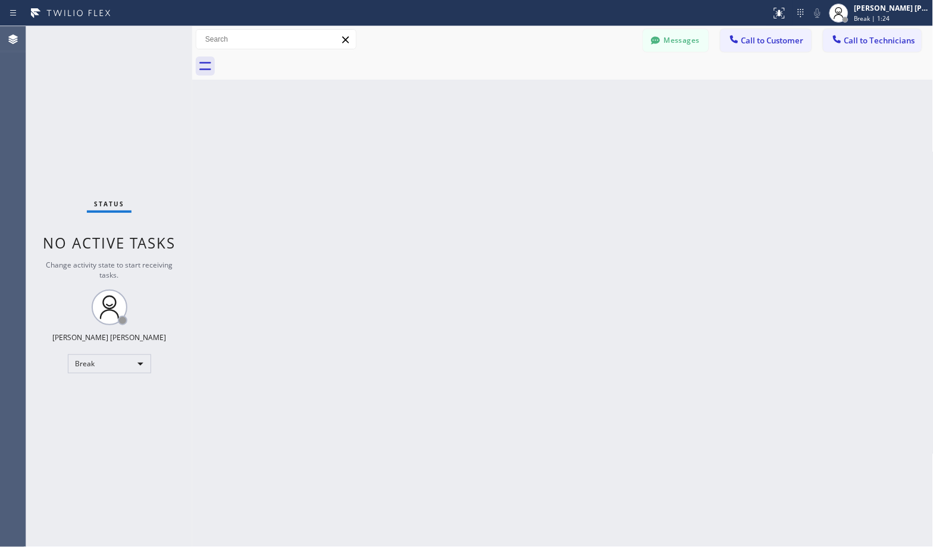
click at [605, 95] on div "Back to Dashboard Change Sender ID Customers Technicians Select a contact Outbo…" at bounding box center [562, 286] width 741 height 521
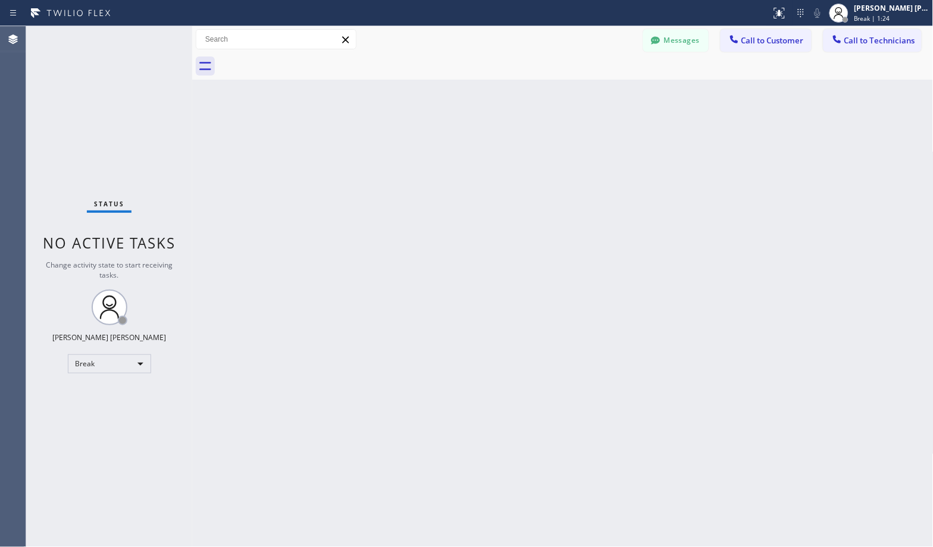
click at [605, 95] on div "Back to Dashboard Change Sender ID Customers Technicians Select a contact Outbo…" at bounding box center [562, 286] width 741 height 521
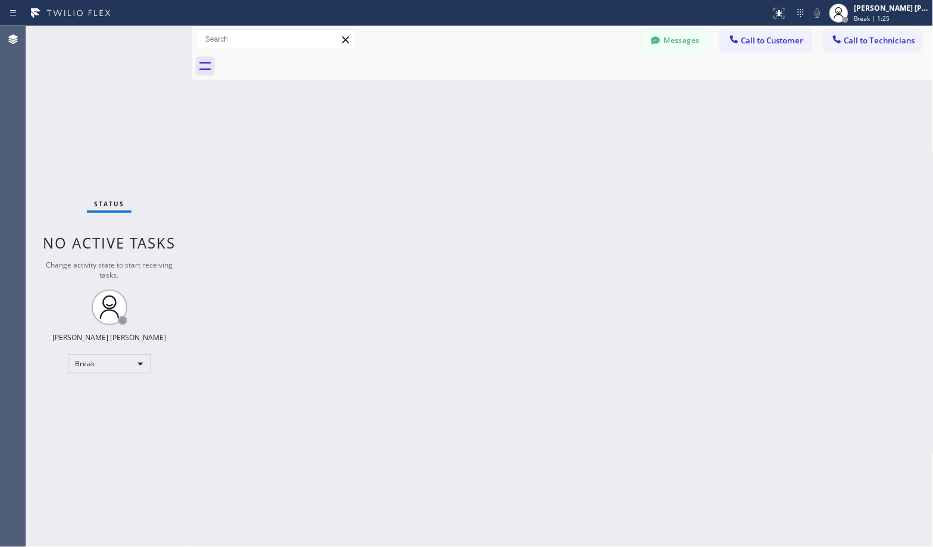
click at [605, 95] on div "Back to Dashboard Change Sender ID Customers Technicians Select a contact Outbo…" at bounding box center [562, 286] width 741 height 521
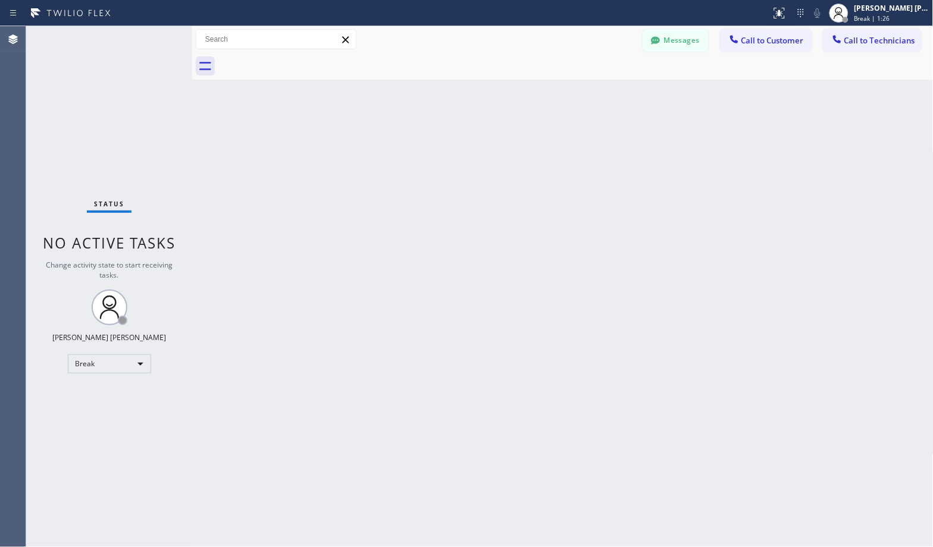
click at [605, 95] on div "Back to Dashboard Change Sender ID Customers Technicians Select a contact Outbo…" at bounding box center [562, 286] width 741 height 521
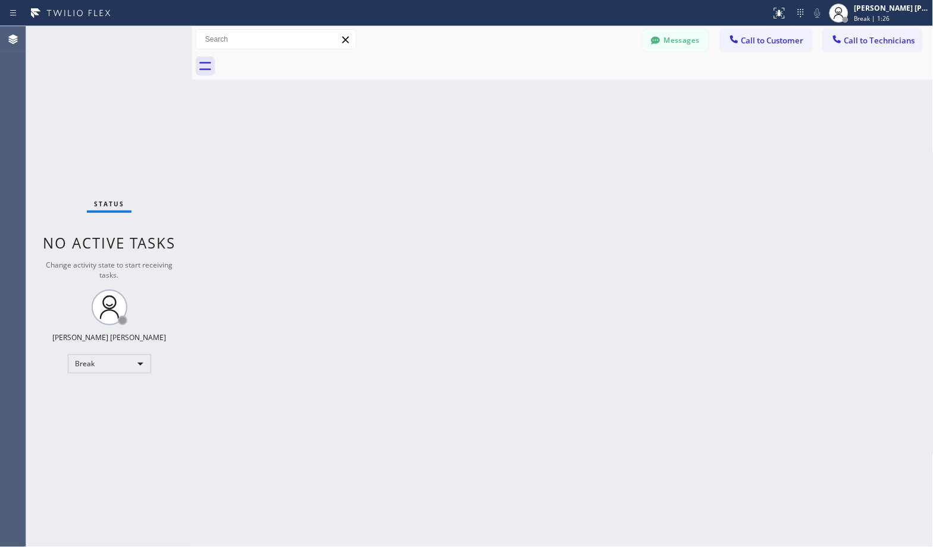
click at [605, 95] on div "Back to Dashboard Change Sender ID Customers Technicians Select a contact Outbo…" at bounding box center [562, 286] width 741 height 521
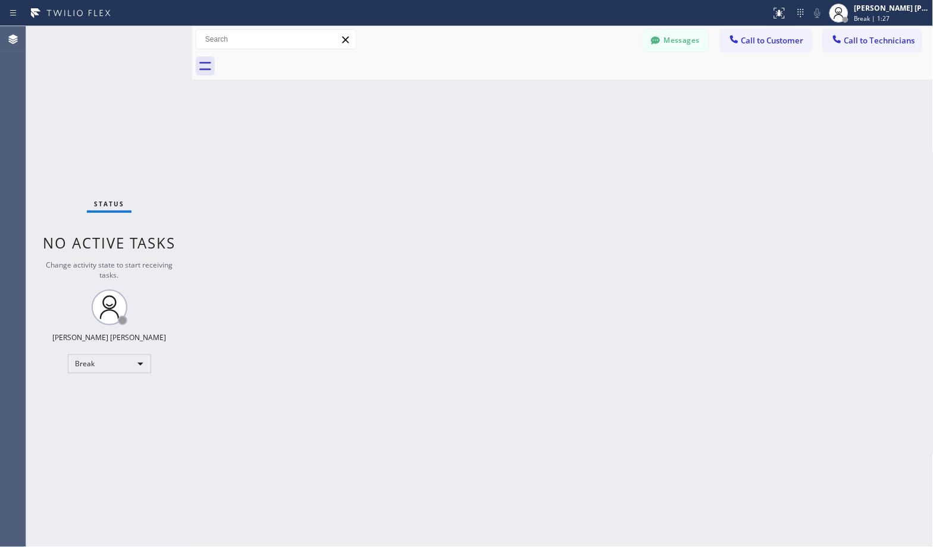
click at [605, 95] on div "Back to Dashboard Change Sender ID Customers Technicians Select a contact Outbo…" at bounding box center [562, 286] width 741 height 521
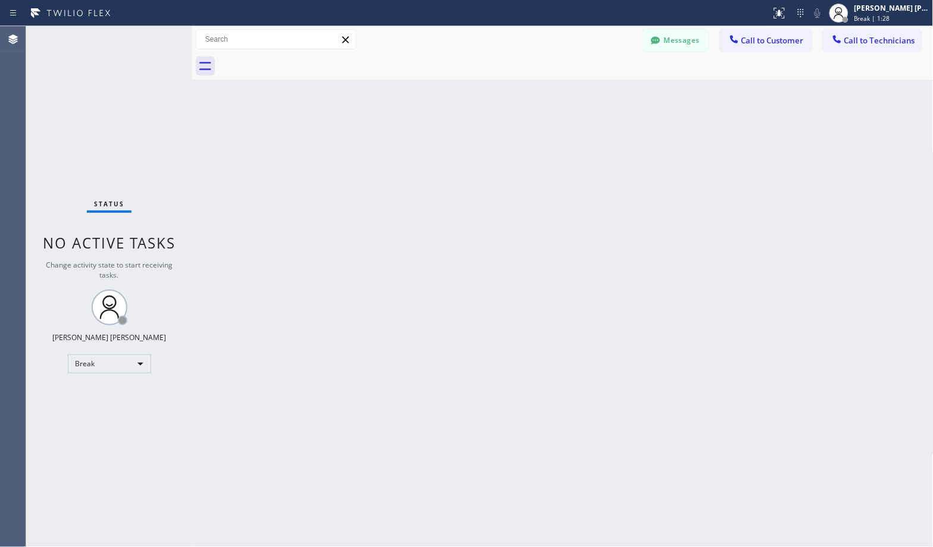
click at [605, 95] on div "Back to Dashboard Change Sender ID Customers Technicians Select a contact Outbo…" at bounding box center [562, 286] width 741 height 521
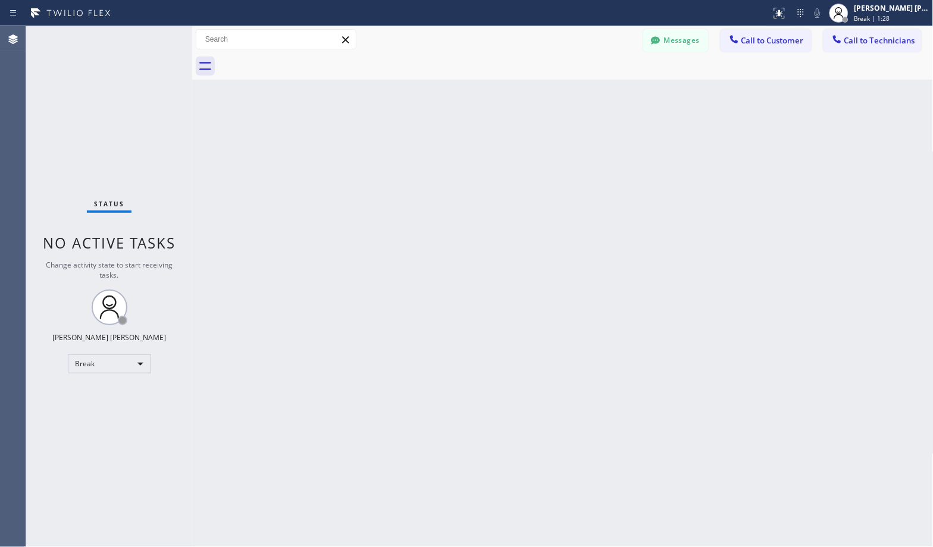
click at [605, 95] on div "Back to Dashboard Change Sender ID Customers Technicians Select a contact Outbo…" at bounding box center [562, 286] width 741 height 521
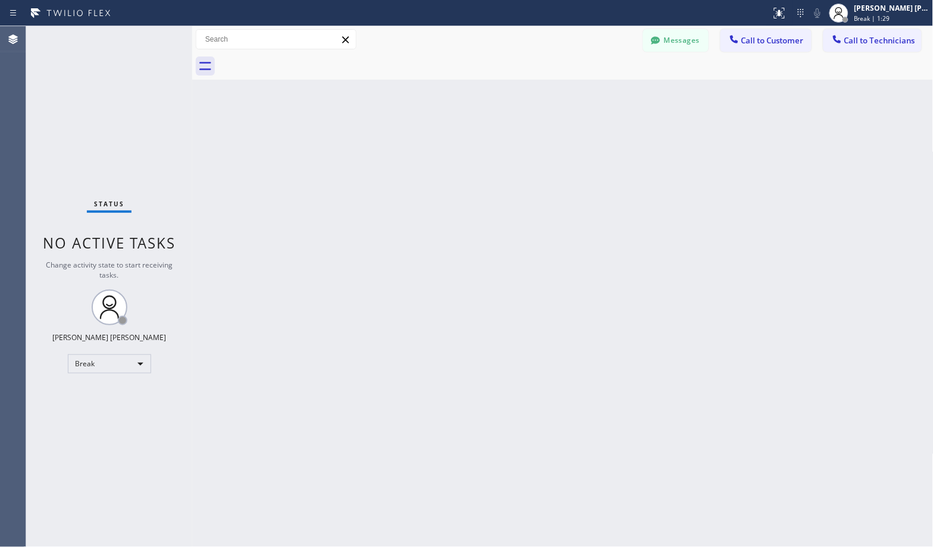
click at [605, 95] on div "Back to Dashboard Change Sender ID Customers Technicians Select a contact Outbo…" at bounding box center [562, 286] width 741 height 521
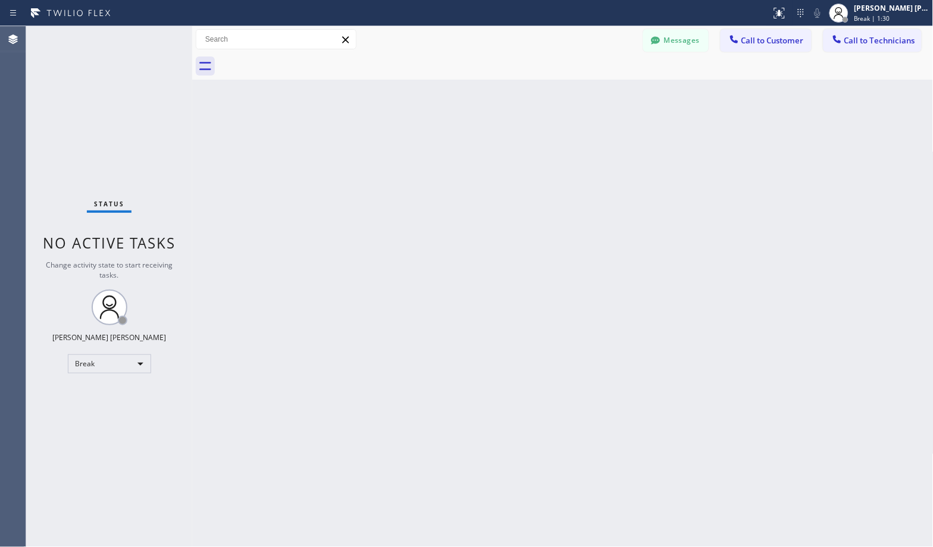
click at [605, 95] on div "Back to Dashboard Change Sender ID Customers Technicians Select a contact Outbo…" at bounding box center [562, 286] width 741 height 521
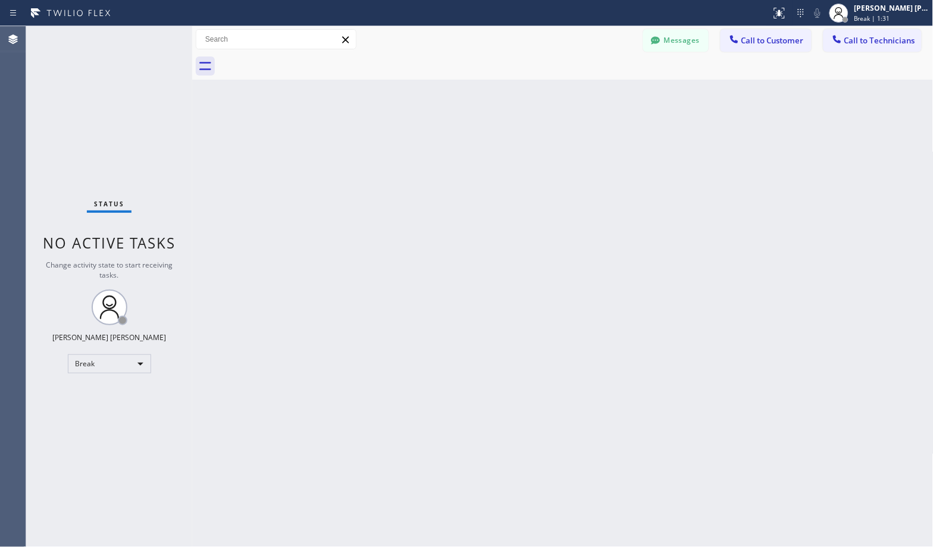
click at [605, 95] on div "Back to Dashboard Change Sender ID Customers Technicians Select a contact Outbo…" at bounding box center [562, 286] width 741 height 521
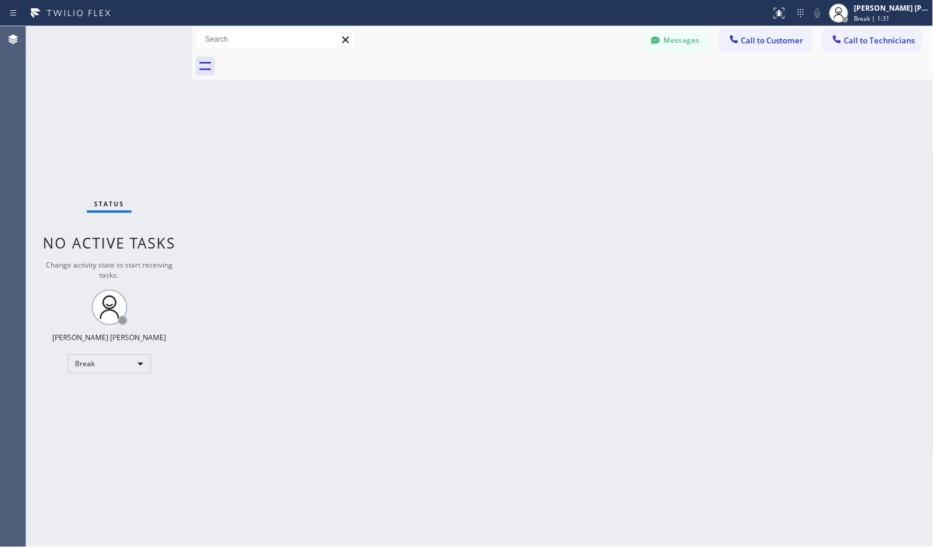
click at [605, 95] on div "Back to Dashboard Change Sender ID Customers Technicians Select a contact Outbo…" at bounding box center [562, 286] width 741 height 521
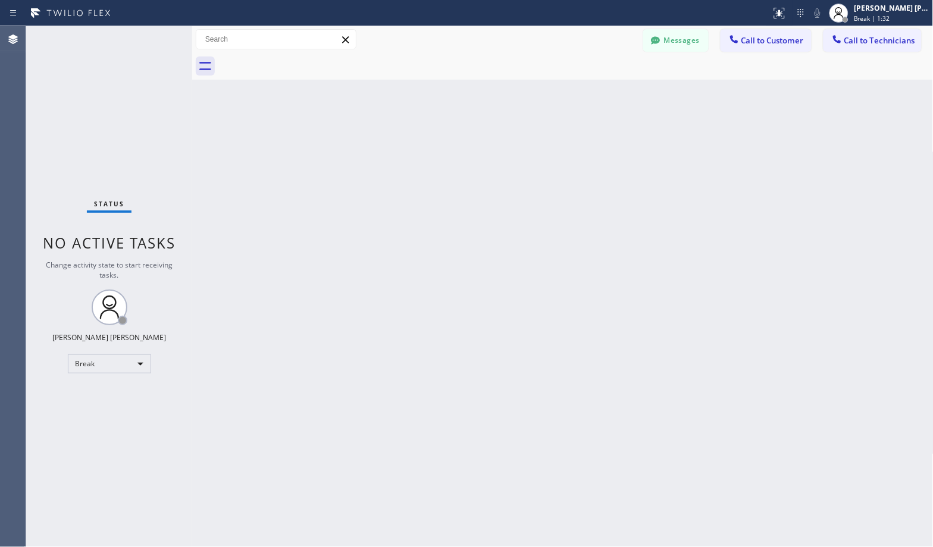
click at [605, 95] on div "Back to Dashboard Change Sender ID Customers Technicians Select a contact Outbo…" at bounding box center [562, 286] width 741 height 521
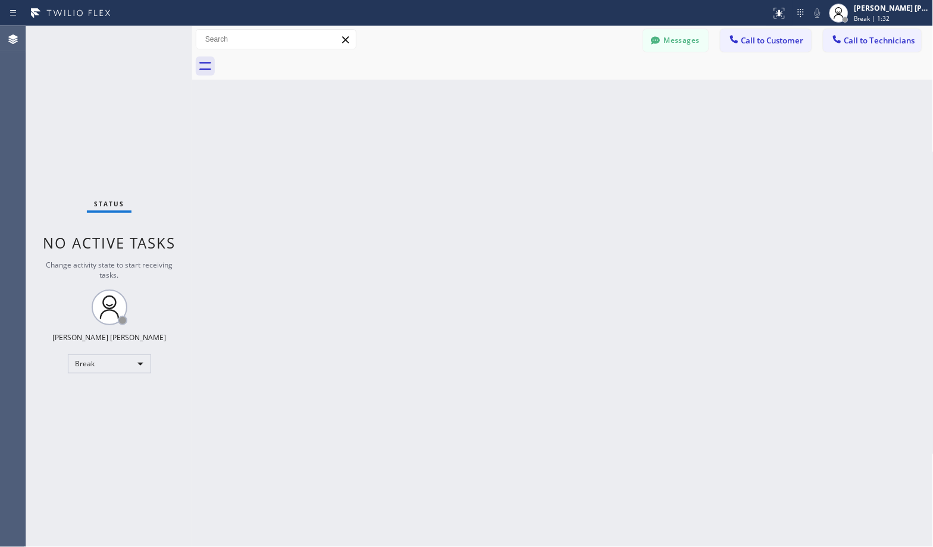
click at [605, 95] on div "Back to Dashboard Change Sender ID Customers Technicians Select a contact Outbo…" at bounding box center [562, 286] width 741 height 521
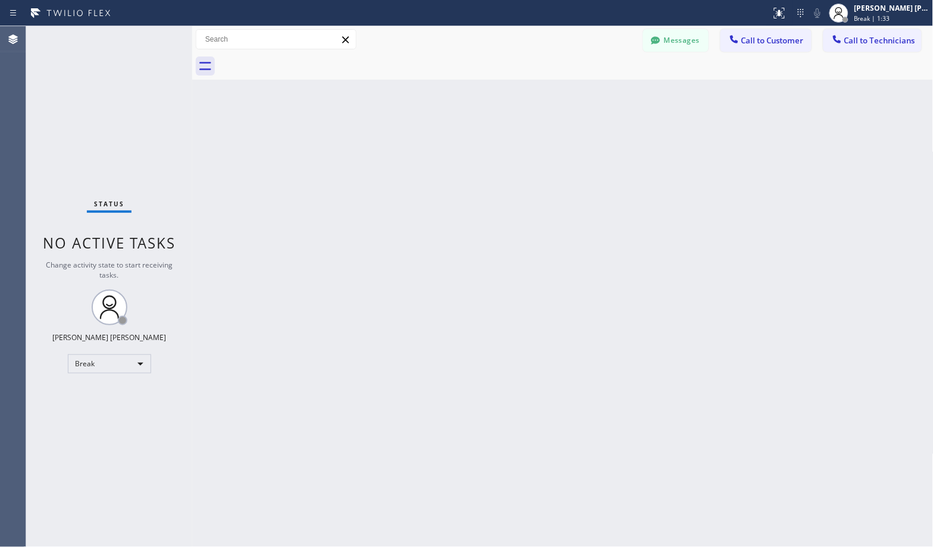
click at [605, 95] on div "Back to Dashboard Change Sender ID Customers Technicians Select a contact Outbo…" at bounding box center [562, 286] width 741 height 521
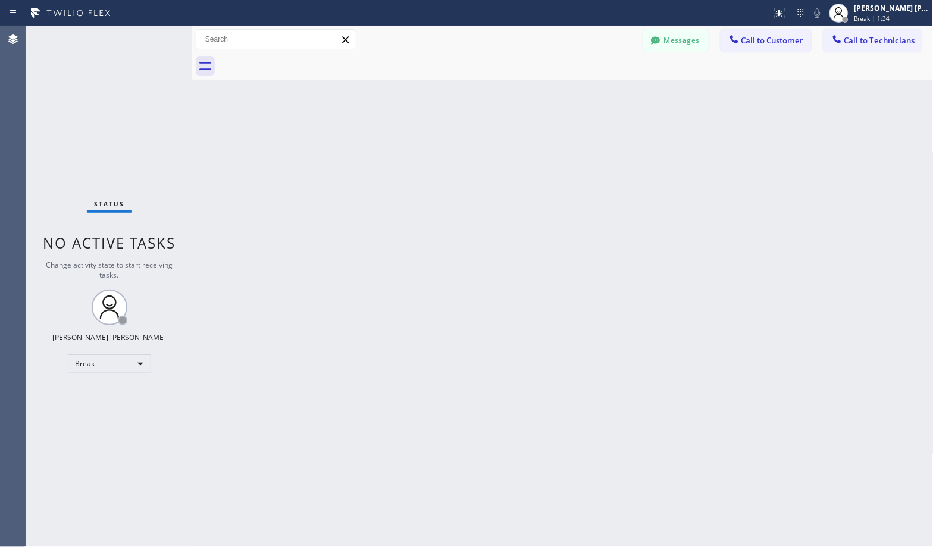
click at [605, 95] on div "Back to Dashboard Change Sender ID Customers Technicians Select a contact Outbo…" at bounding box center [562, 286] width 741 height 521
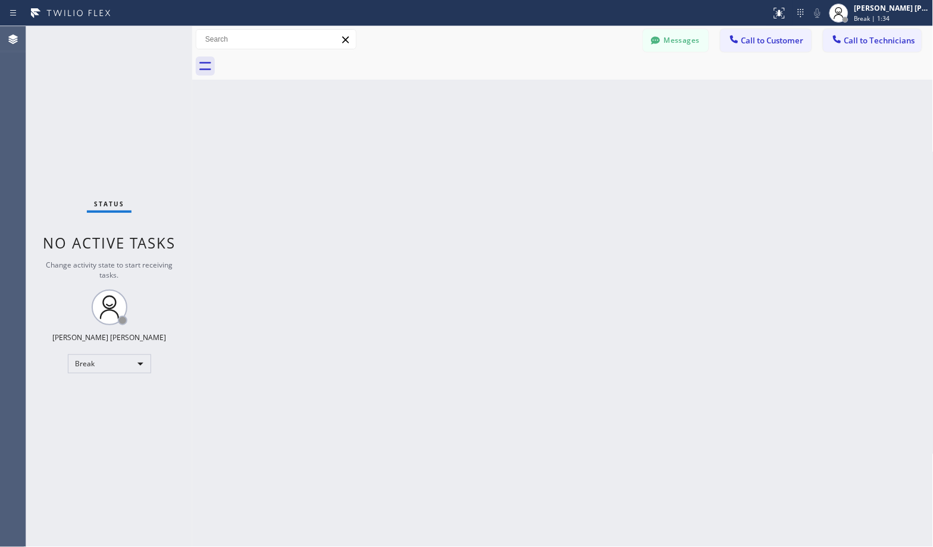
click at [605, 95] on div "Back to Dashboard Change Sender ID Customers Technicians Select a contact Outbo…" at bounding box center [562, 286] width 741 height 521
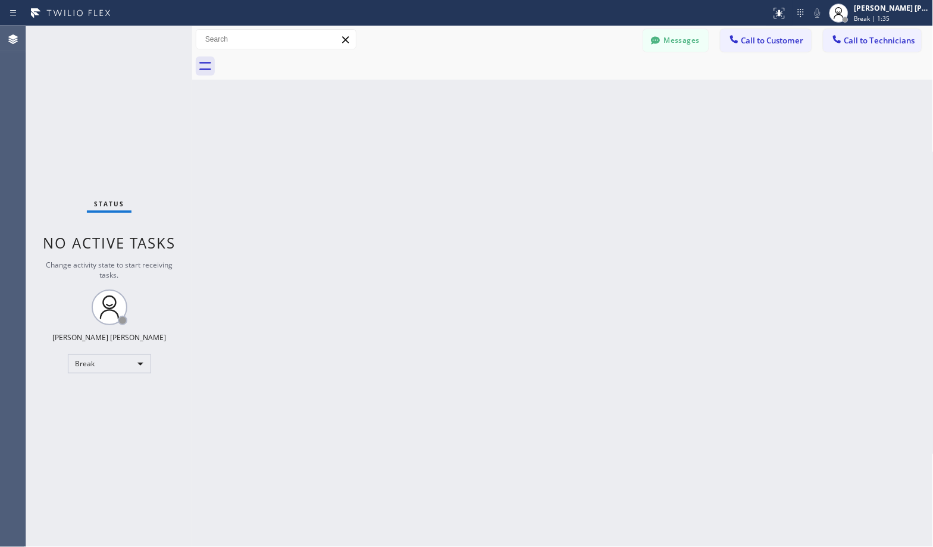
click at [605, 95] on div "Back to Dashboard Change Sender ID Customers Technicians Select a contact Outbo…" at bounding box center [562, 286] width 741 height 521
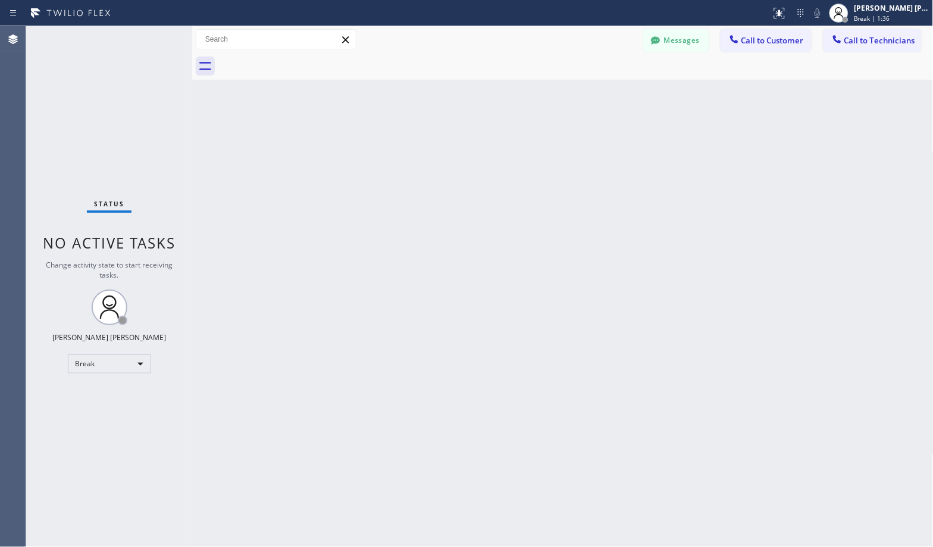
click at [605, 95] on div "Back to Dashboard Change Sender ID Customers Technicians Select a contact Outbo…" at bounding box center [562, 286] width 741 height 521
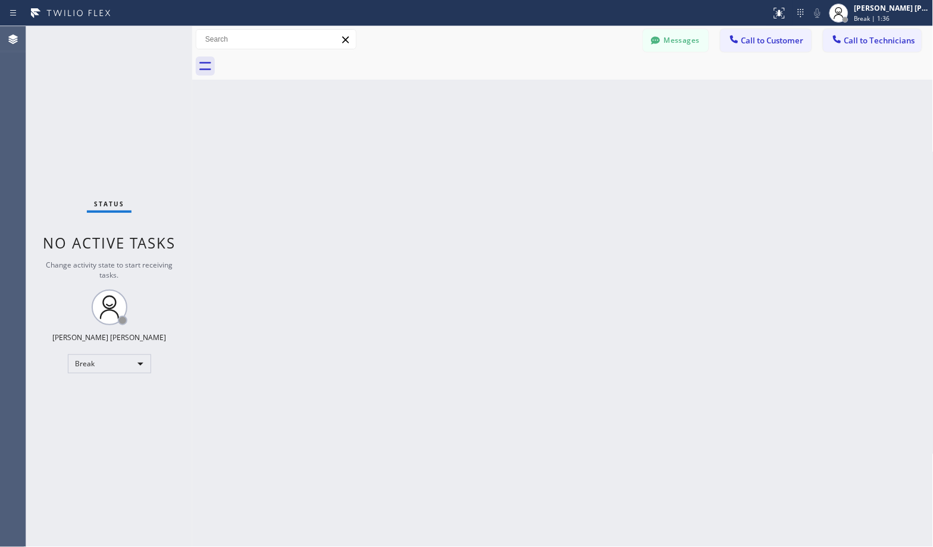
click at [605, 95] on div "Back to Dashboard Change Sender ID Customers Technicians Select a contact Outbo…" at bounding box center [562, 286] width 741 height 521
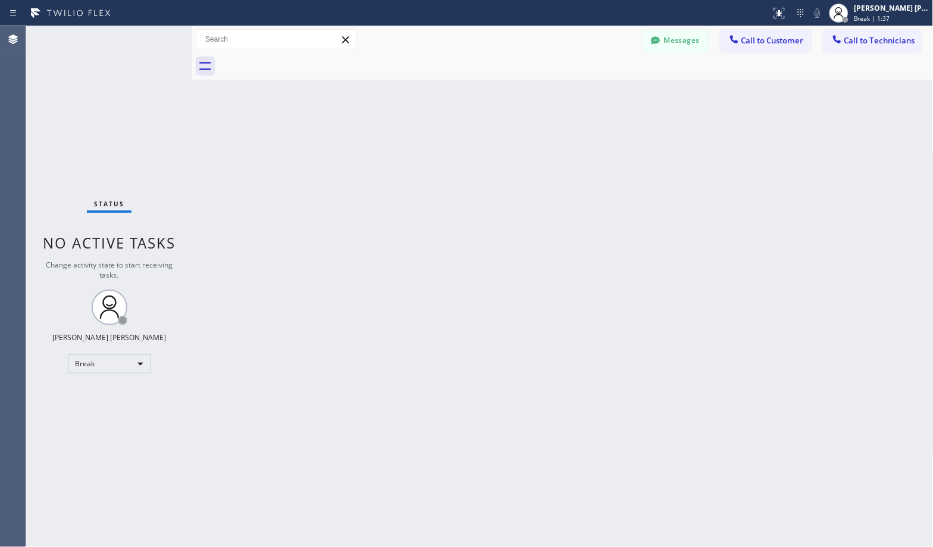
click at [605, 95] on div "Back to Dashboard Change Sender ID Customers Technicians Select a contact Outbo…" at bounding box center [562, 286] width 741 height 521
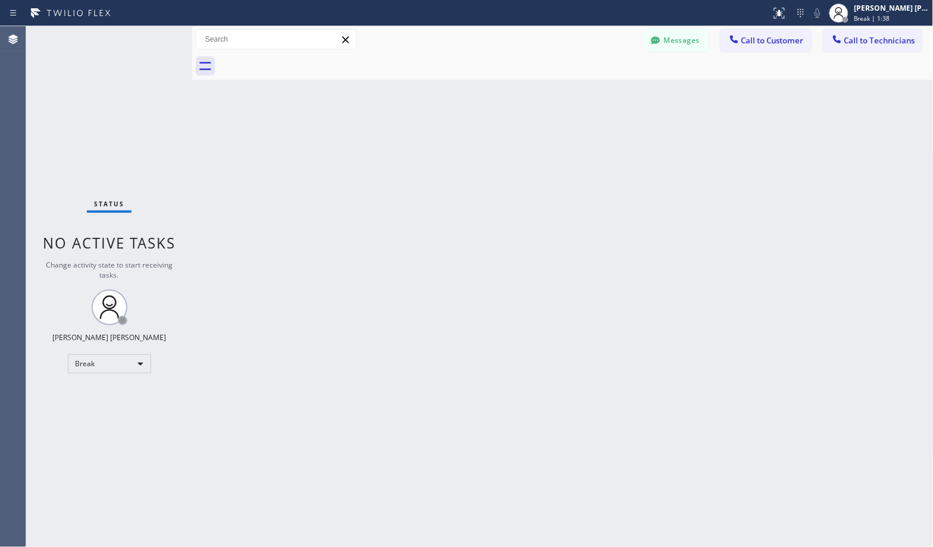
click at [605, 95] on div "Back to Dashboard Change Sender ID Customers Technicians Select a contact Outbo…" at bounding box center [562, 286] width 741 height 521
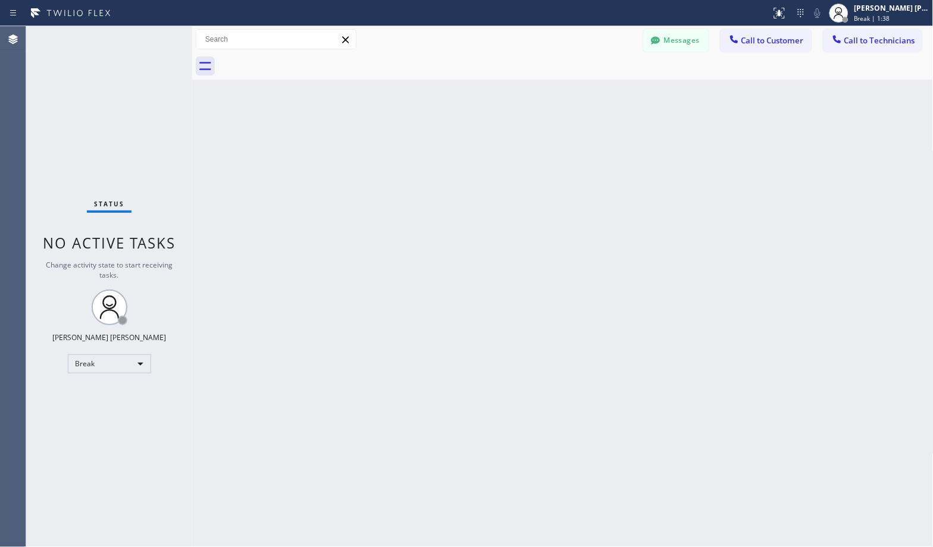
click at [605, 95] on div "Back to Dashboard Change Sender ID Customers Technicians Select a contact Outbo…" at bounding box center [562, 286] width 741 height 521
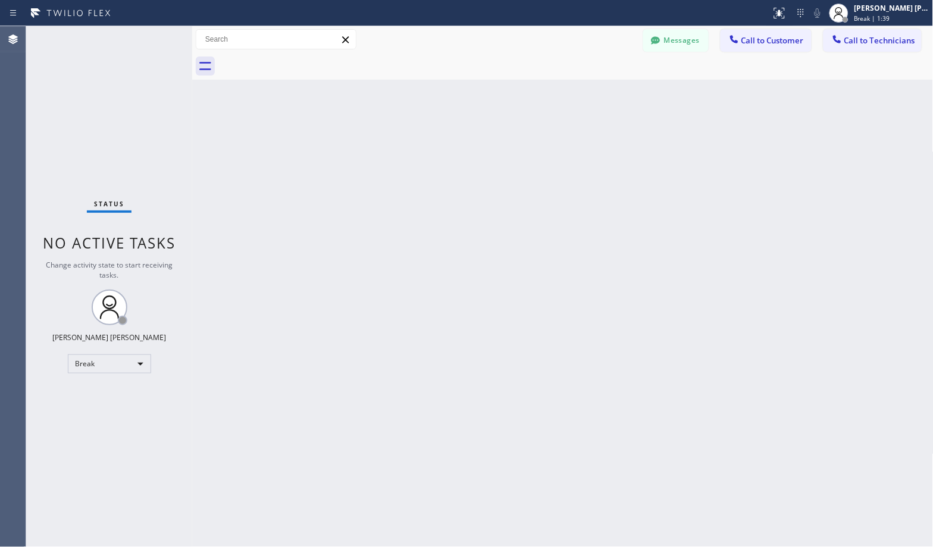
click at [605, 95] on div "Back to Dashboard Change Sender ID Customers Technicians Select a contact Outbo…" at bounding box center [562, 286] width 741 height 521
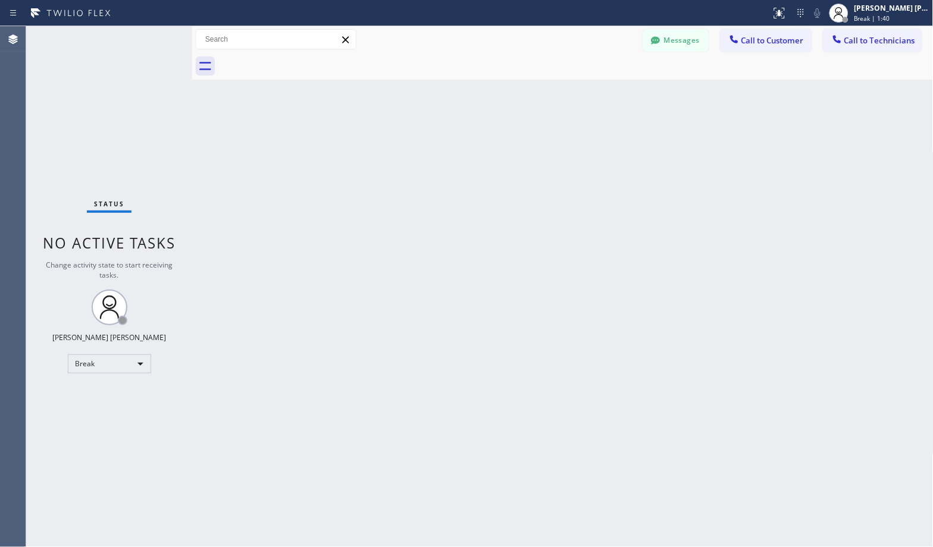
click at [605, 95] on div "Back to Dashboard Change Sender ID Customers Technicians Select a contact Outbo…" at bounding box center [562, 286] width 741 height 521
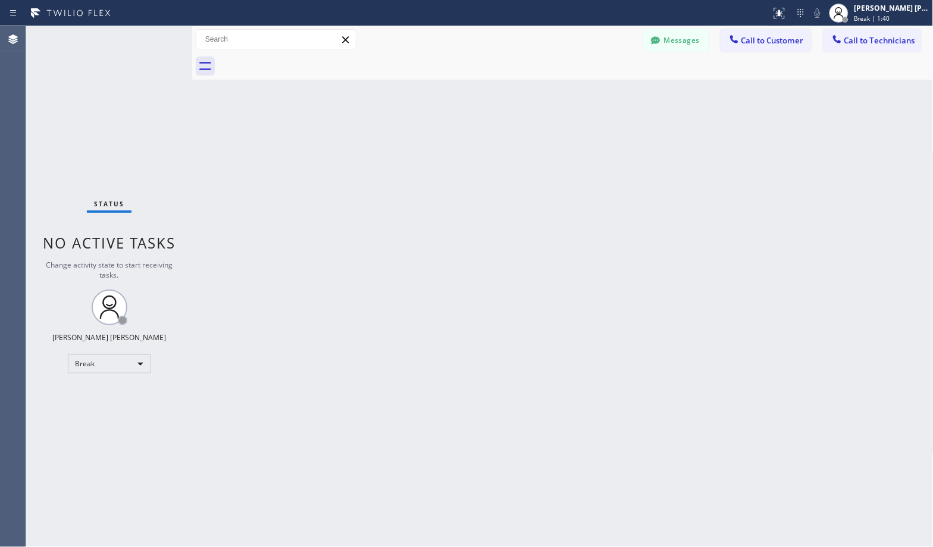
click at [605, 95] on div "Back to Dashboard Change Sender ID Customers Technicians Select a contact Outbo…" at bounding box center [562, 286] width 741 height 521
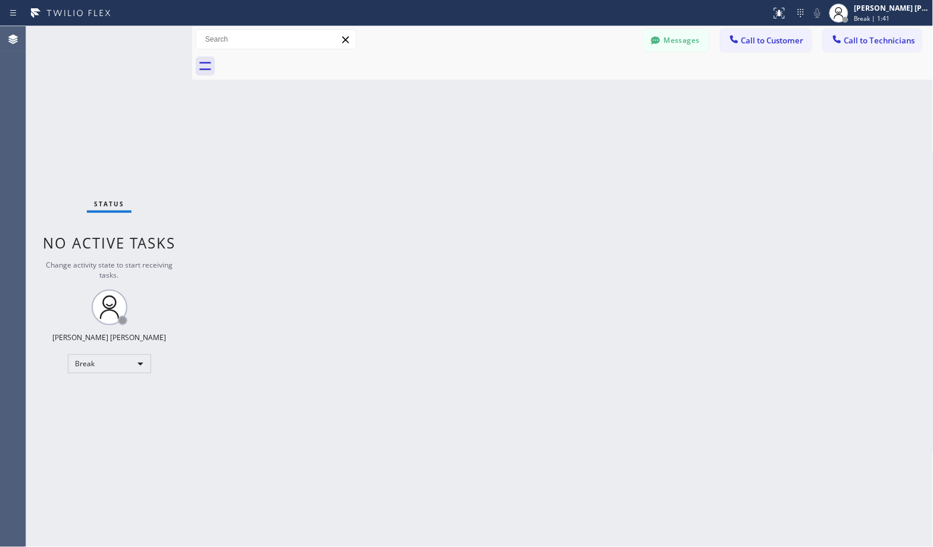
click at [605, 95] on div "Back to Dashboard Change Sender ID Customers Technicians Select a contact Outbo…" at bounding box center [562, 286] width 741 height 521
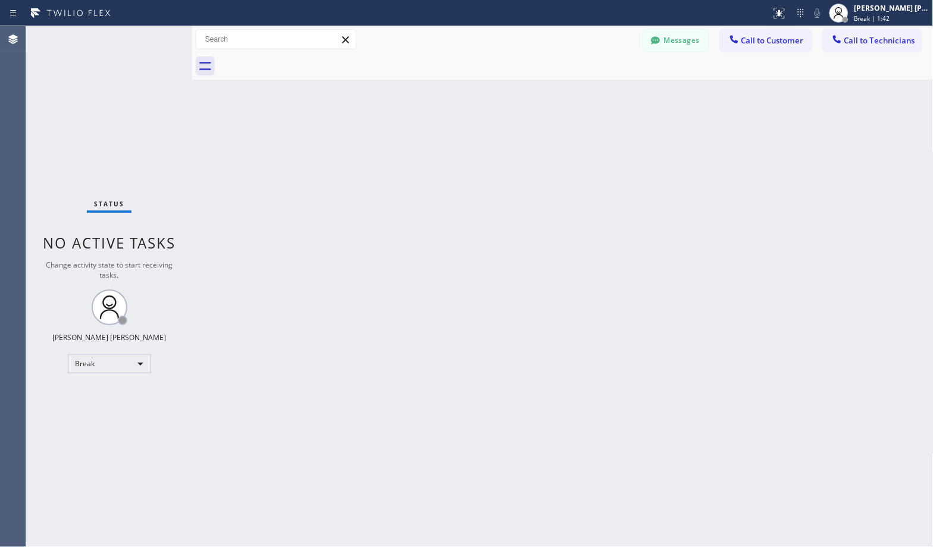
click at [605, 95] on div "Back to Dashboard Change Sender ID Customers Technicians Select a contact Outbo…" at bounding box center [562, 286] width 741 height 521
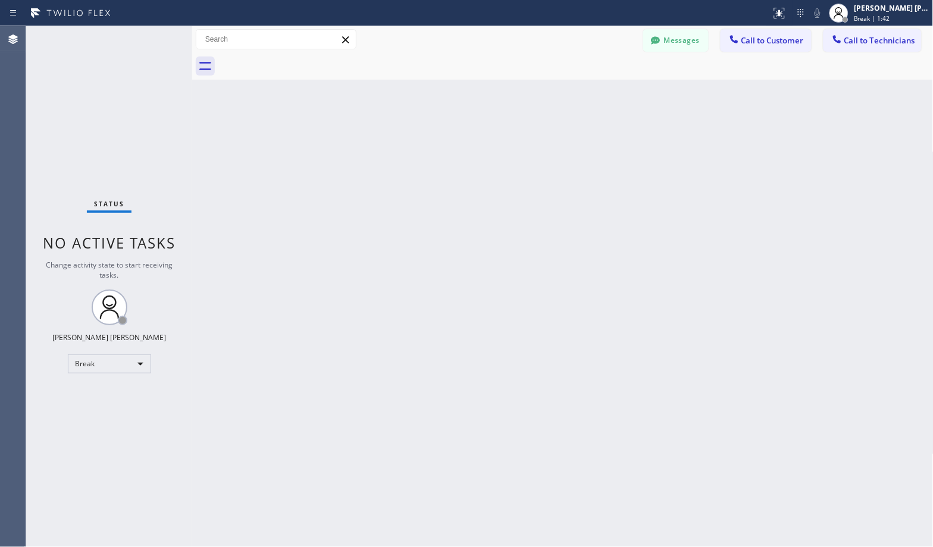
click at [605, 95] on div "Back to Dashboard Change Sender ID Customers Technicians Select a contact Outbo…" at bounding box center [562, 286] width 741 height 521
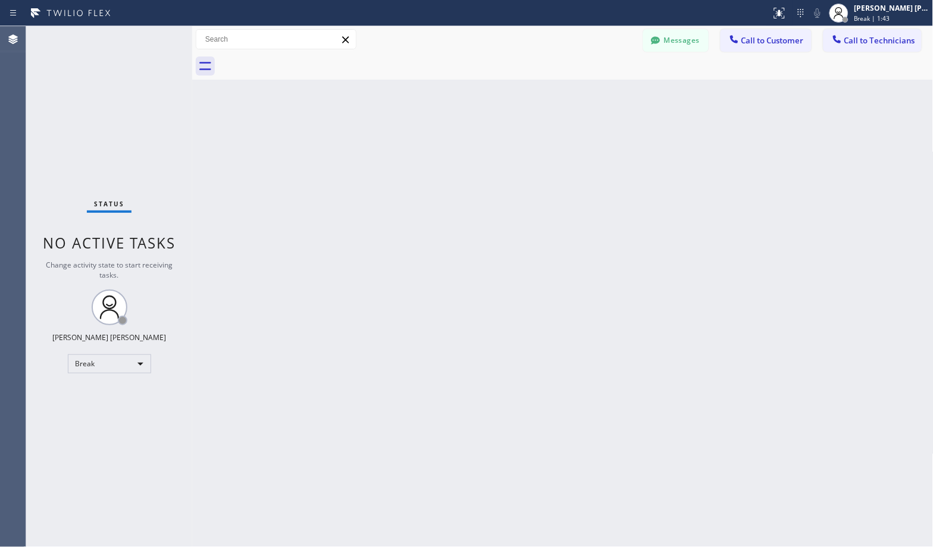
click at [605, 95] on div "Back to Dashboard Change Sender ID Customers Technicians Select a contact Outbo…" at bounding box center [562, 286] width 741 height 521
click
